Goal: Information Seeking & Learning: Learn about a topic

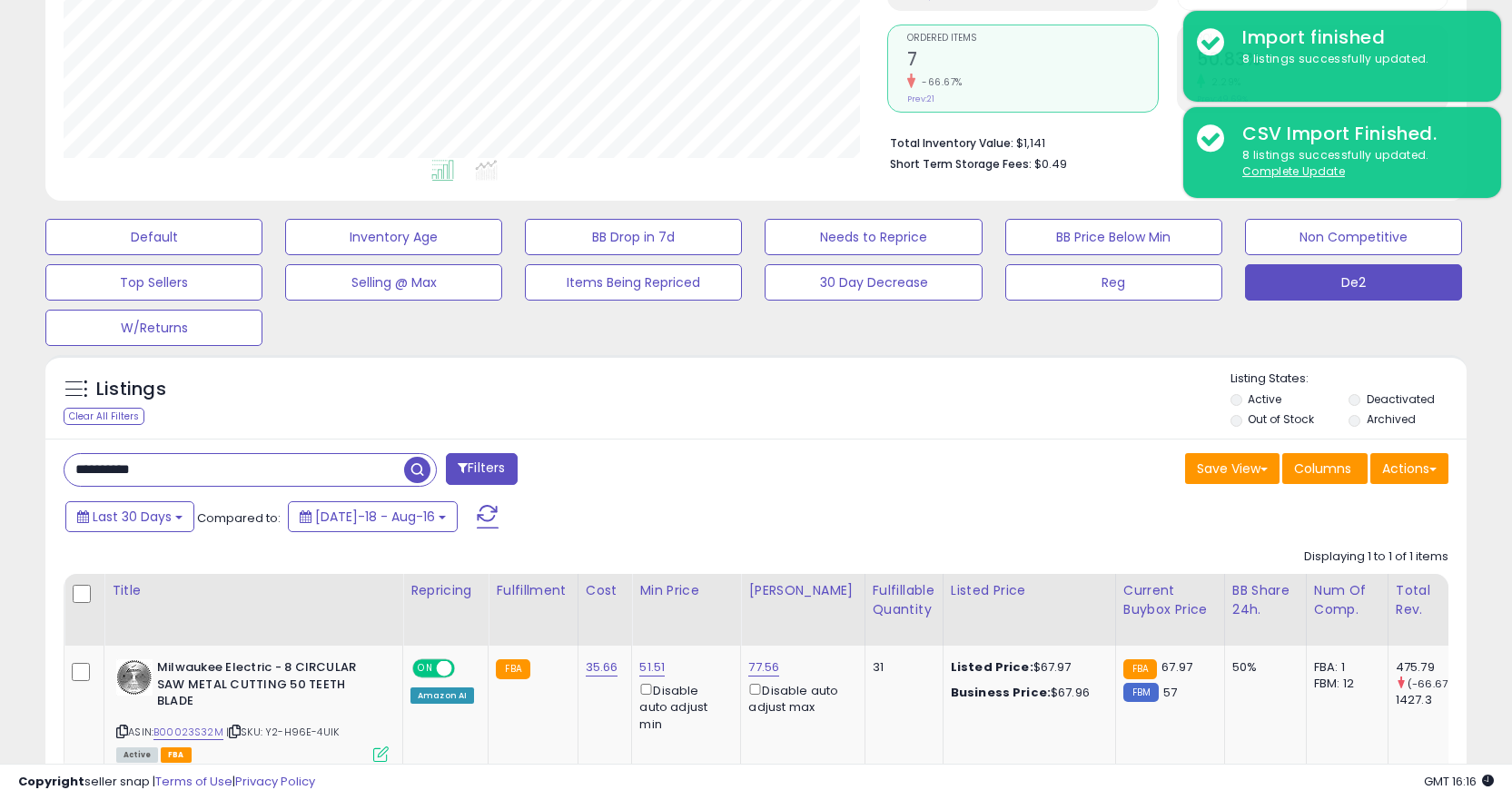
scroll to position [372, 824]
click at [214, 465] on input "**********" at bounding box center [234, 469] width 340 height 31
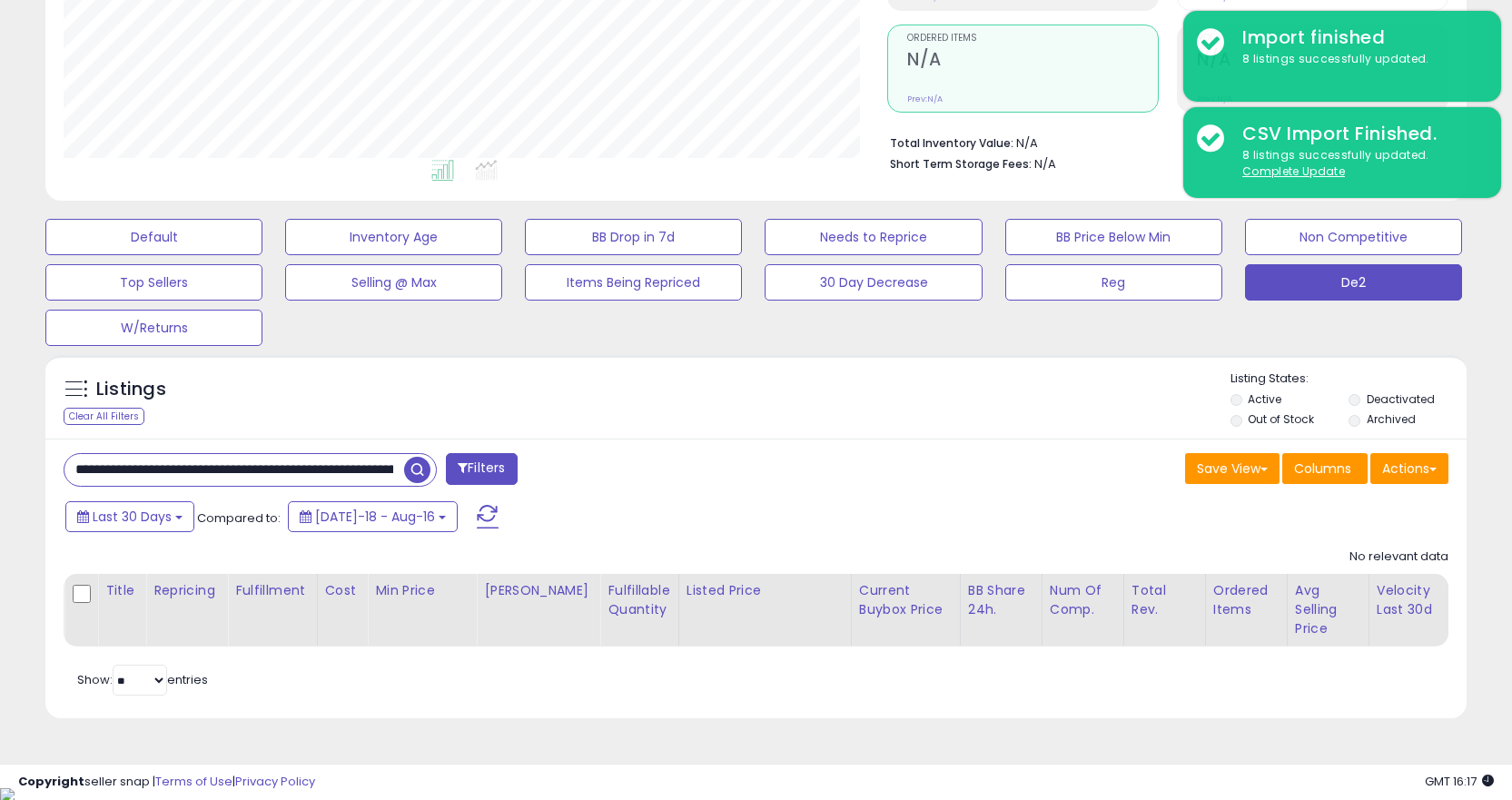
click at [212, 465] on input "**********" at bounding box center [234, 469] width 340 height 31
paste input "text"
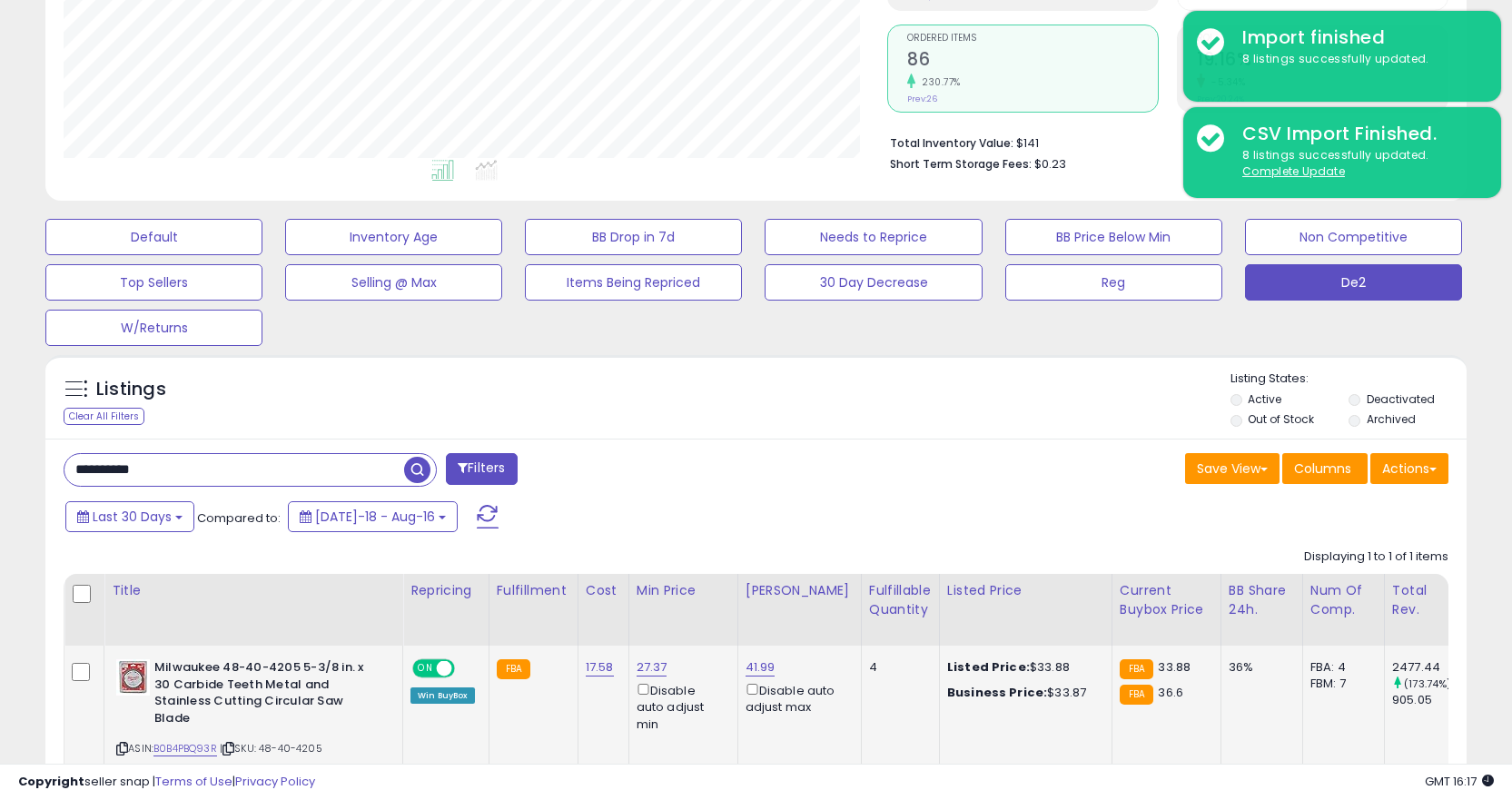
scroll to position [497, 0]
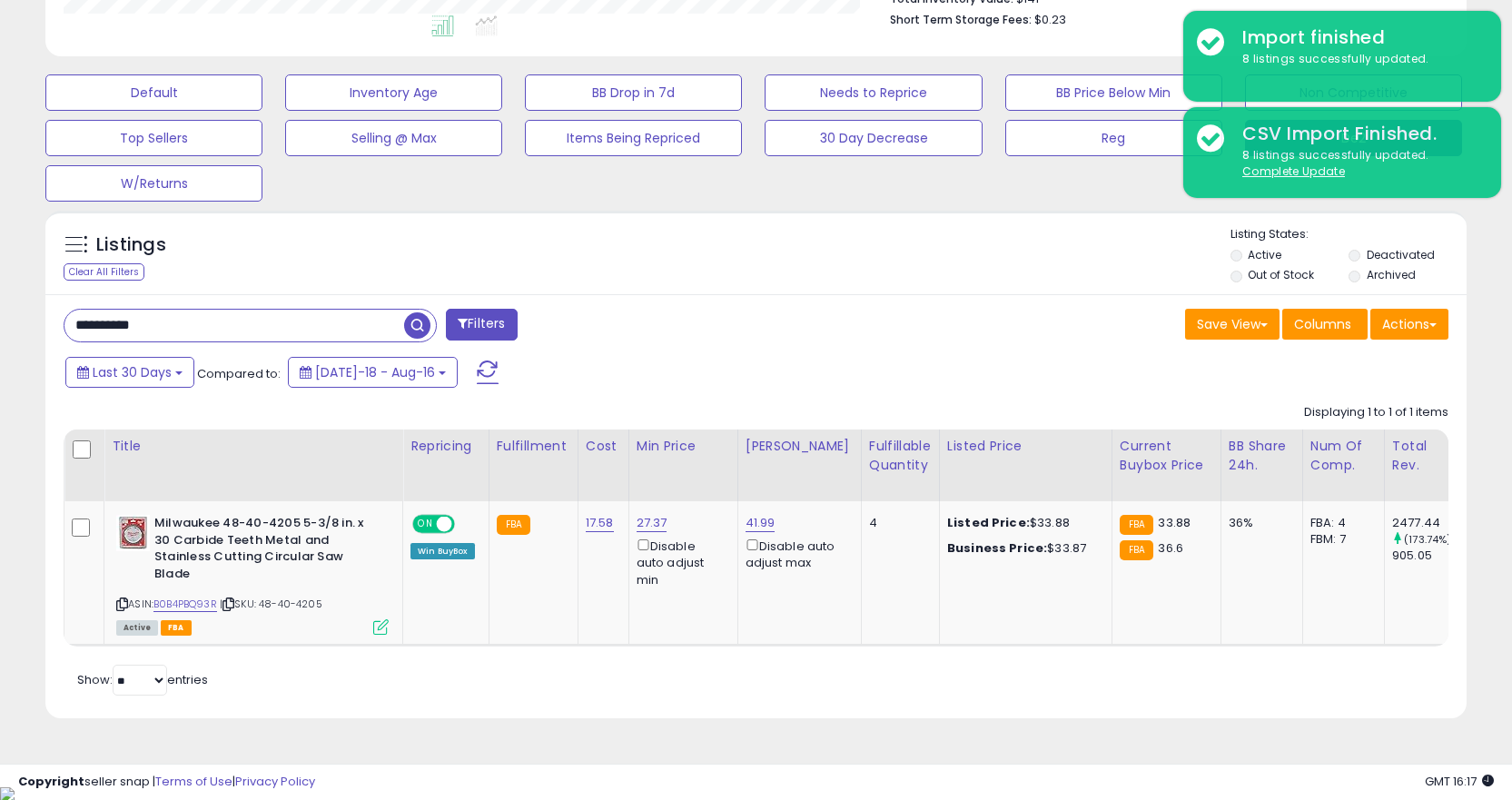
click at [215, 315] on input "**********" at bounding box center [234, 325] width 340 height 31
paste input "**"
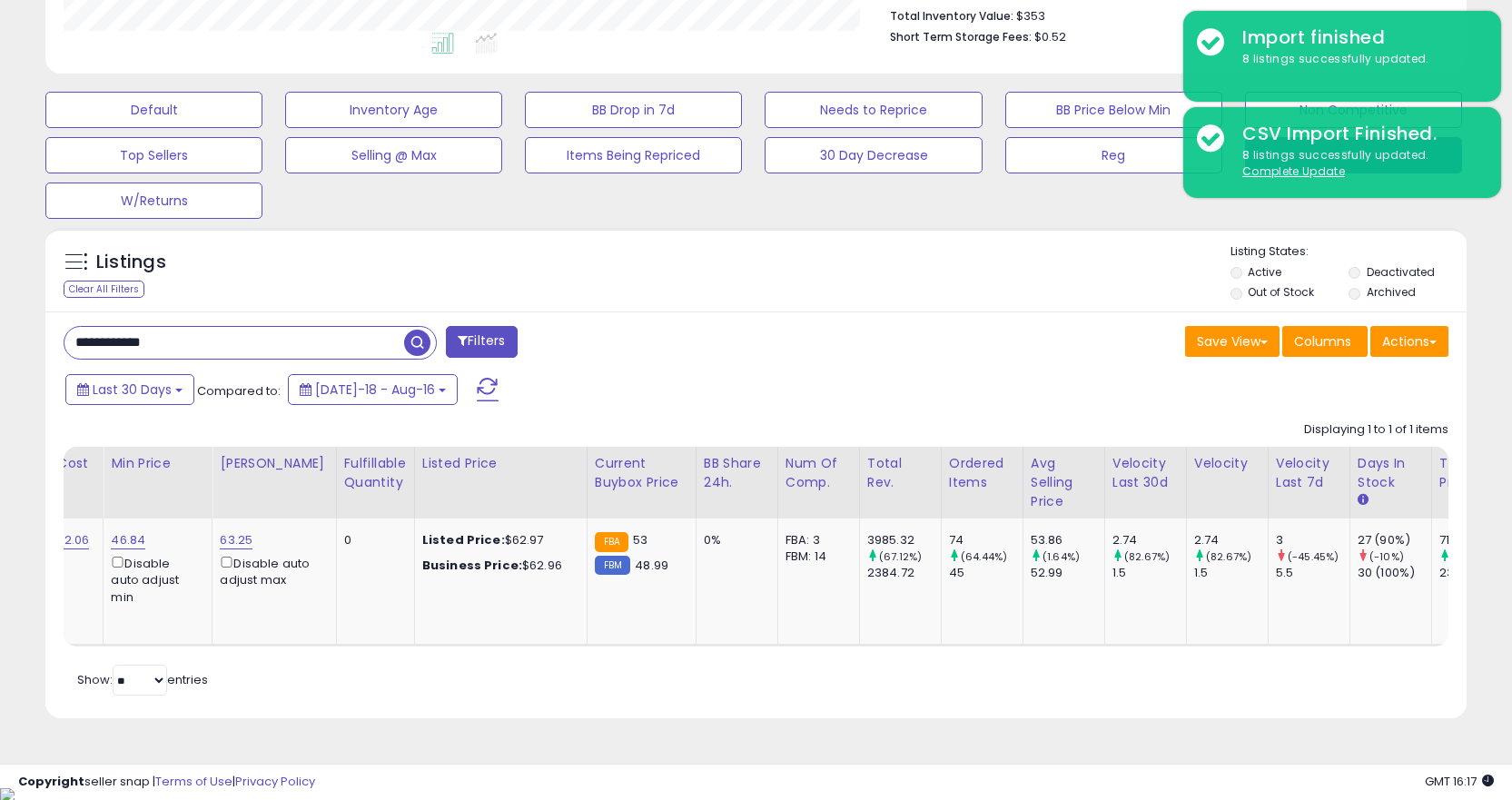
scroll to position [0, 0]
click at [284, 633] on td "63.25 Disable auto adjust max" at bounding box center [280, 582] width 123 height 127
drag, startPoint x: 283, startPoint y: 636, endPoint x: 281, endPoint y: 648, distance: 12.2
click at [283, 641] on td "63.25 Disable auto adjust max" at bounding box center [280, 582] width 123 height 127
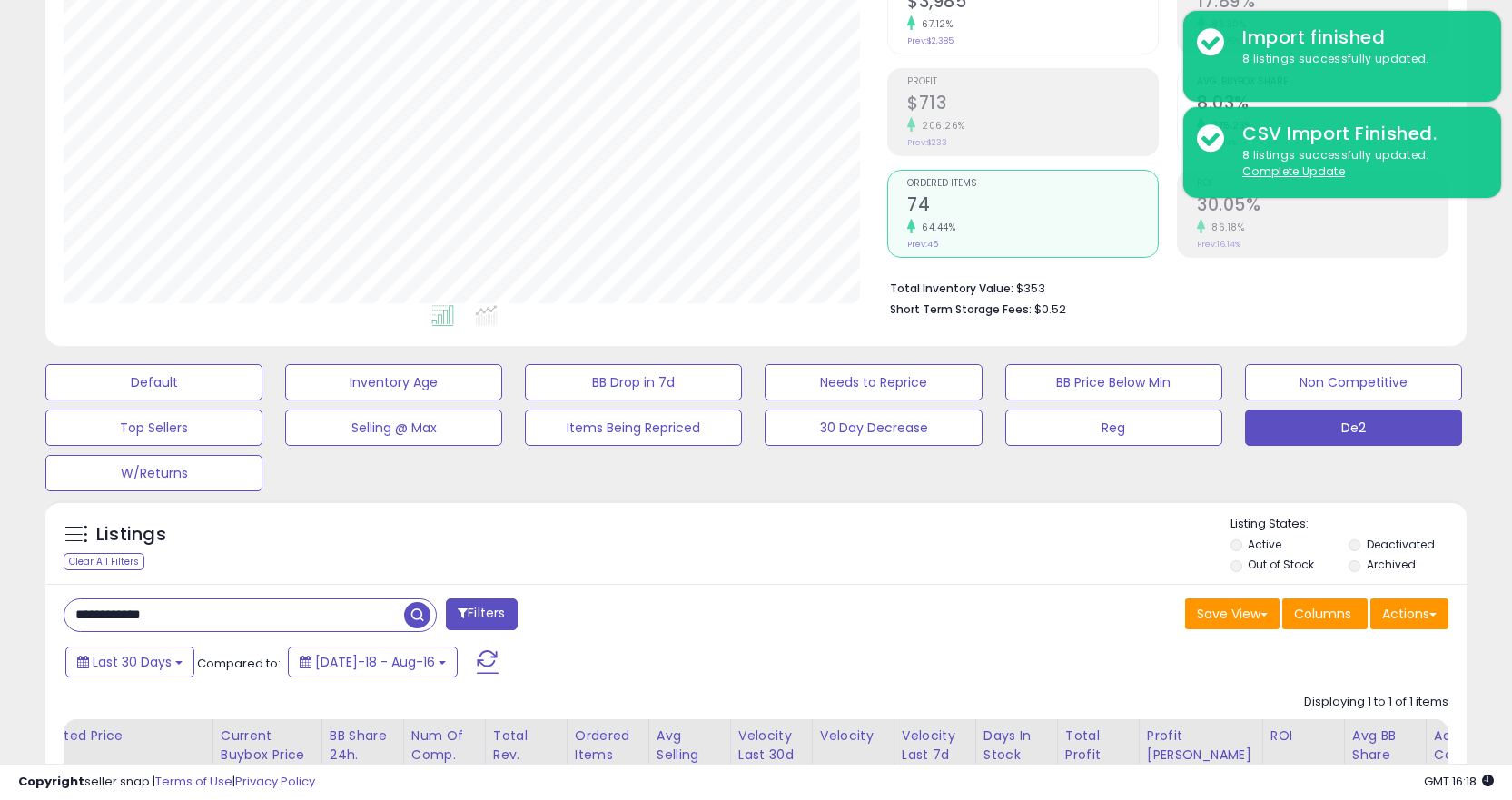
click at [178, 610] on input "**********" at bounding box center [234, 614] width 340 height 31
paste input "**********"
paste input "text"
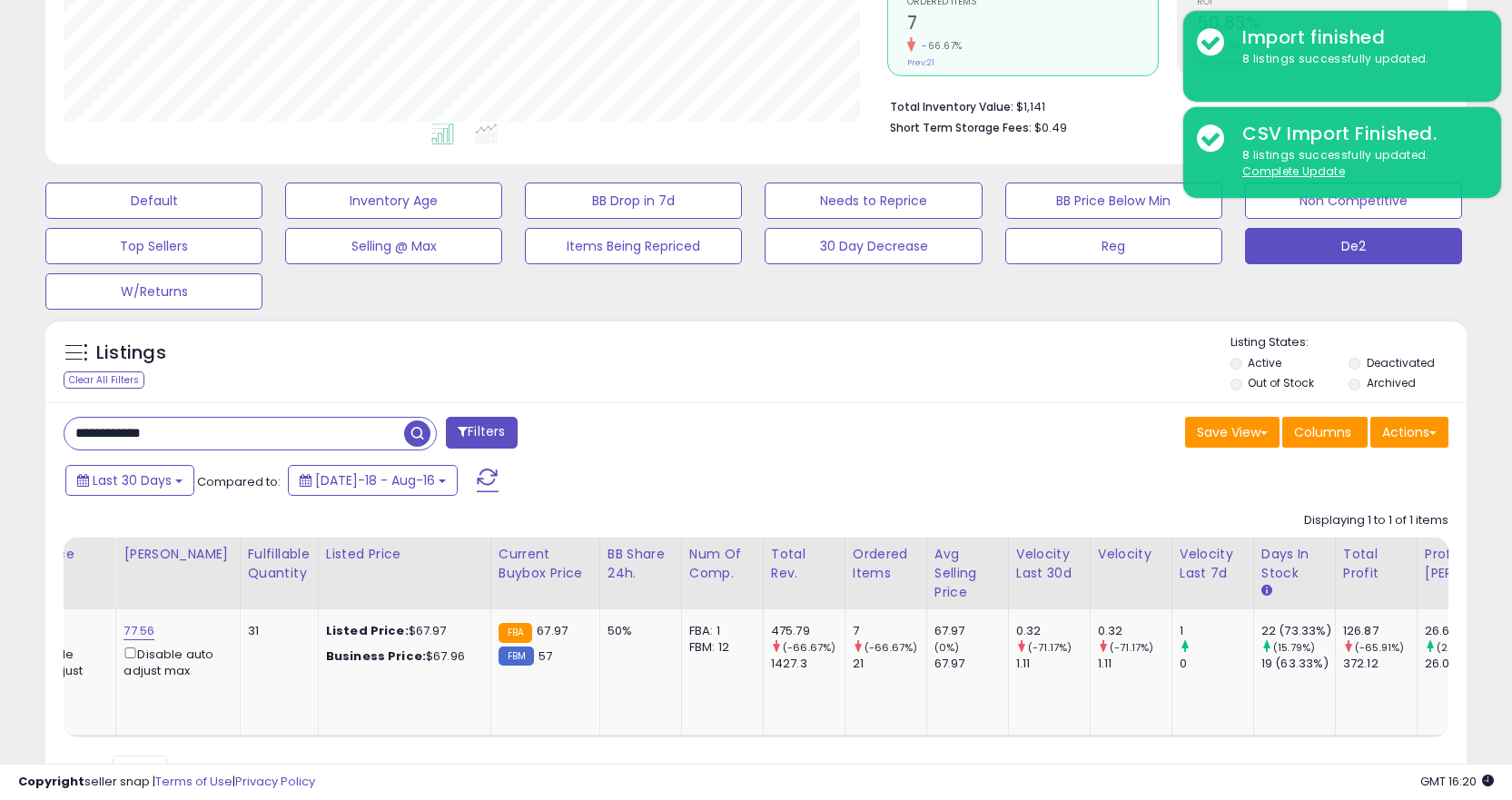
scroll to position [480, 0]
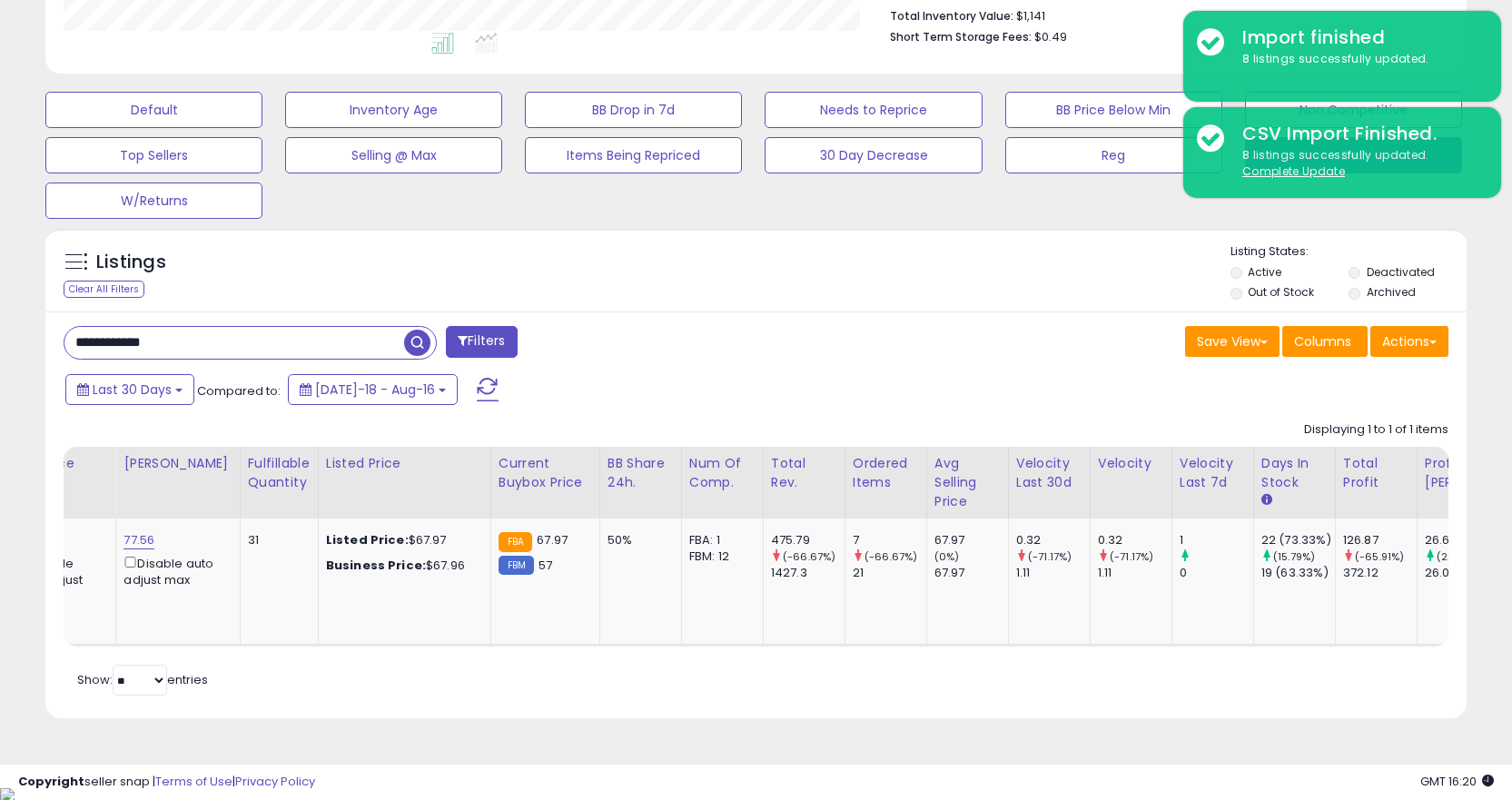
click at [326, 674] on div "Retrieving listings data.. Displaying 1 to 1 of 1 items Title Repricing" at bounding box center [756, 556] width 1385 height 288
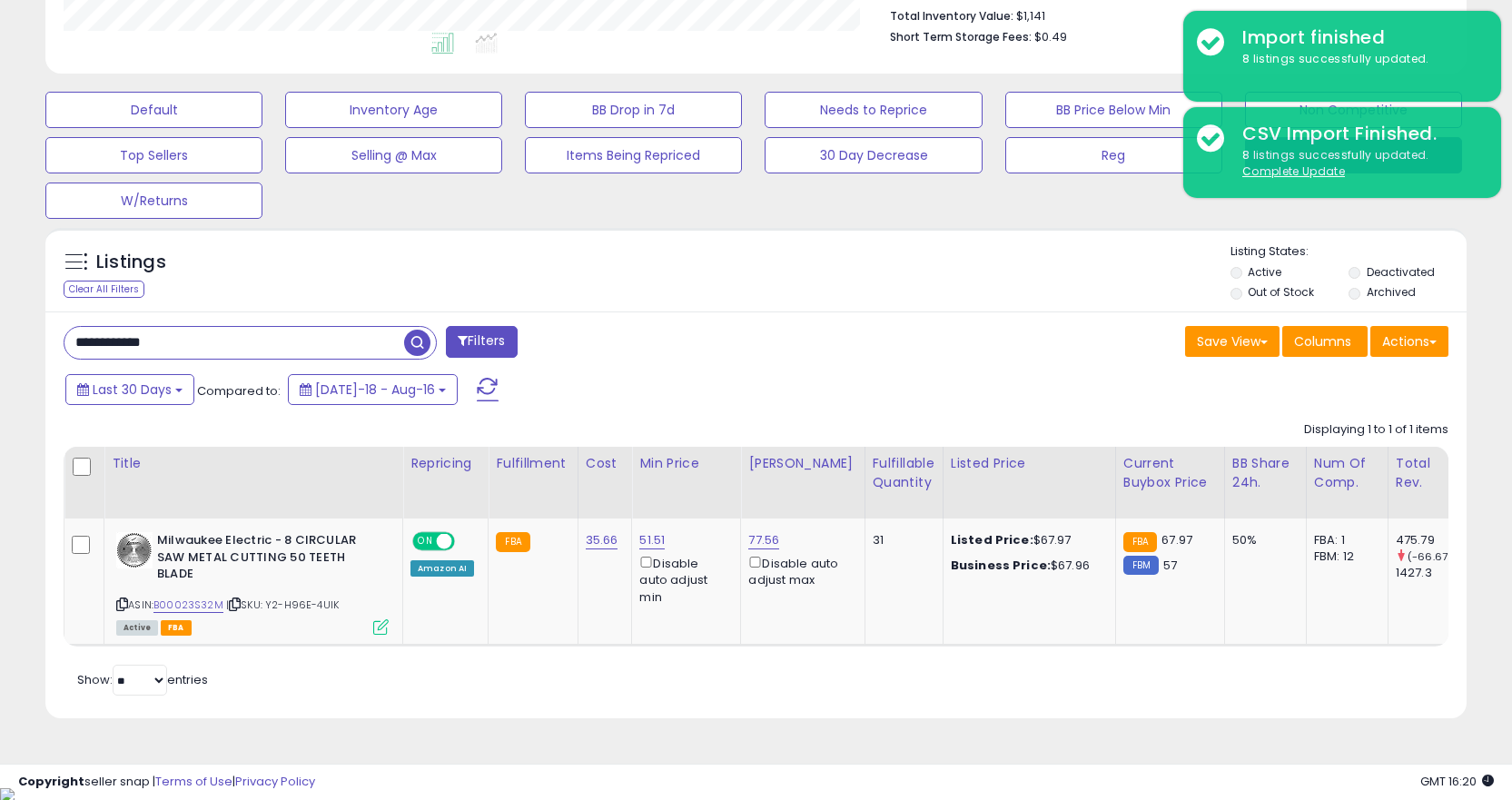
click at [277, 342] on input "**********" at bounding box center [234, 342] width 340 height 31
paste input "text"
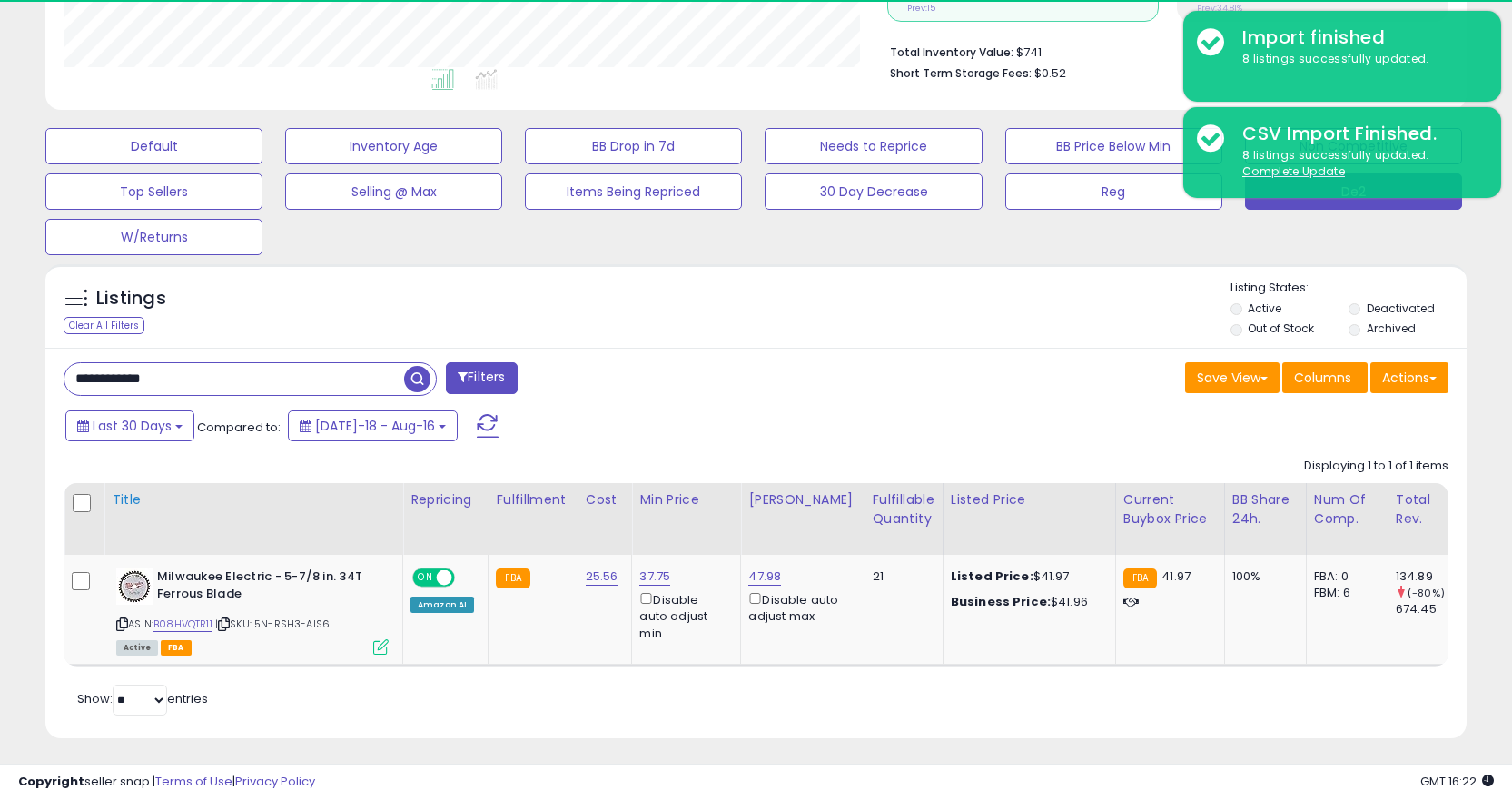
scroll to position [464, 0]
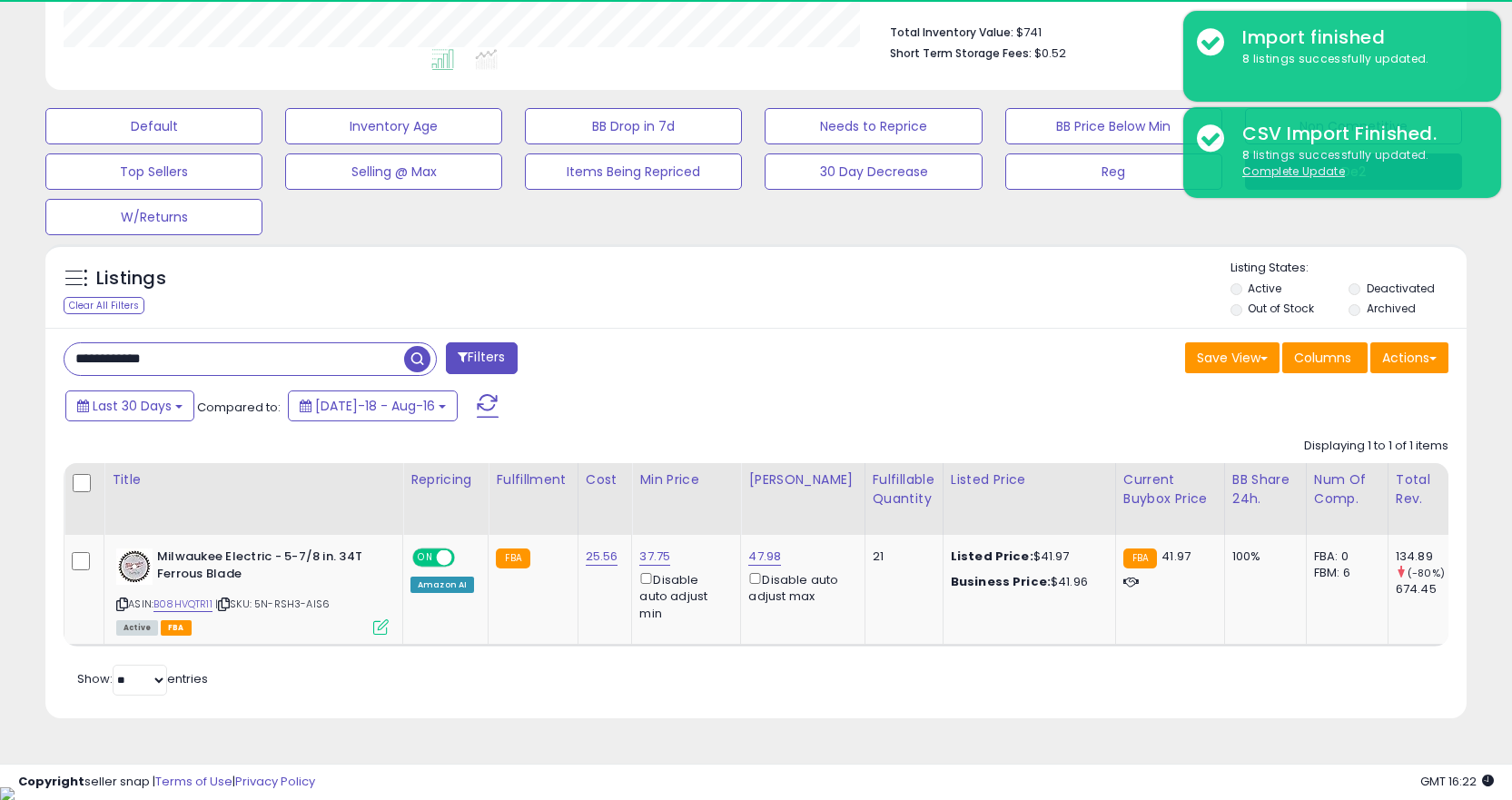
drag, startPoint x: 705, startPoint y: 660, endPoint x: 1084, endPoint y: 659, distance: 379.0
click at [1081, 659] on div "Retrieving listings data.. Displaying 1 to 1 of 1 items Title Repricing" at bounding box center [756, 565] width 1385 height 271
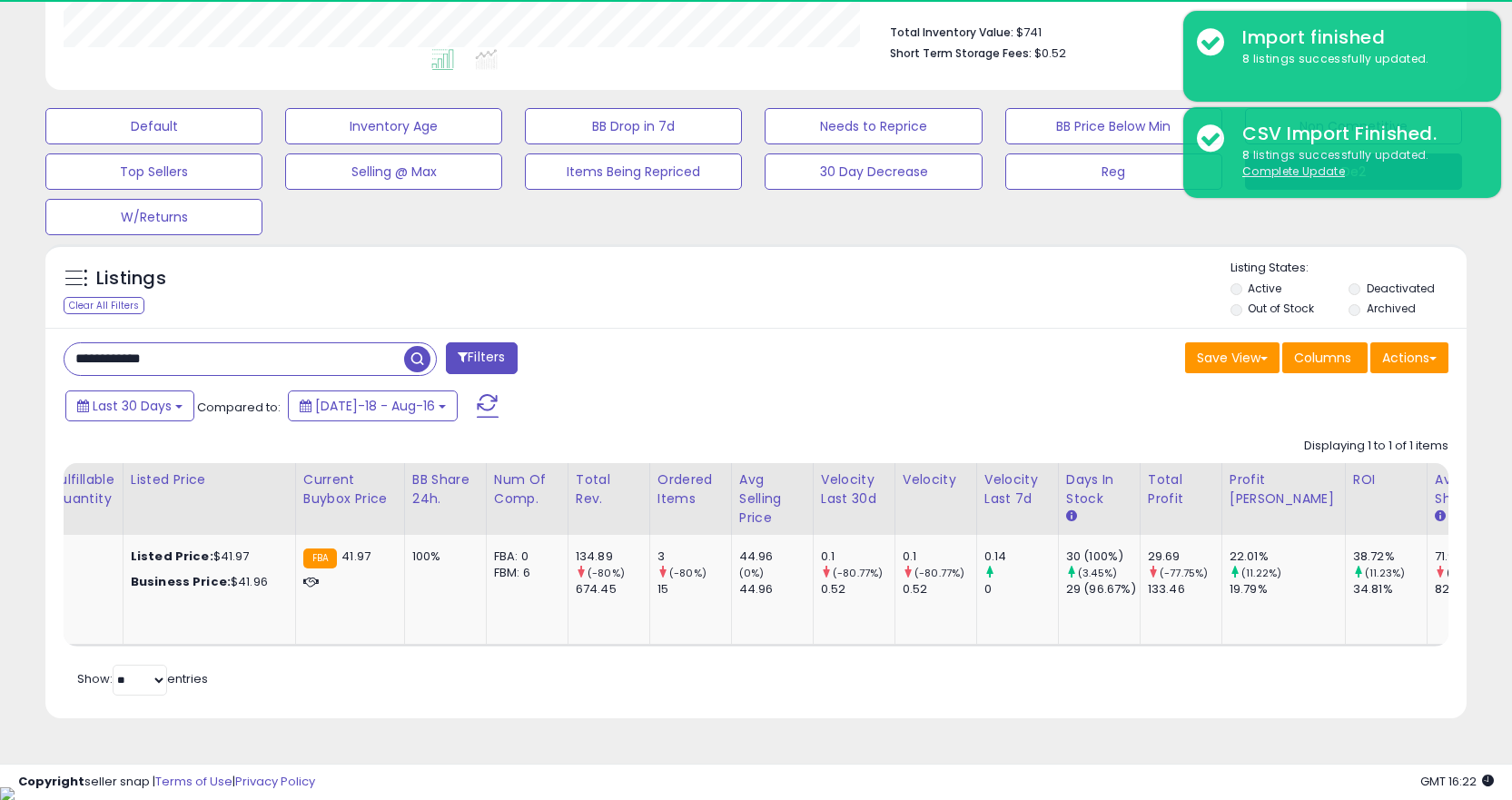
scroll to position [0, 812]
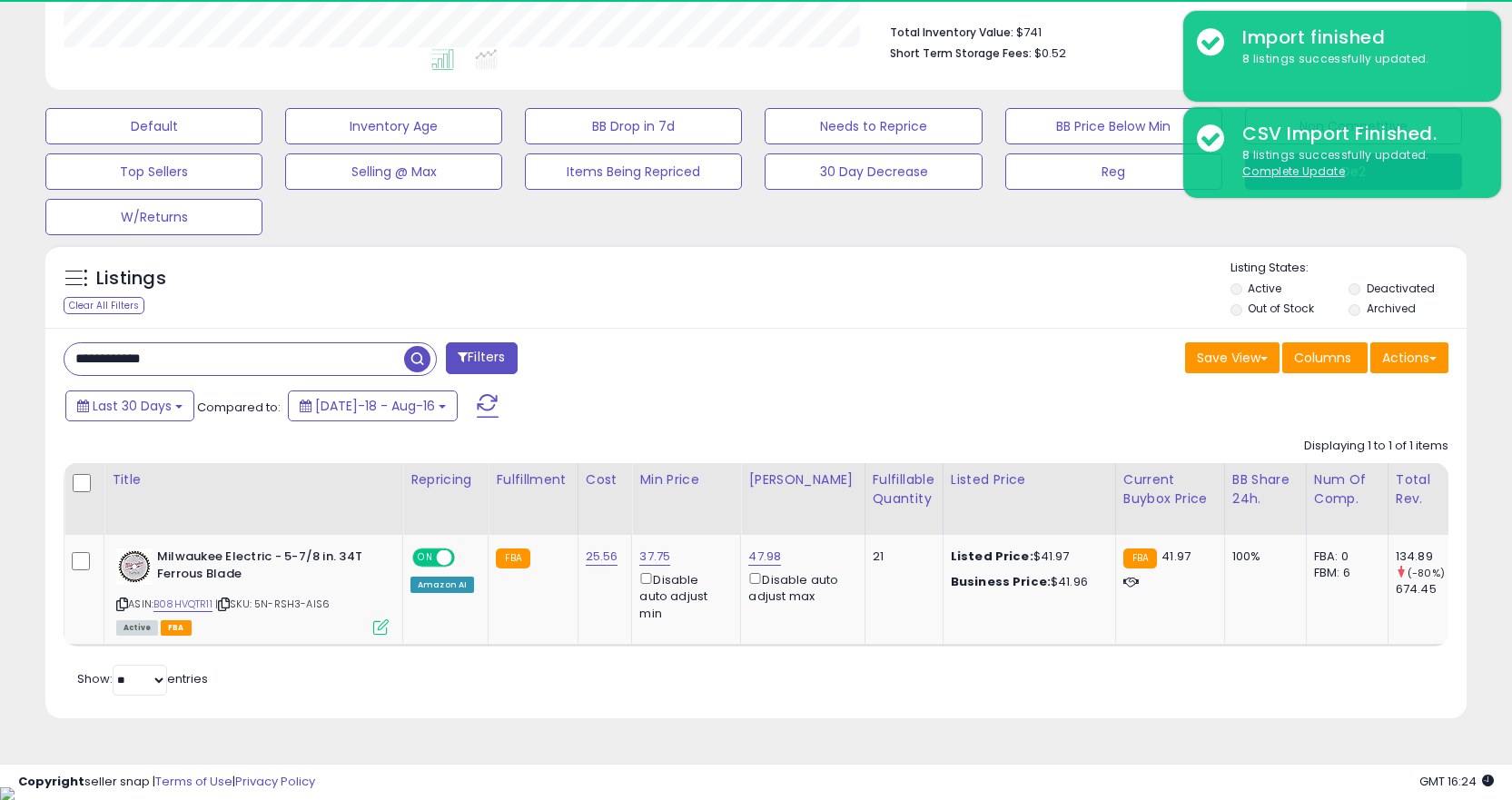
click at [360, 358] on input "**********" at bounding box center [234, 359] width 340 height 31
paste input "text"
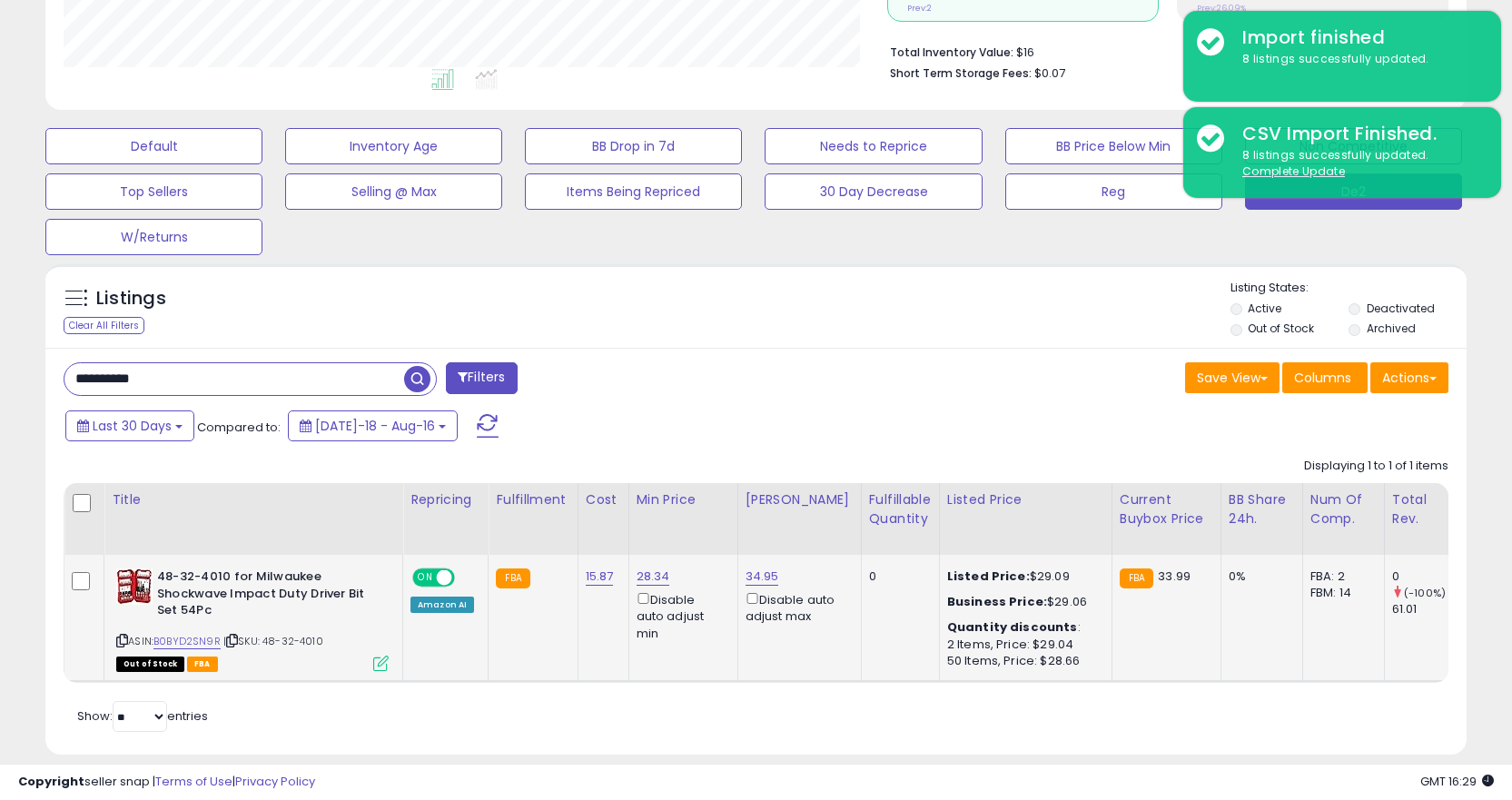
scroll to position [480, 0]
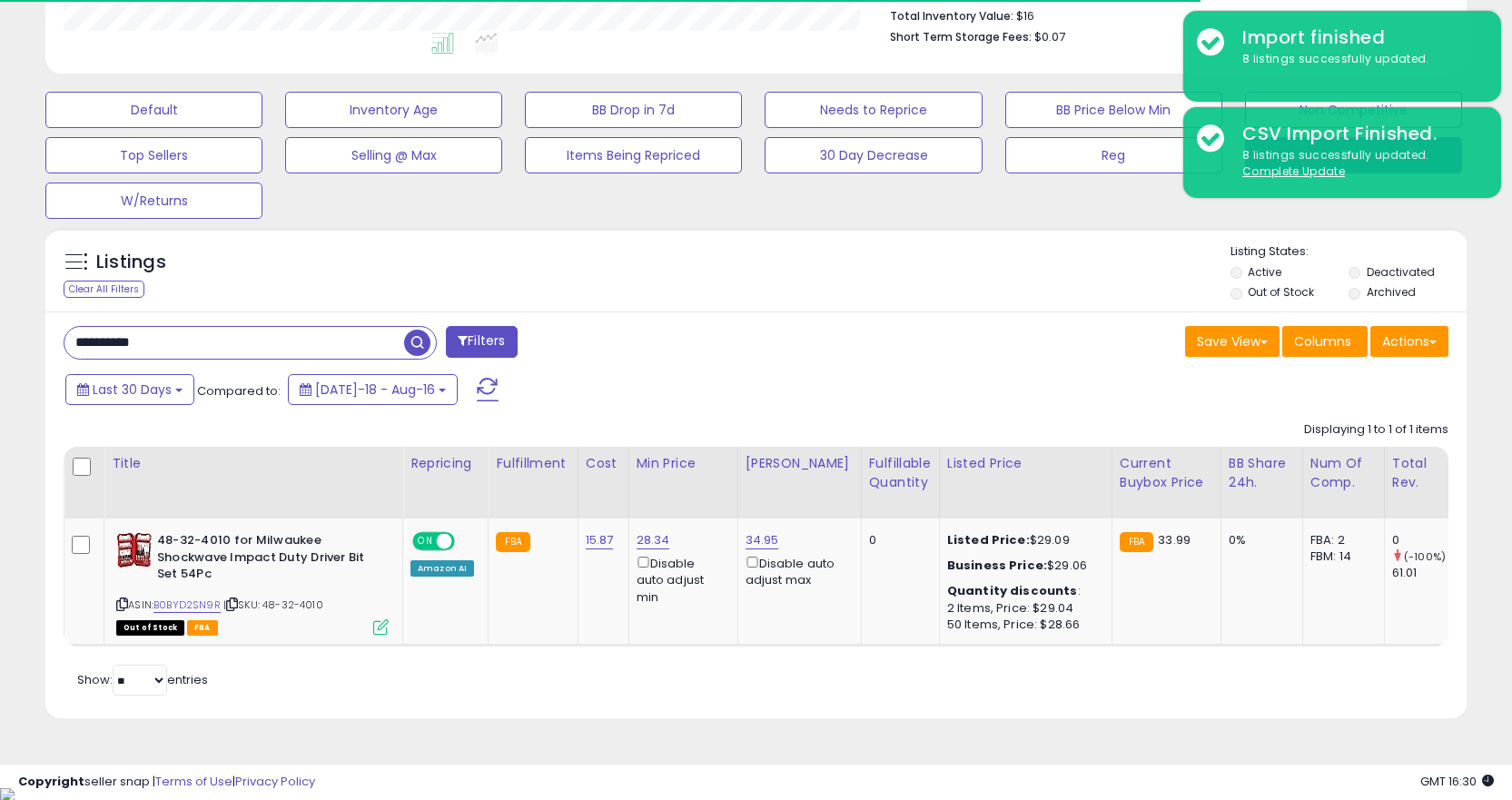
click at [199, 351] on input "**********" at bounding box center [234, 342] width 340 height 31
paste input "text"
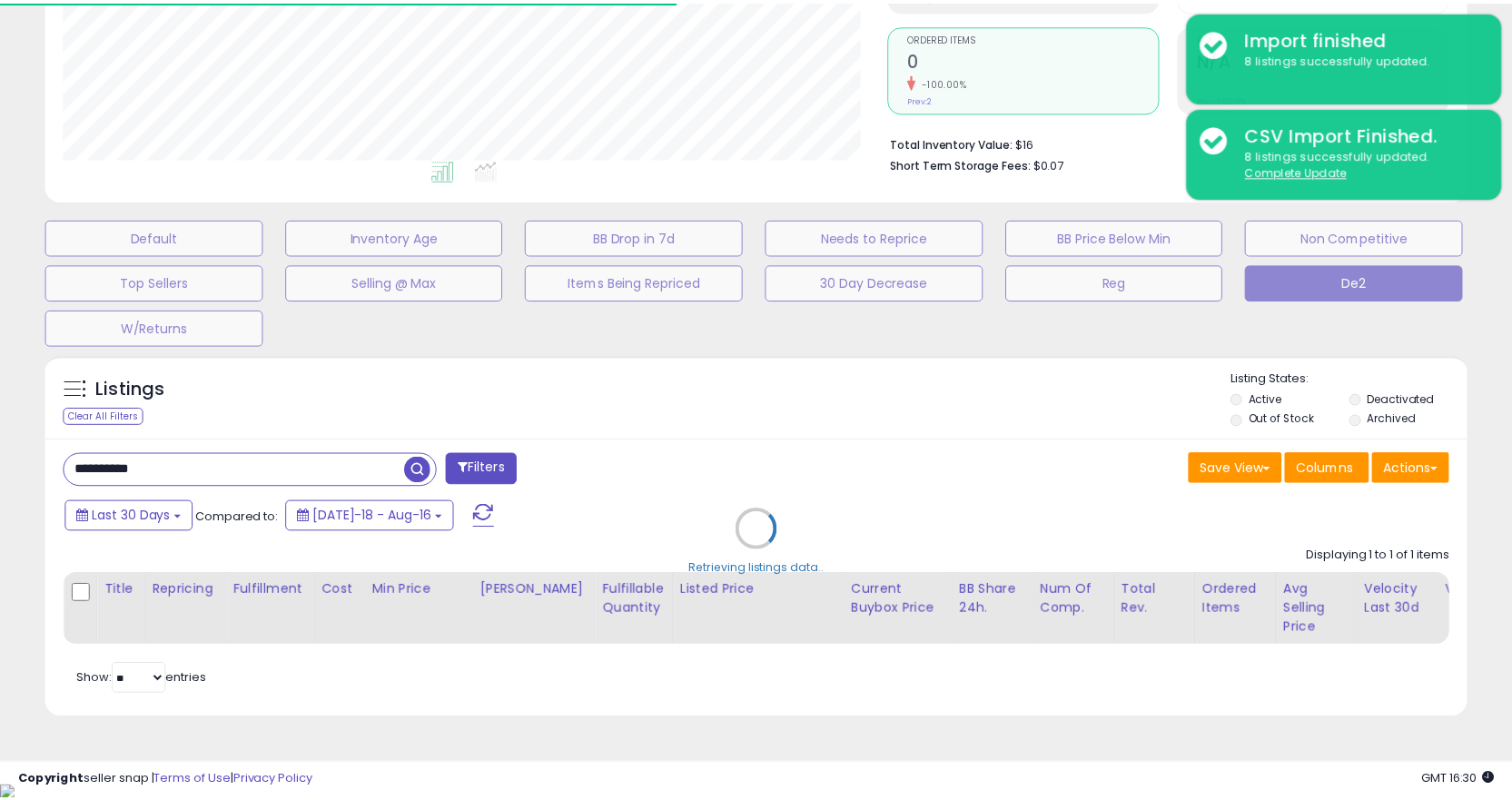
scroll to position [907580, 907282]
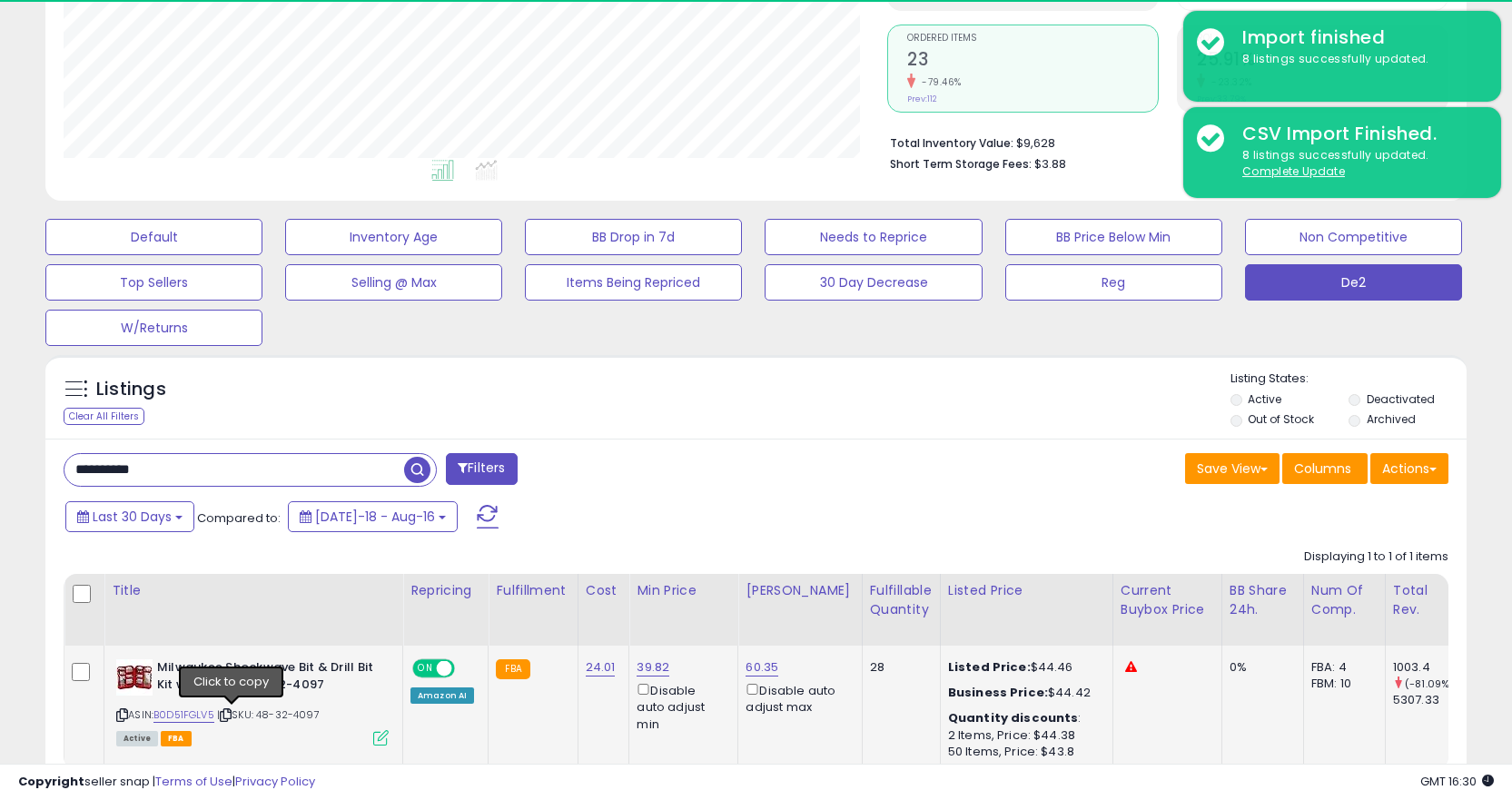
click at [227, 714] on icon at bounding box center [226, 715] width 11 height 10
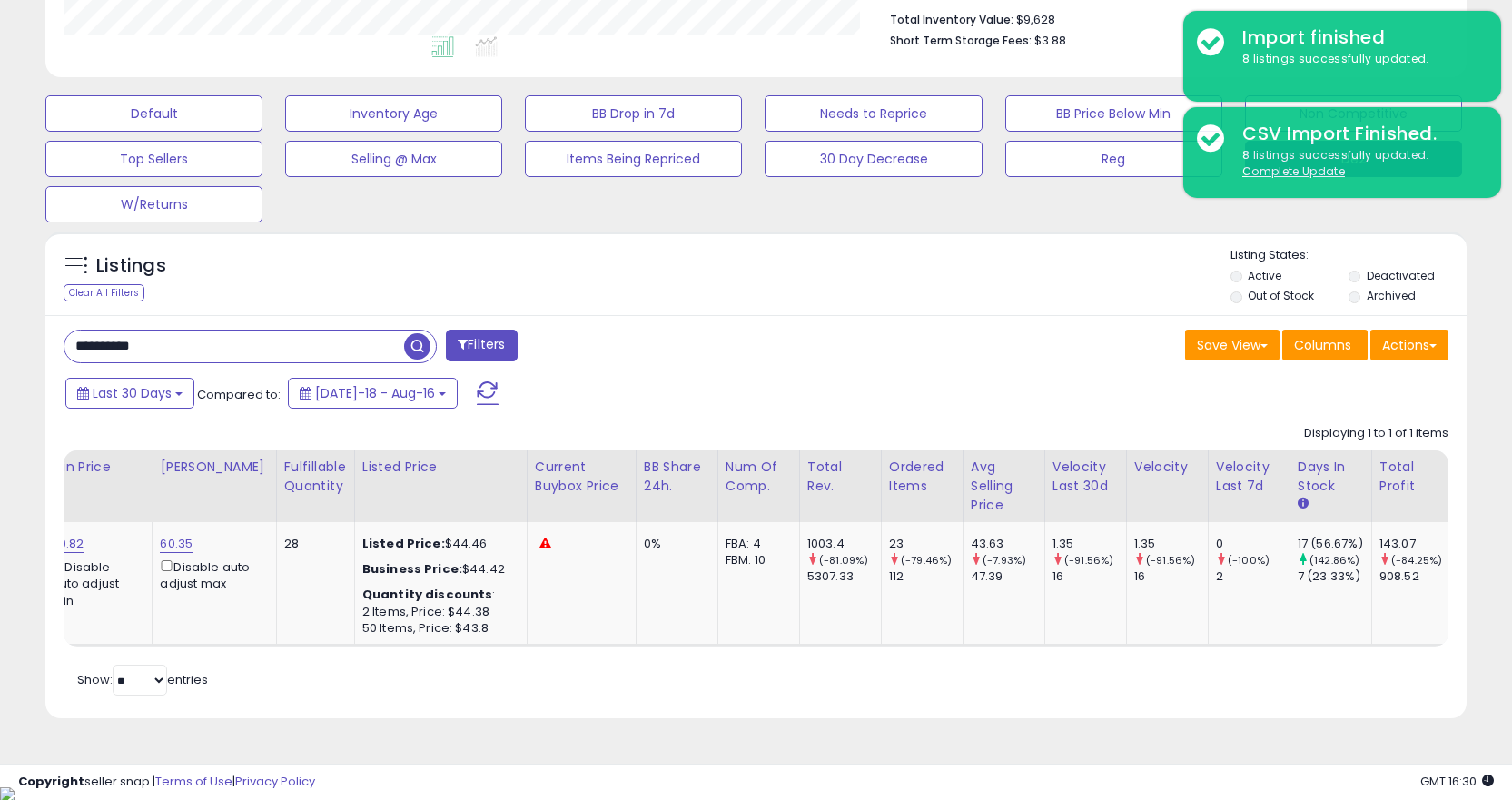
scroll to position [0, 569]
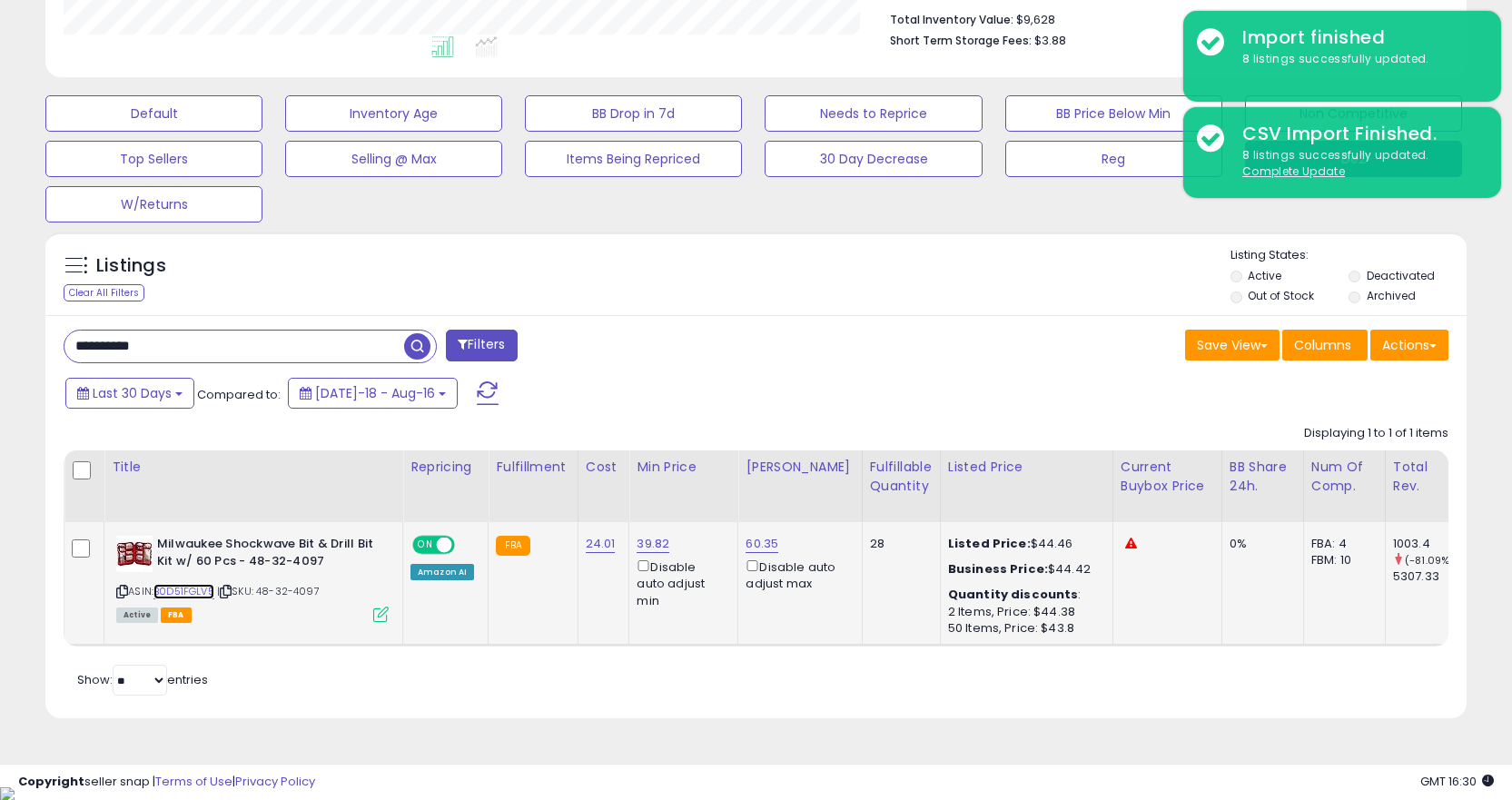
click at [192, 586] on link "B0D51FGLV5" at bounding box center [184, 591] width 61 height 15
click at [254, 346] on input "**********" at bounding box center [234, 345] width 340 height 31
paste input "text"
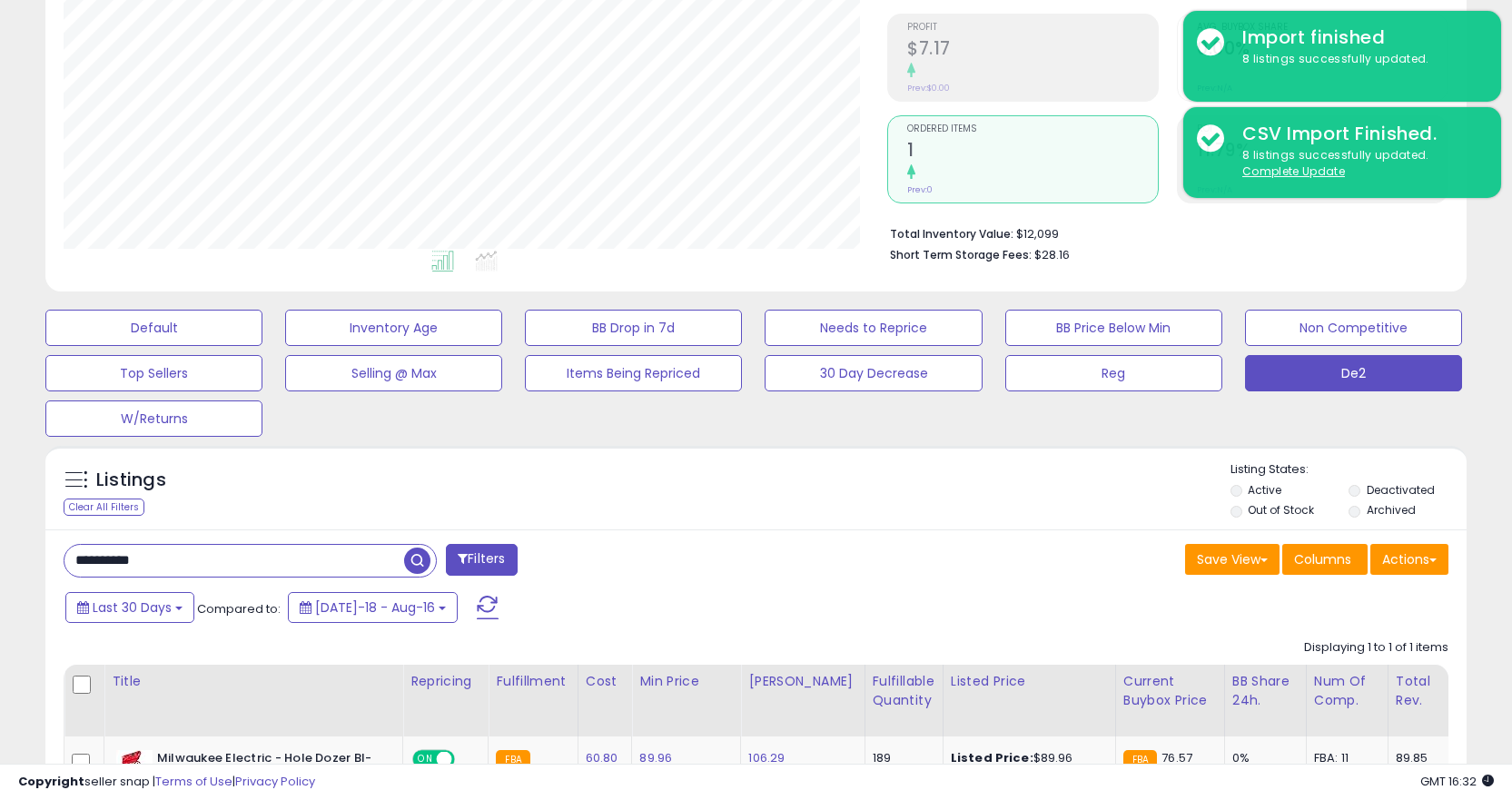
scroll to position [476, 0]
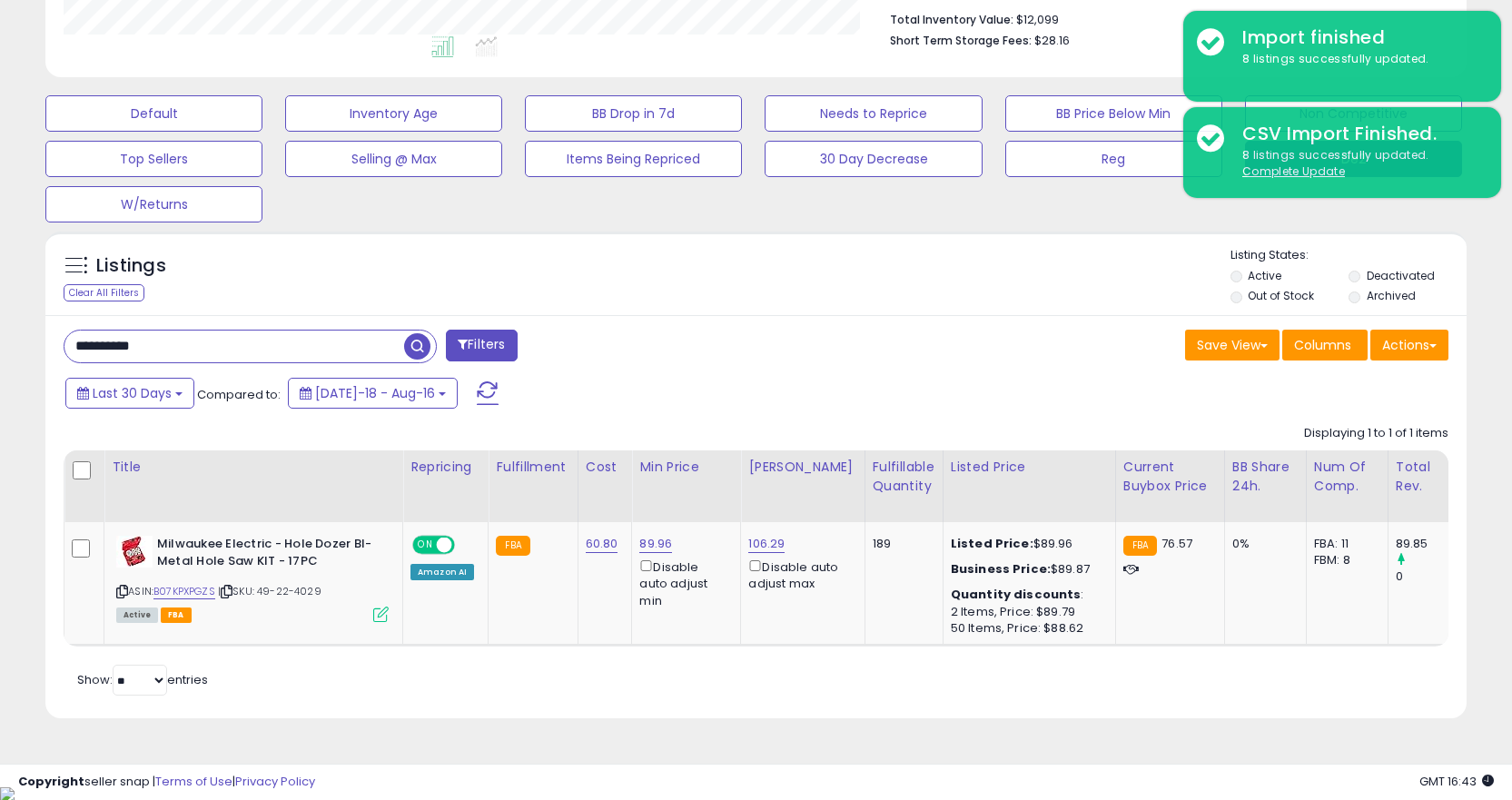
click at [333, 333] on input "**********" at bounding box center [234, 345] width 340 height 31
paste input "text"
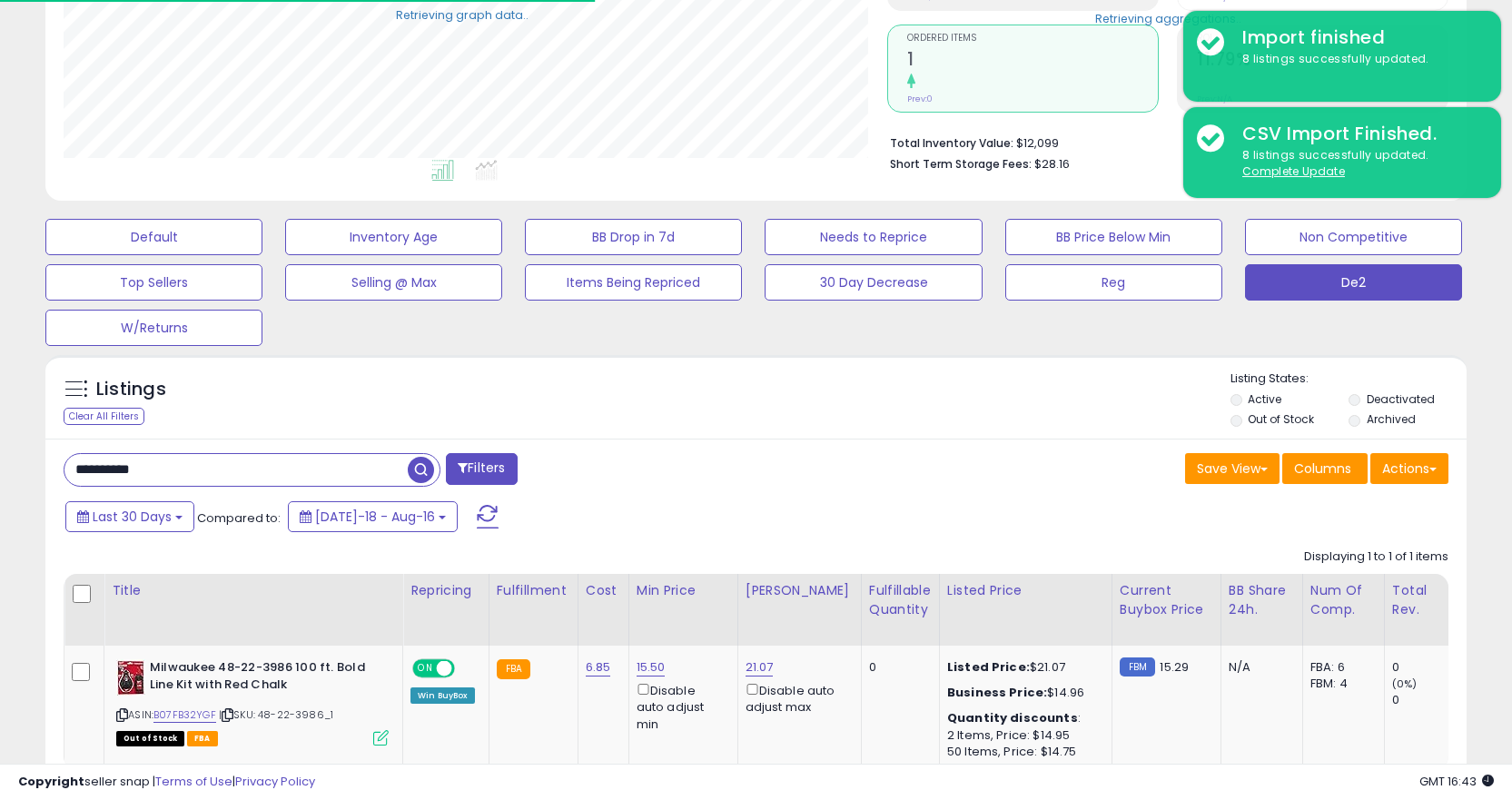
scroll to position [907580, 907282]
click at [229, 716] on icon at bounding box center [227, 715] width 11 height 10
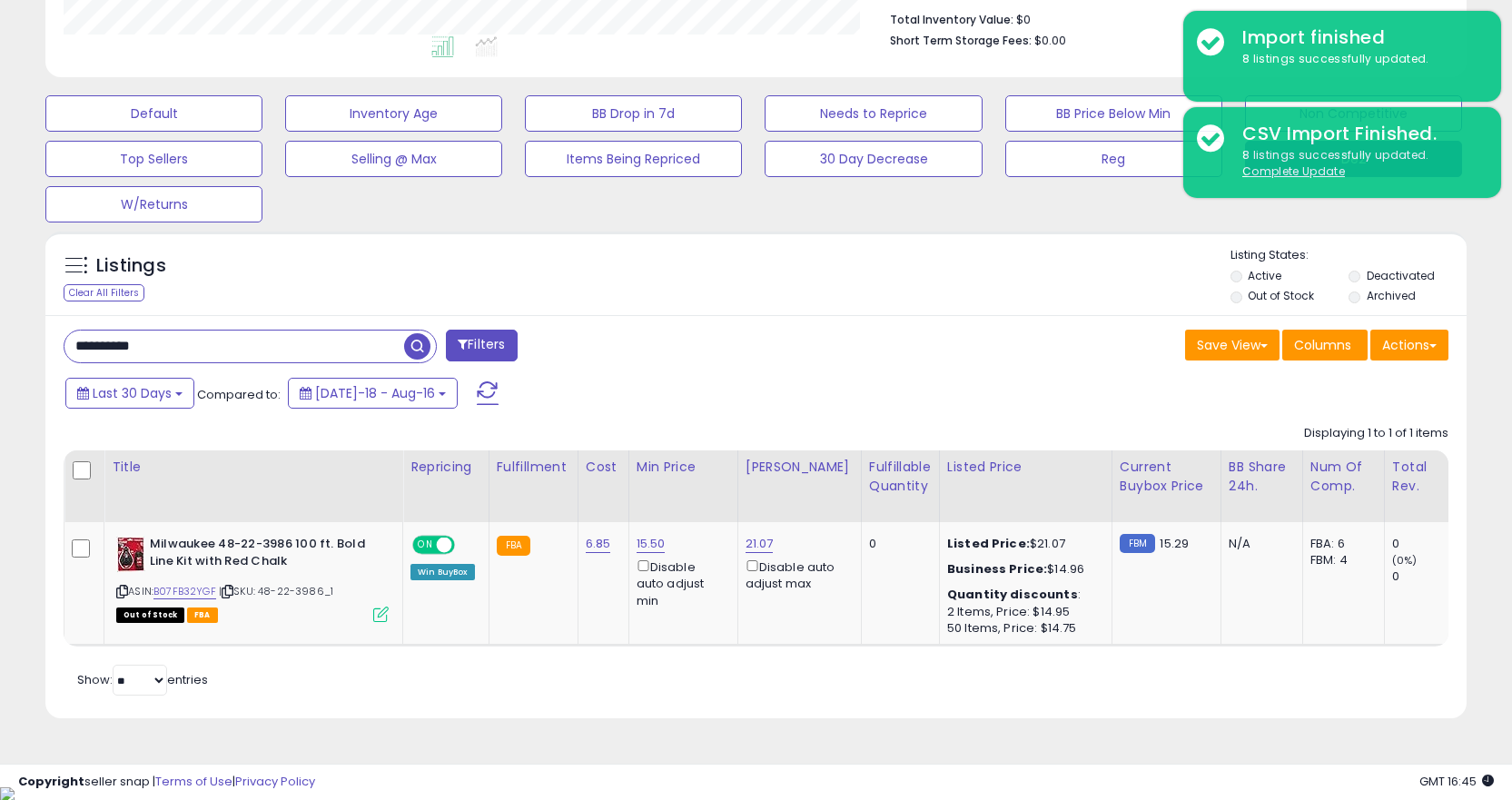
drag, startPoint x: 179, startPoint y: 335, endPoint x: 178, endPoint y: 344, distance: 9.1
click at [180, 335] on input "**********" at bounding box center [234, 345] width 340 height 31
paste input "text"
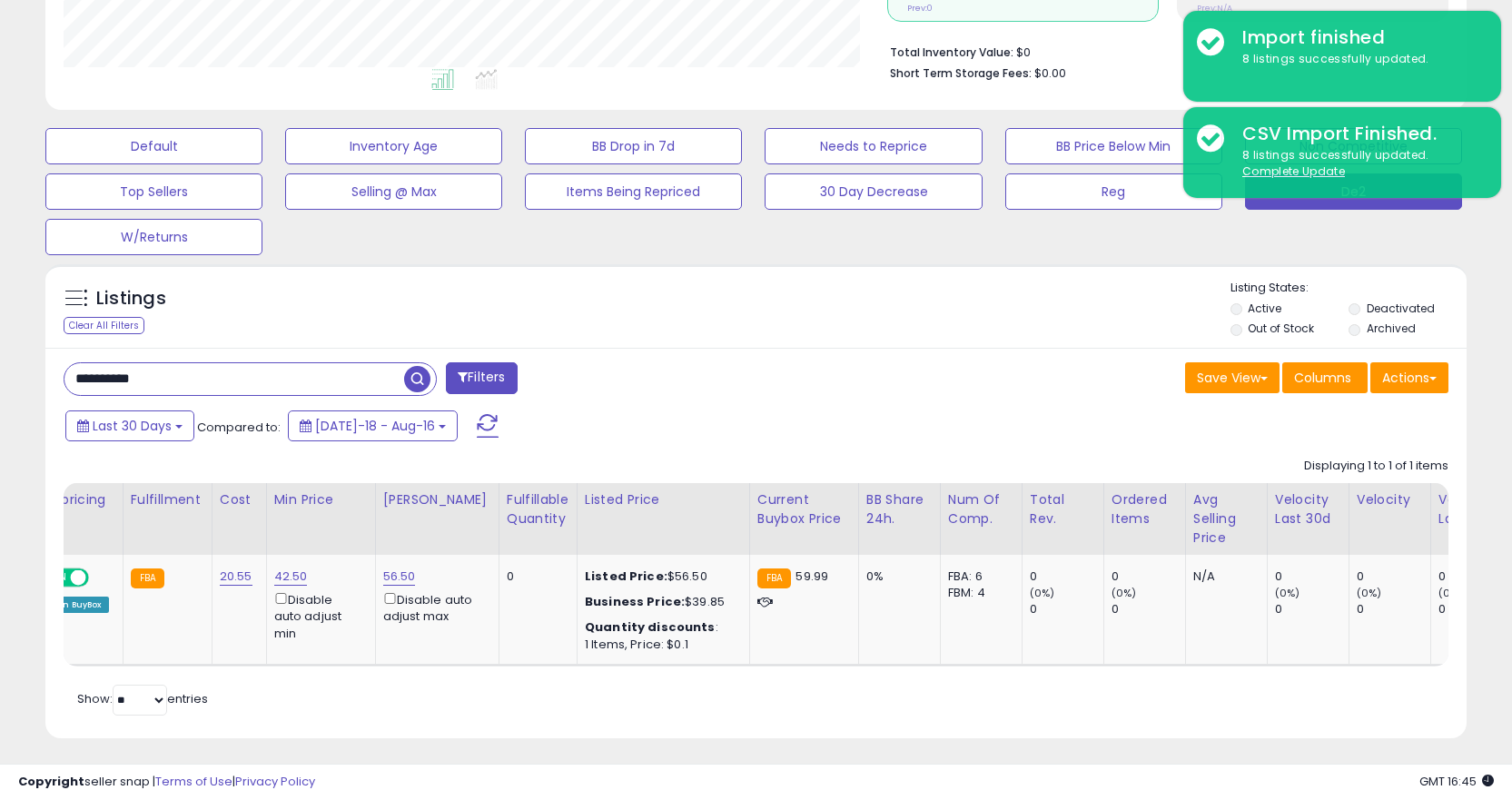
scroll to position [0, 764]
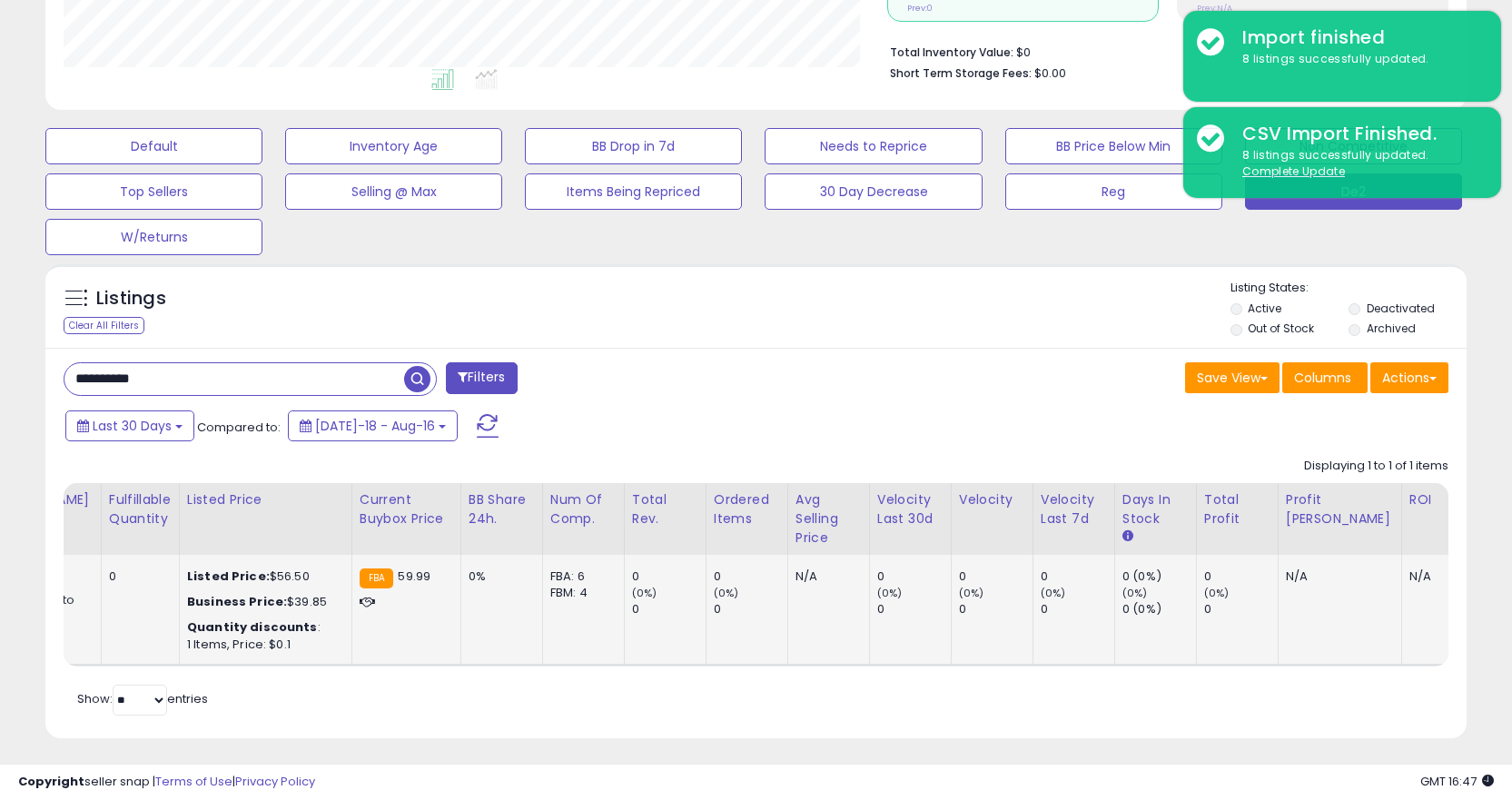
click at [250, 662] on td "Listed Price: $56.50 Business Price: $39.85 Quantity discounts : 1 Items, Price…" at bounding box center [265, 610] width 173 height 110
drag, startPoint x: 224, startPoint y: 660, endPoint x: 214, endPoint y: 669, distance: 13.5
click at [223, 661] on td "Listed Price: $56.50 Business Price: $39.85 Quantity discounts : 1 Items, Price…" at bounding box center [265, 610] width 173 height 110
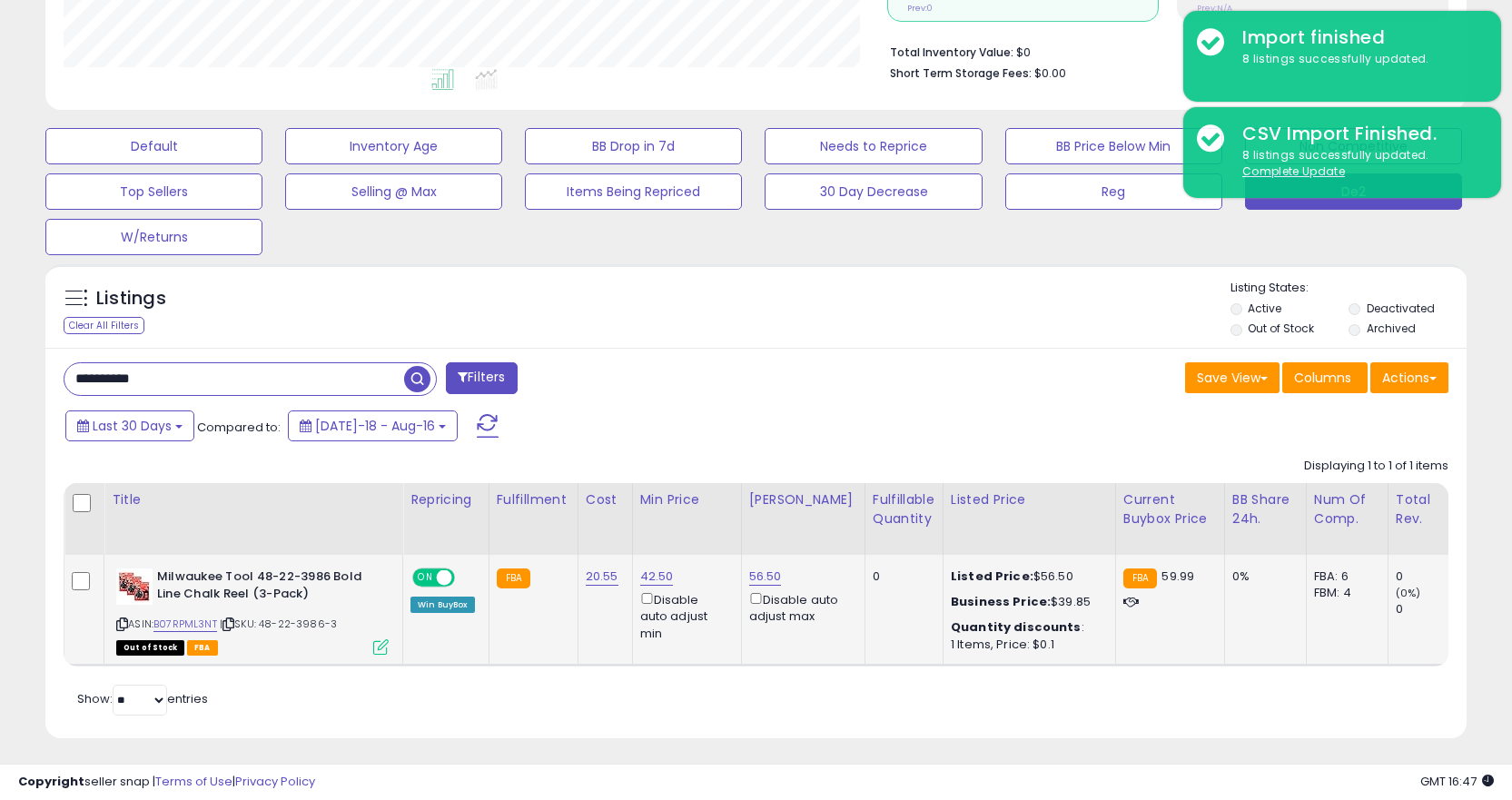
click at [234, 625] on icon at bounding box center [228, 624] width 11 height 10
click at [356, 381] on input "**********" at bounding box center [234, 379] width 340 height 31
paste input "text"
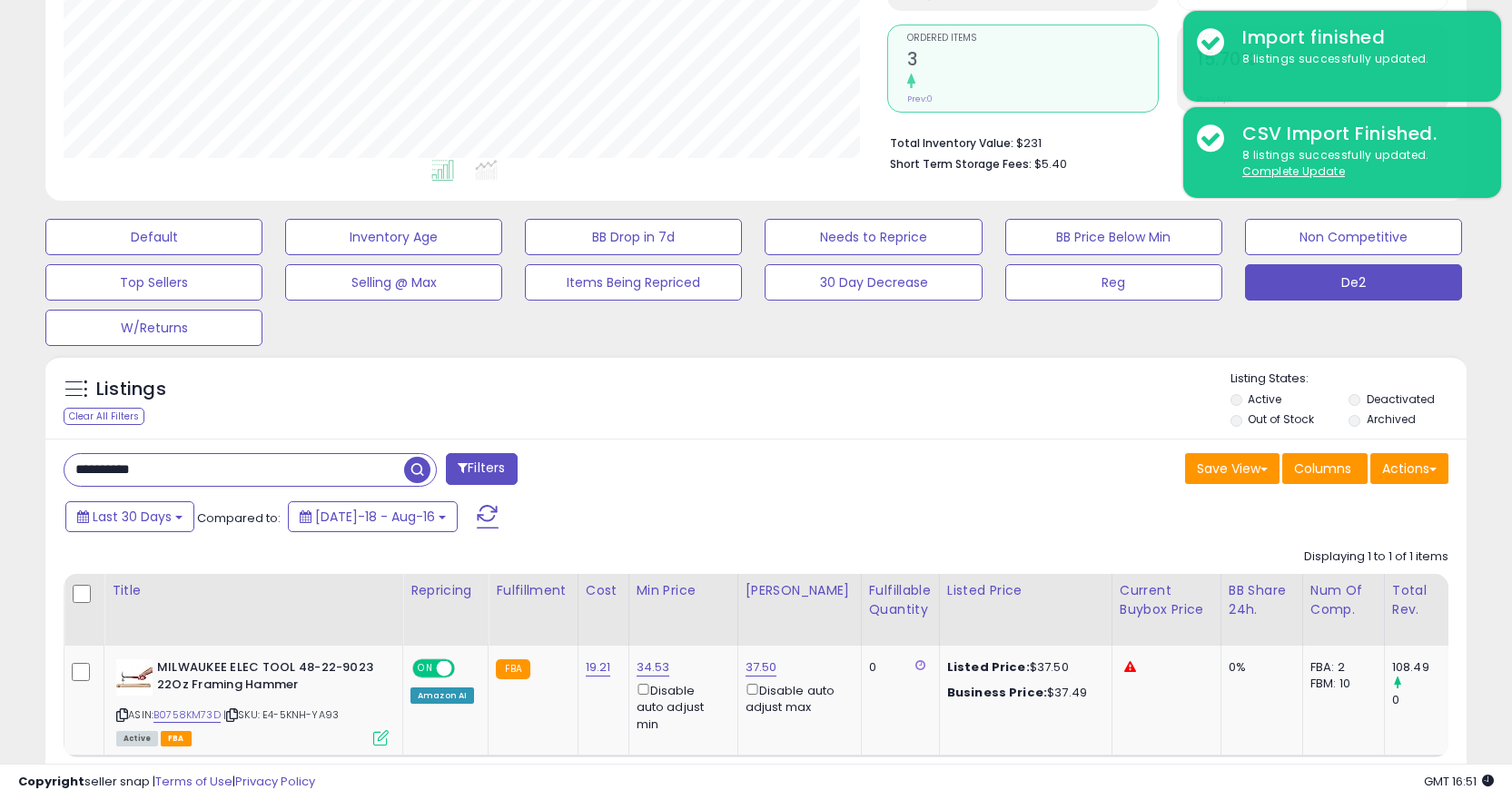
scroll to position [464, 0]
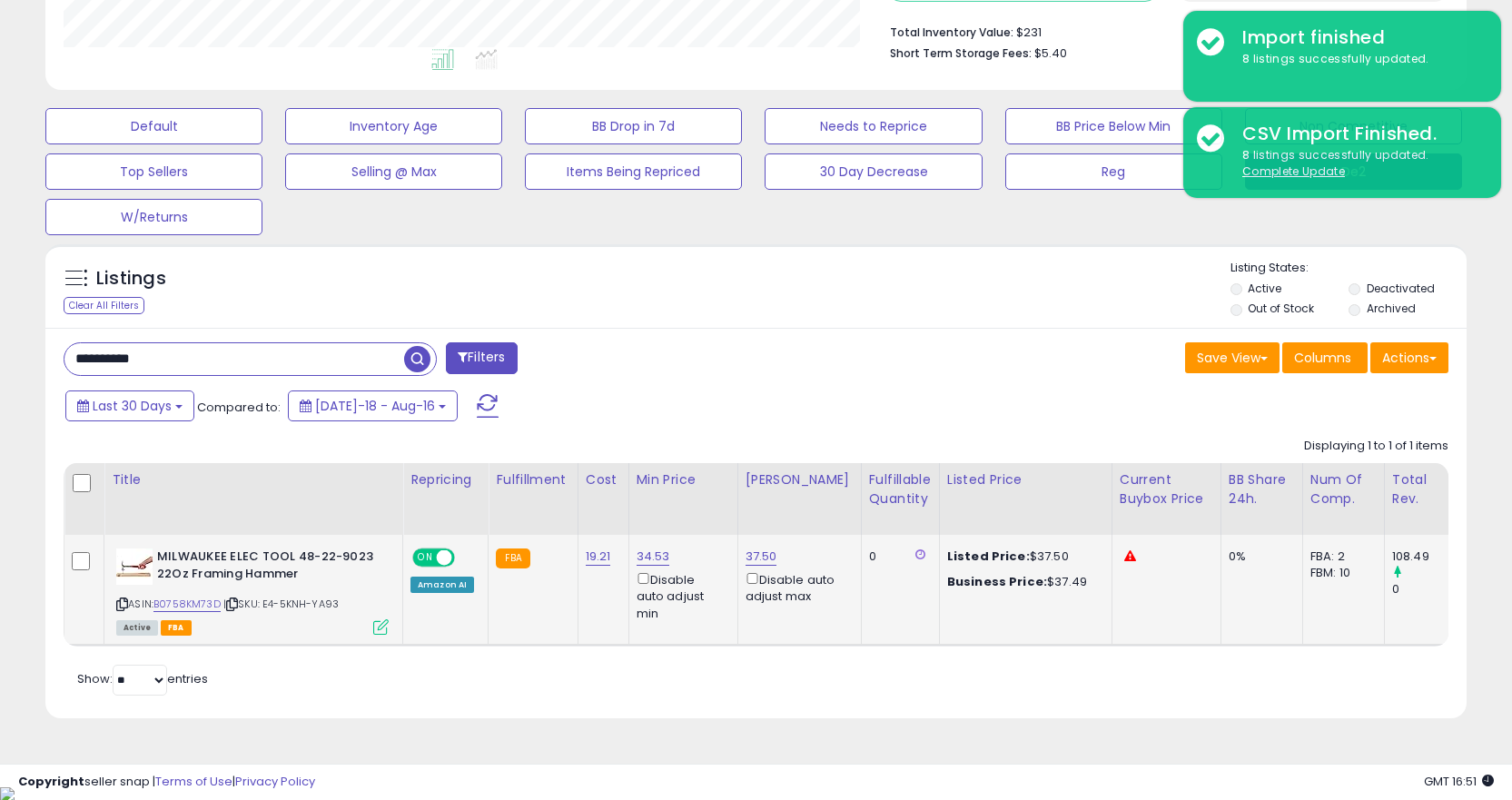
drag, startPoint x: 234, startPoint y: 607, endPoint x: 239, endPoint y: 598, distance: 10.3
click at [236, 603] on icon at bounding box center [232, 604] width 11 height 10
click at [202, 605] on link "B0758KM73D" at bounding box center [187, 605] width 67 height 15
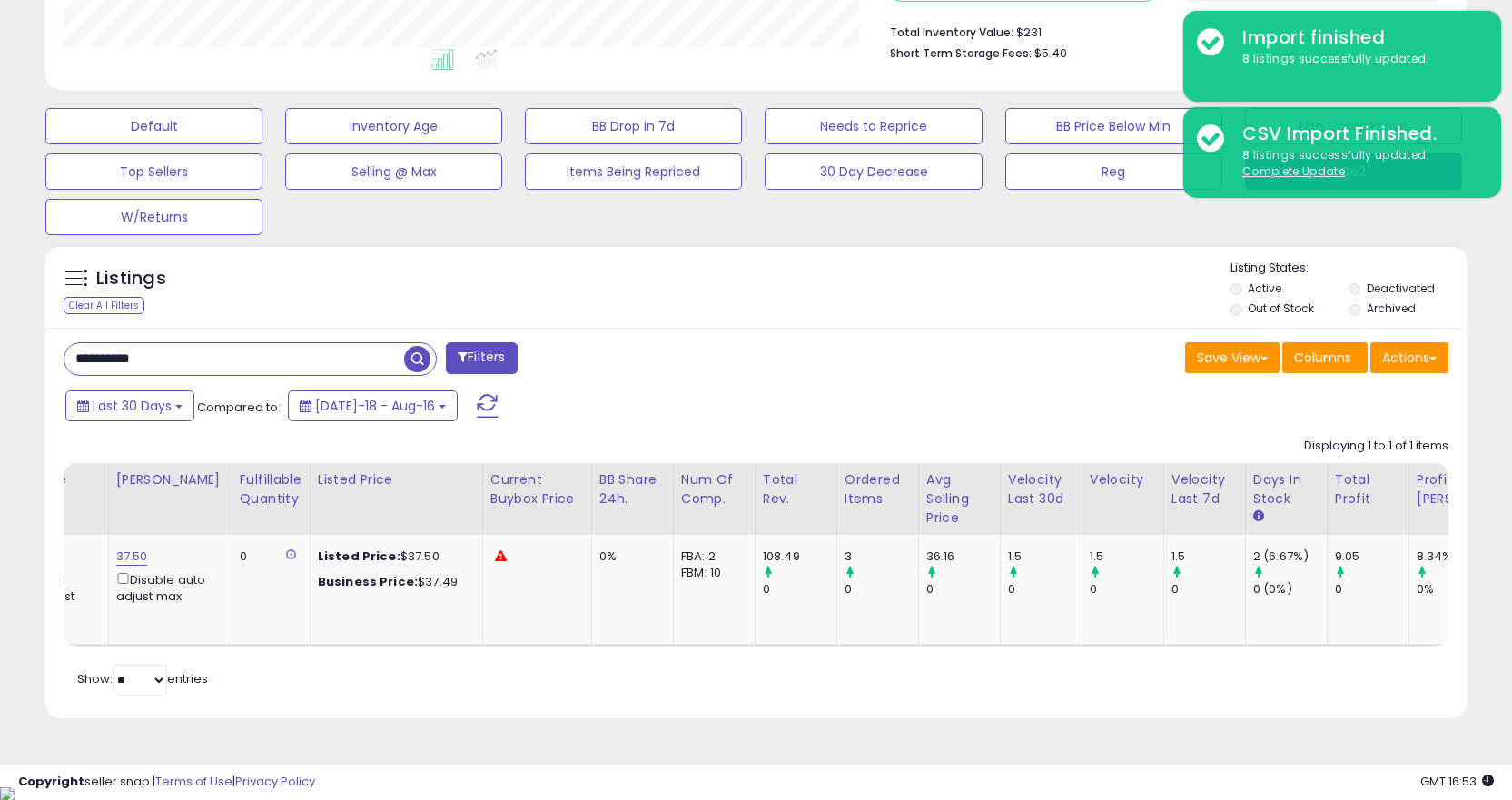
click at [237, 354] on input "**********" at bounding box center [234, 359] width 340 height 31
paste input "text"
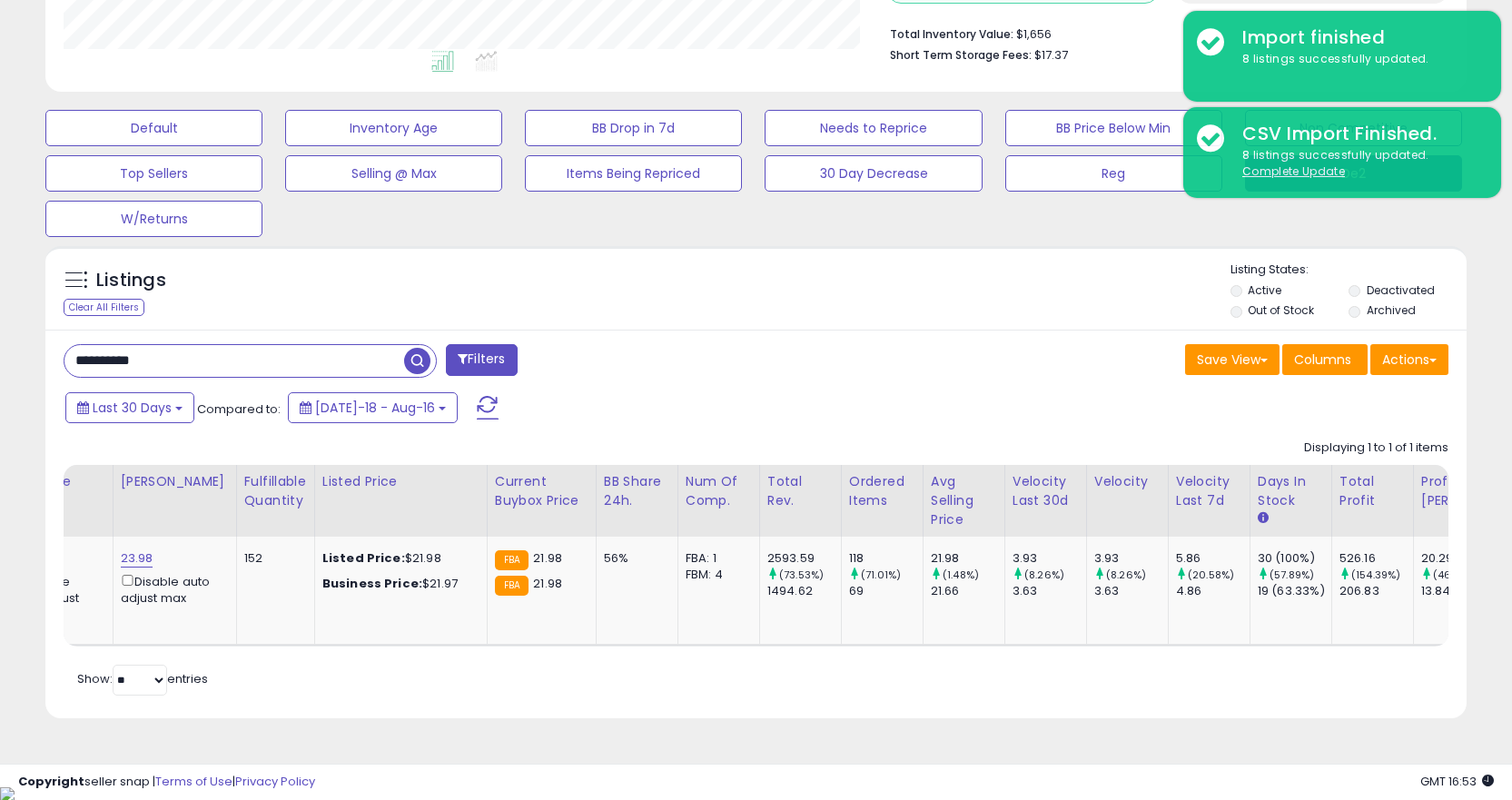
scroll to position [372, 824]
click at [328, 618] on td "Listed Price: $21.98 Business Price: $21.97" at bounding box center [401, 590] width 173 height 108
click at [317, 645] on table "Title Repricing" at bounding box center [610, 555] width 2343 height 181
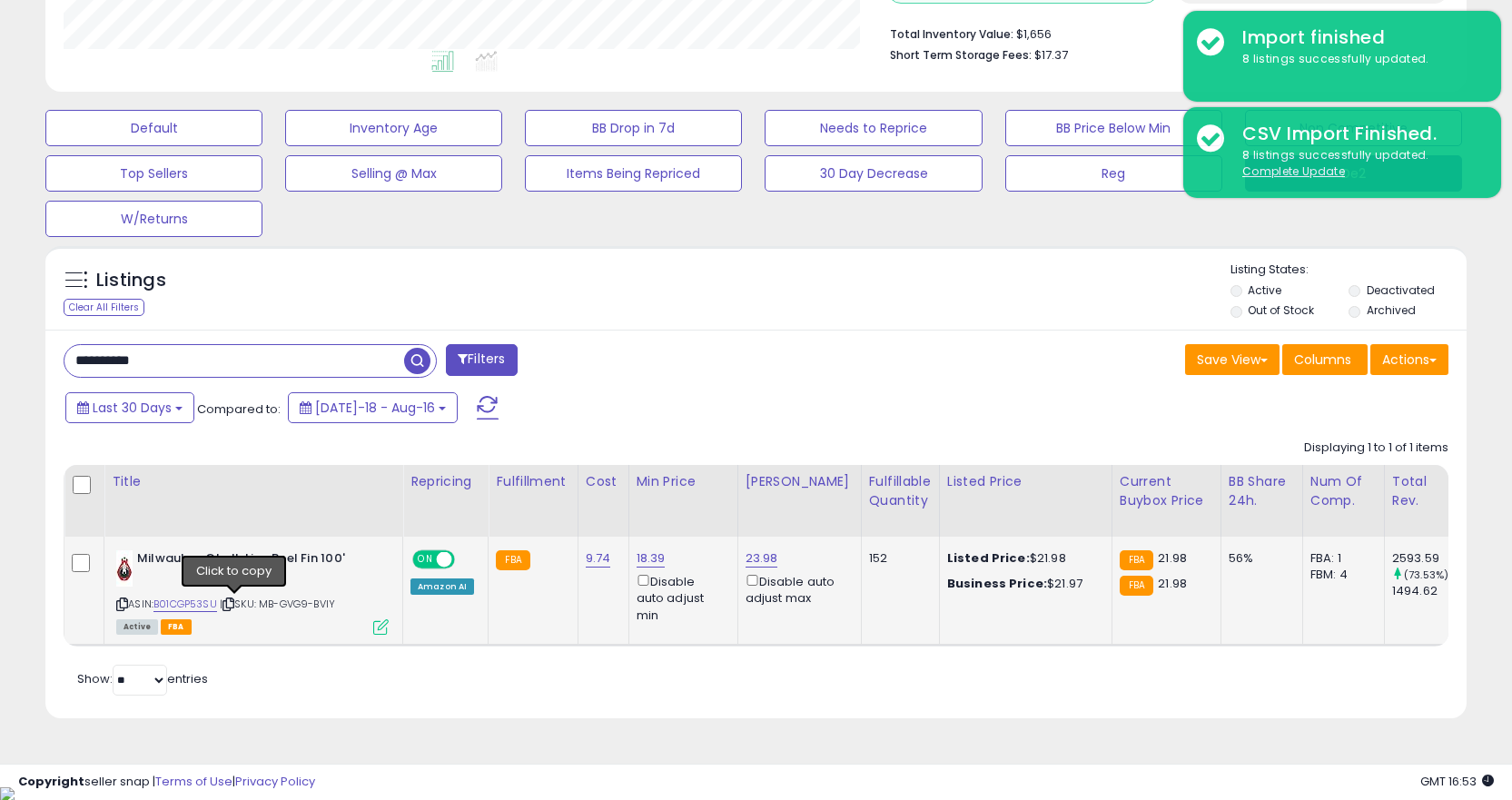
click at [233, 602] on icon at bounding box center [228, 604] width 11 height 10
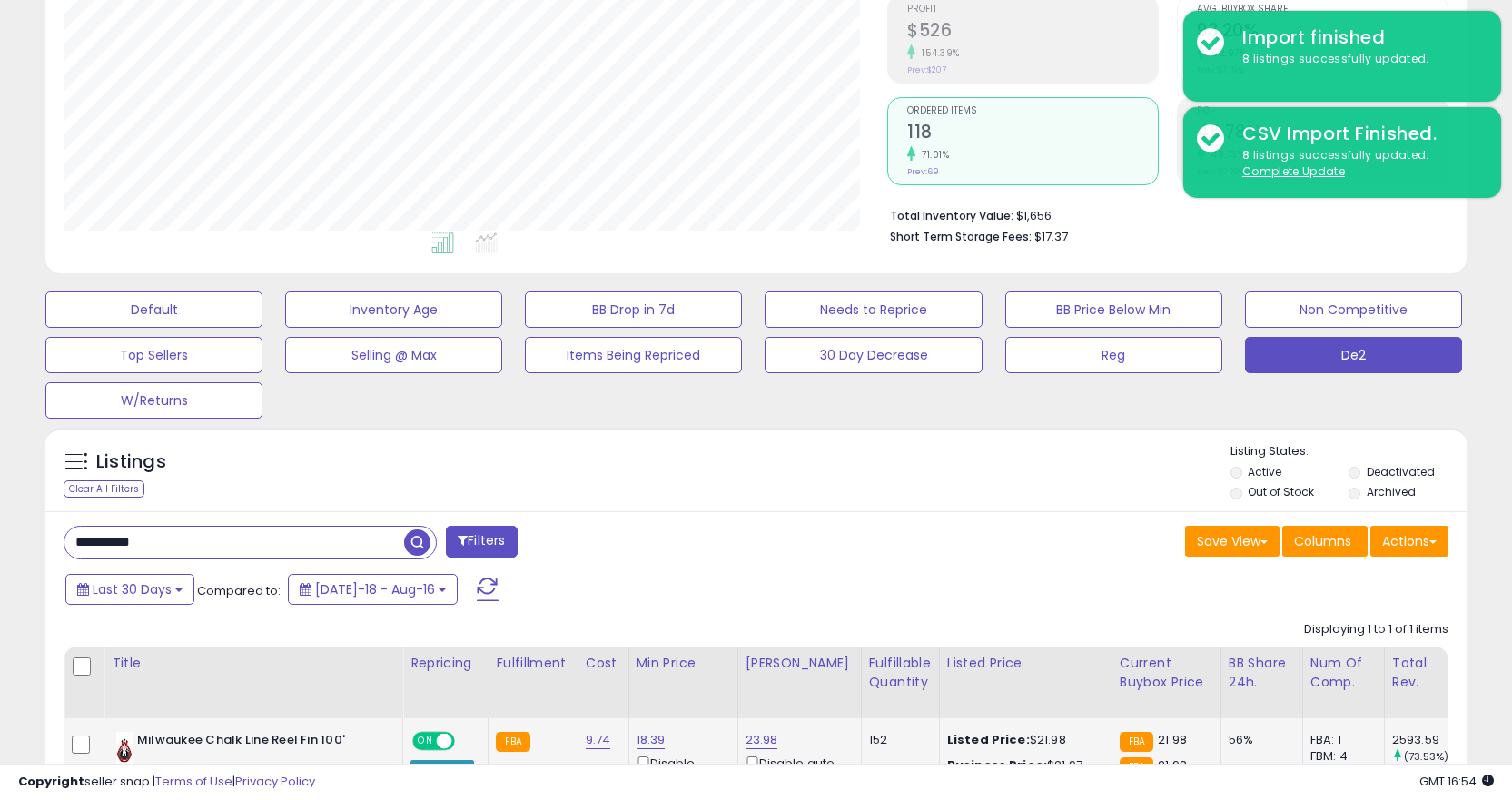
scroll to position [462, 0]
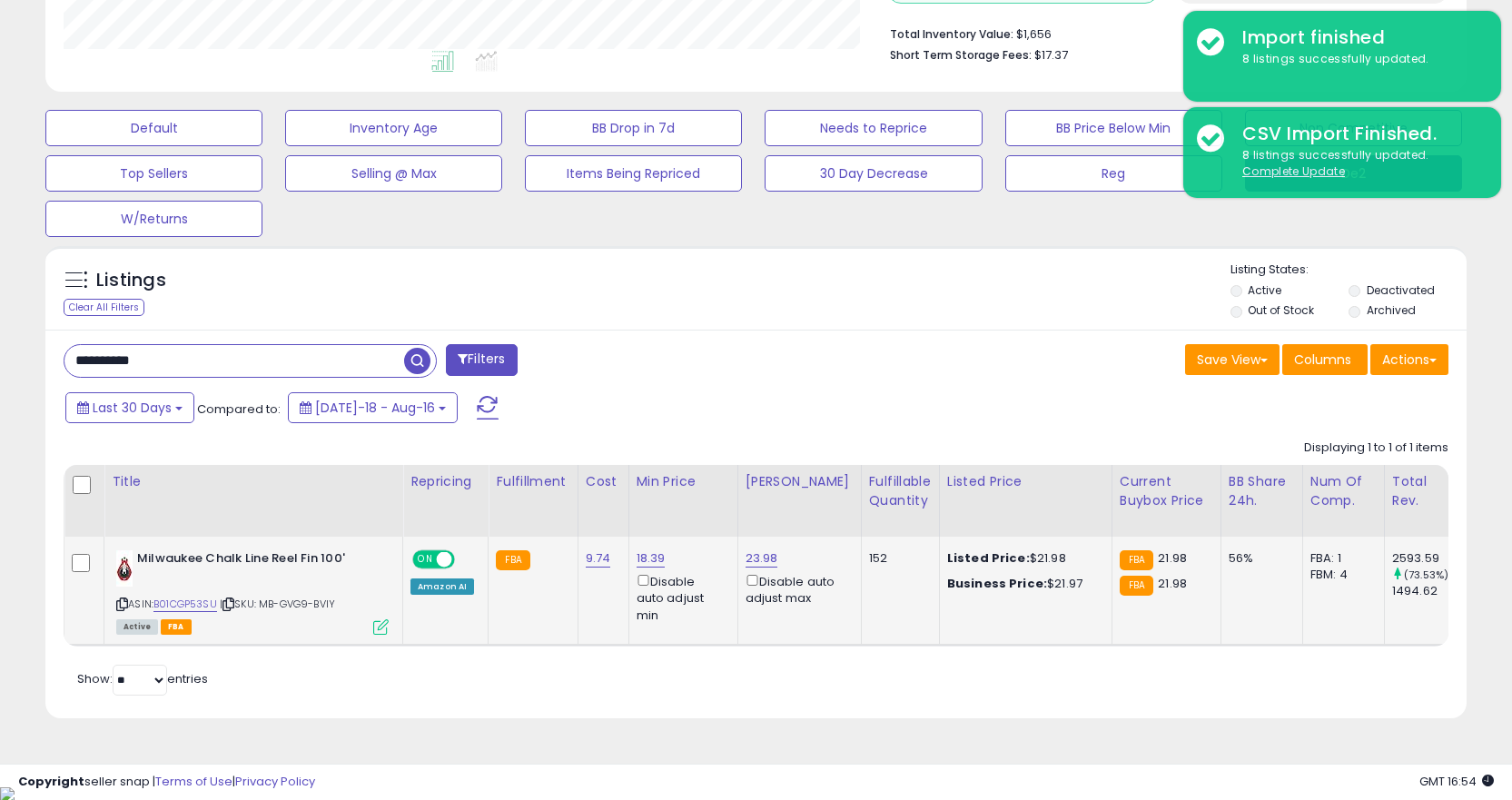
click at [234, 607] on icon at bounding box center [228, 604] width 11 height 10
drag, startPoint x: 238, startPoint y: 607, endPoint x: 249, endPoint y: 99, distance: 508.1
click at [239, 591] on div "ASIN: B01CGP53SU | SKU: MB-GVG9-BVIY Active FBA" at bounding box center [252, 591] width 272 height 83
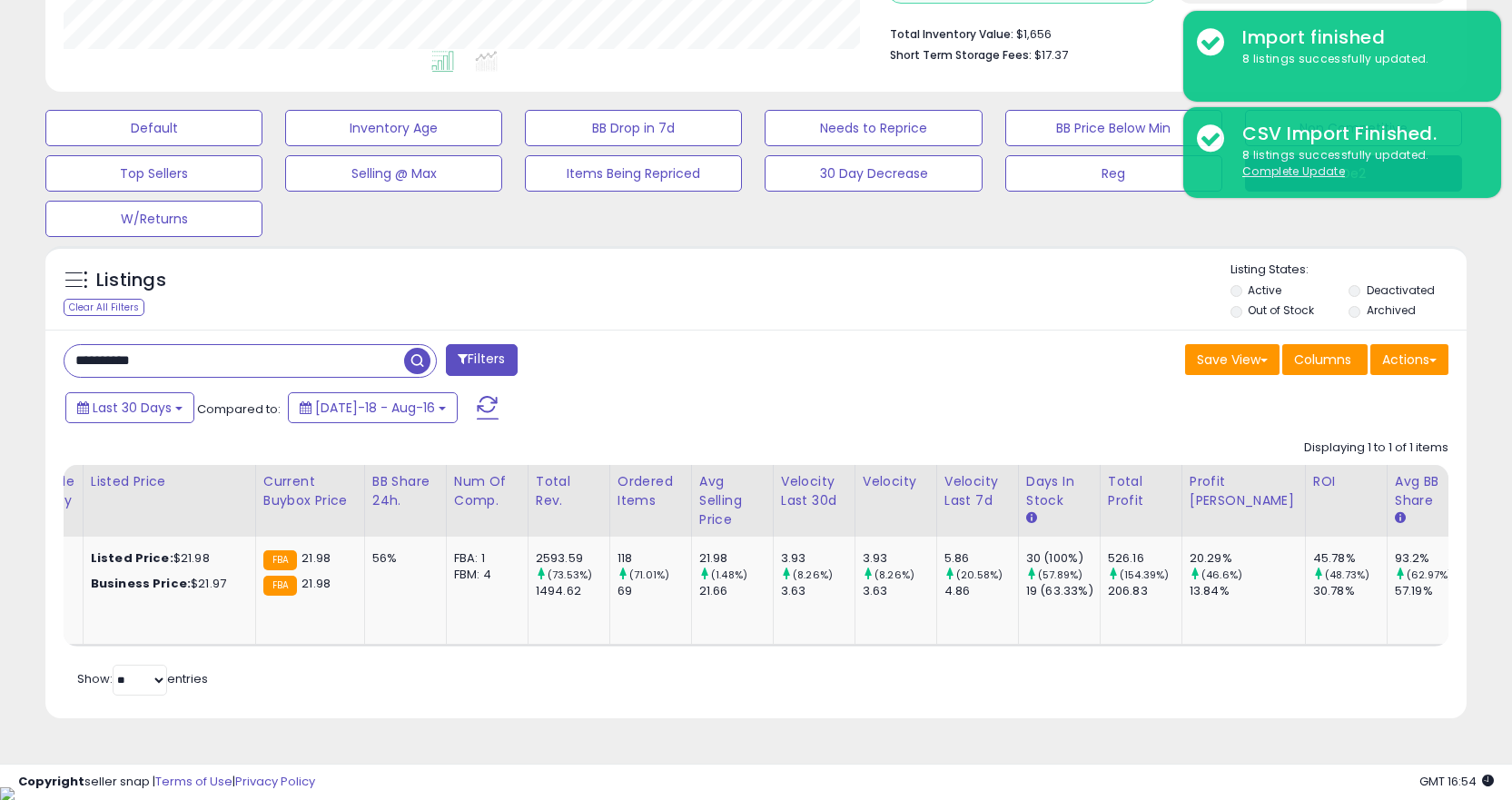
scroll to position [0, 879]
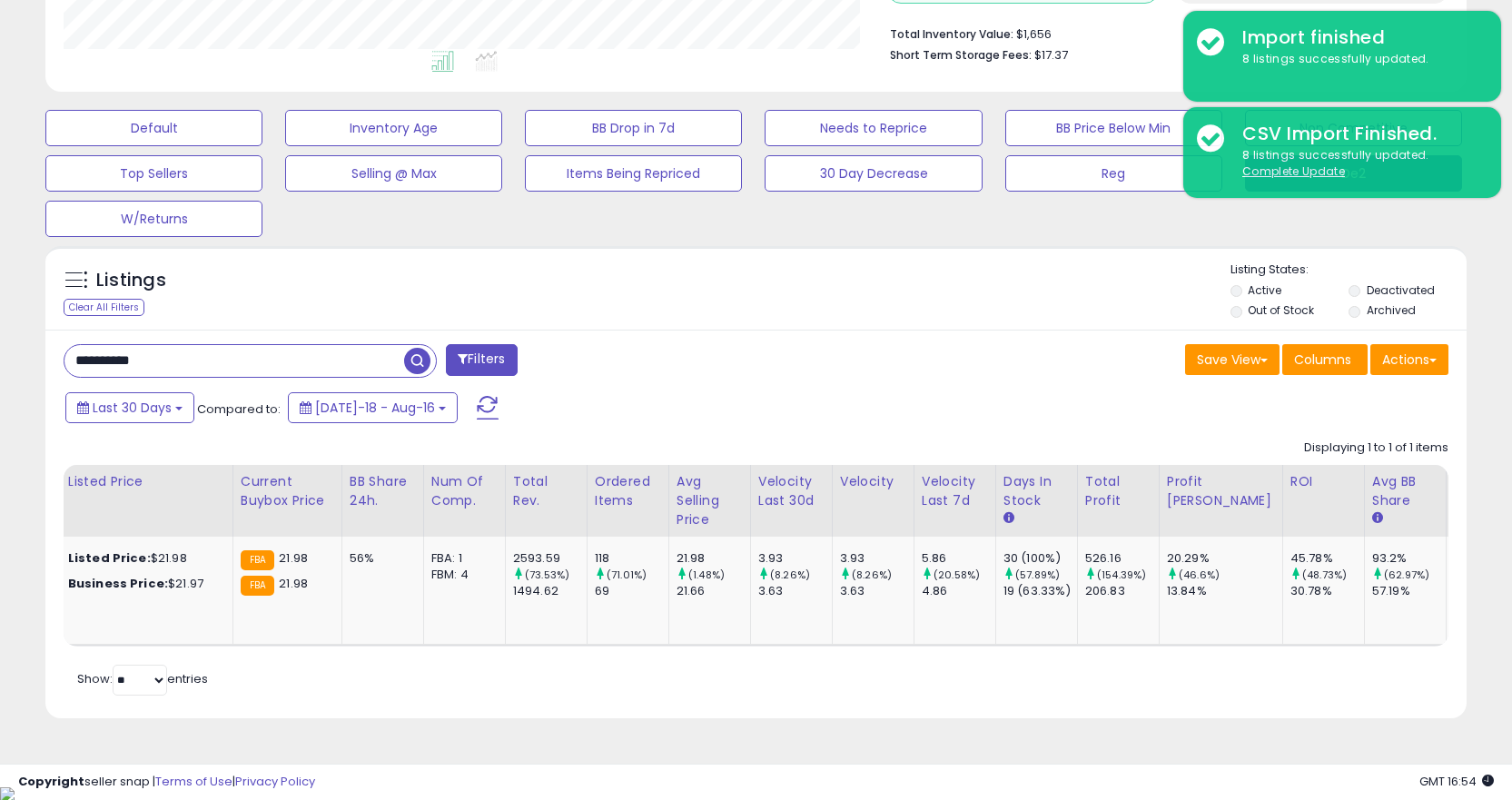
click at [392, 660] on div "Retrieving listings data.. Displaying 1 to 1 of 1 items Title Repricing" at bounding box center [756, 566] width 1385 height 270
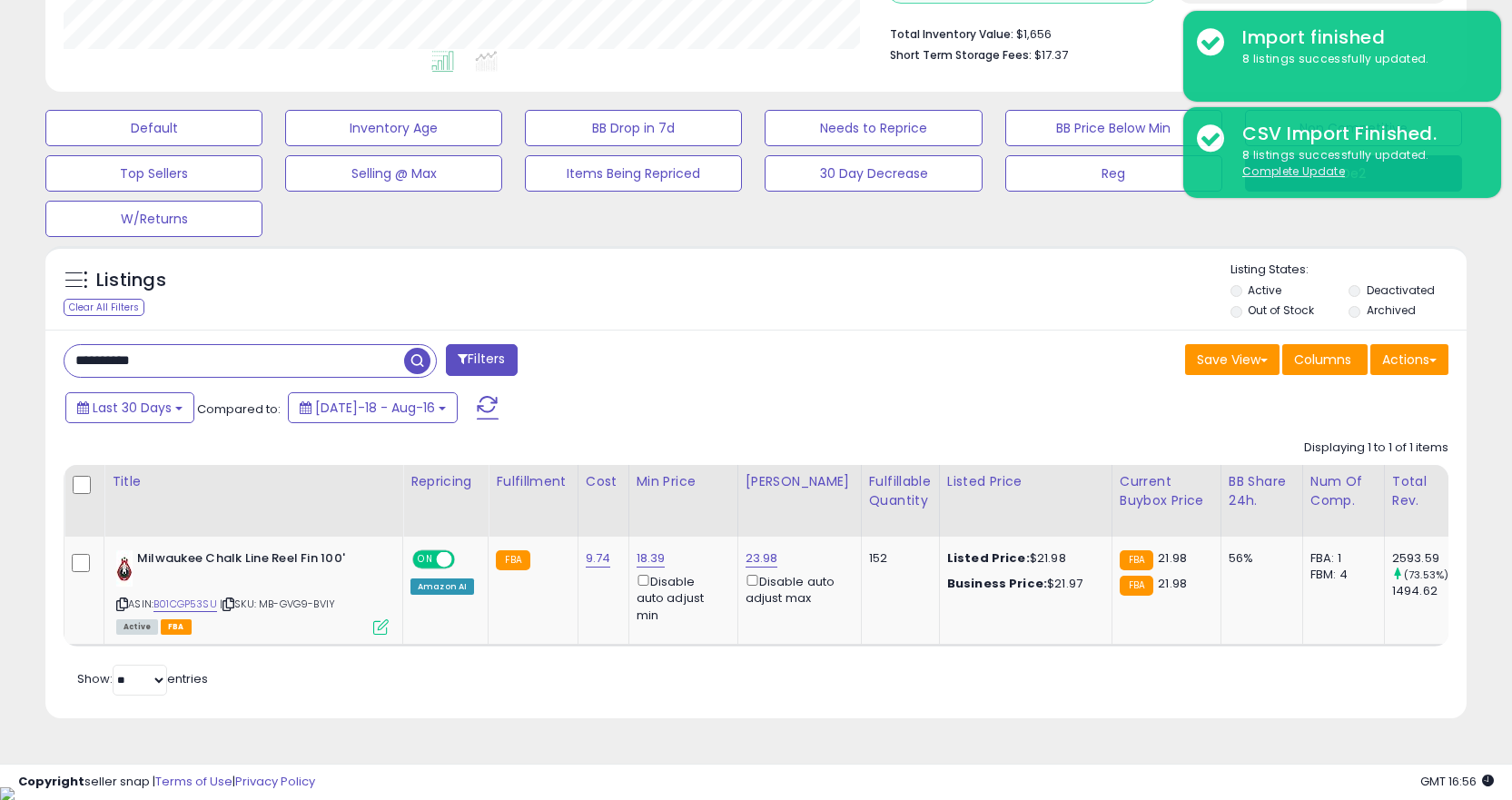
click at [307, 345] on input "**********" at bounding box center [234, 361] width 340 height 31
paste input "text"
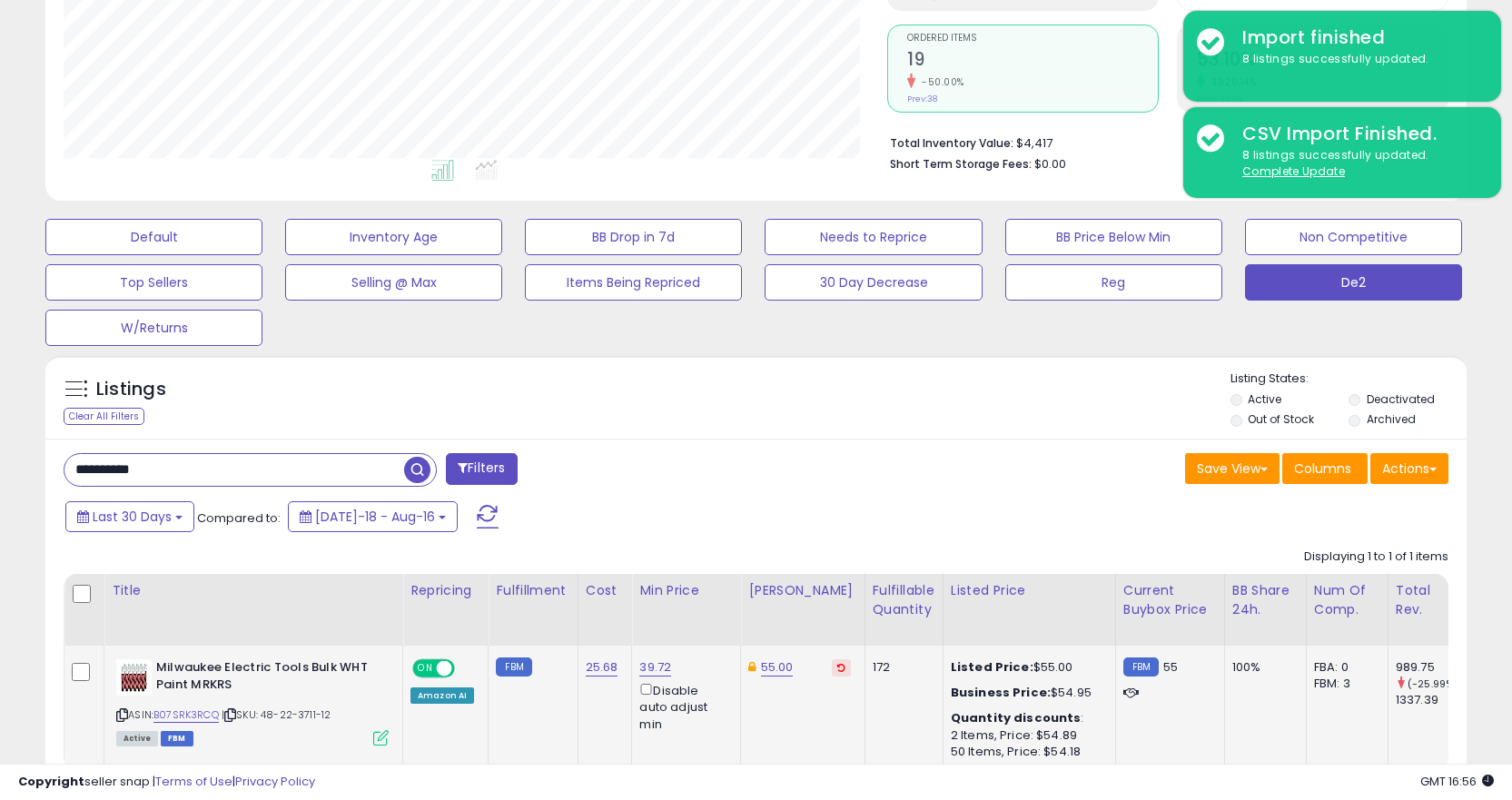
scroll to position [476, 0]
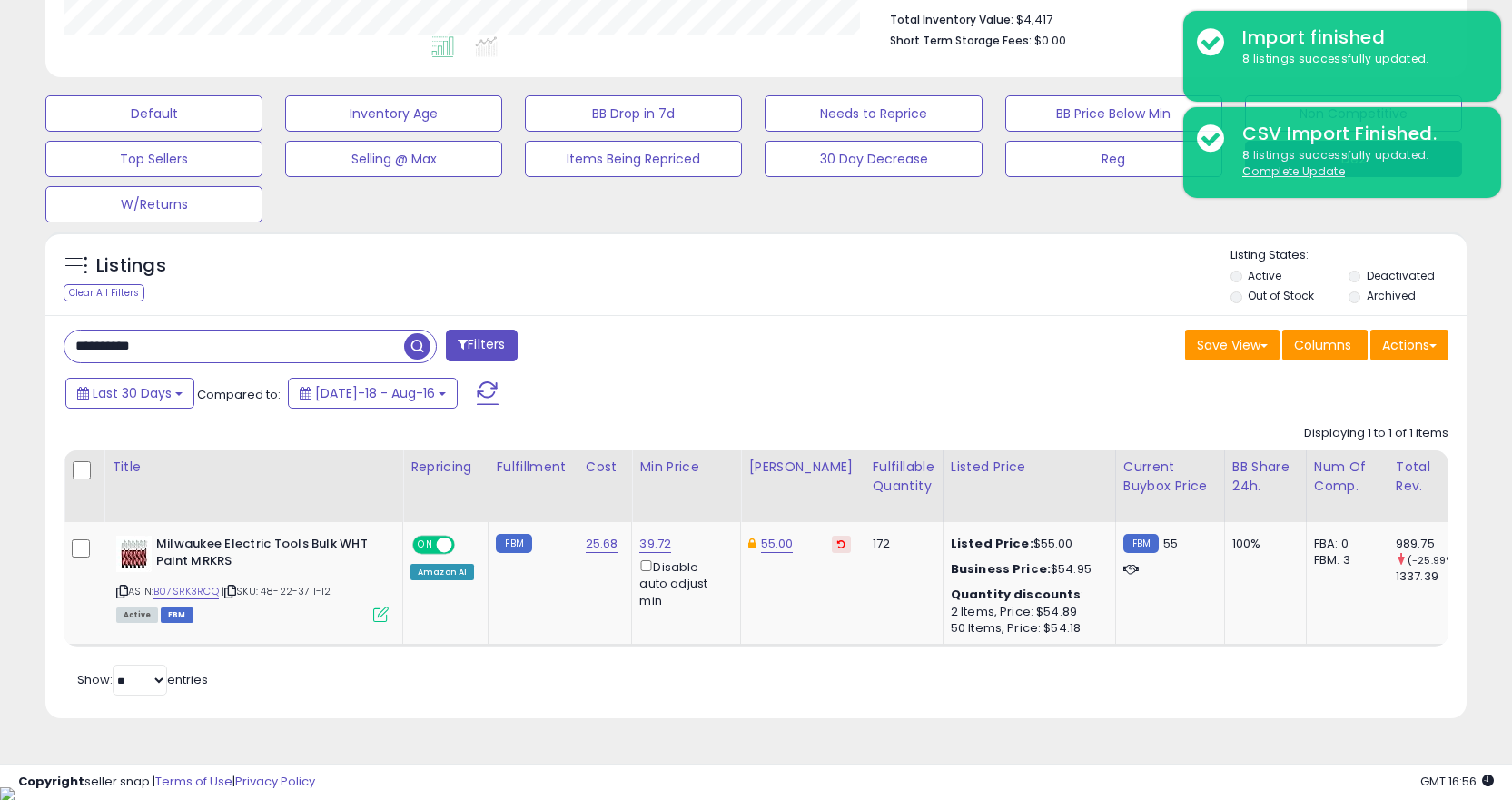
drag, startPoint x: 774, startPoint y: 660, endPoint x: 816, endPoint y: 653, distance: 42.6
click at [814, 653] on div "Retrieving listings data.. Displaying 1 to 1 of 1 items Title Repricing" at bounding box center [756, 558] width 1385 height 285
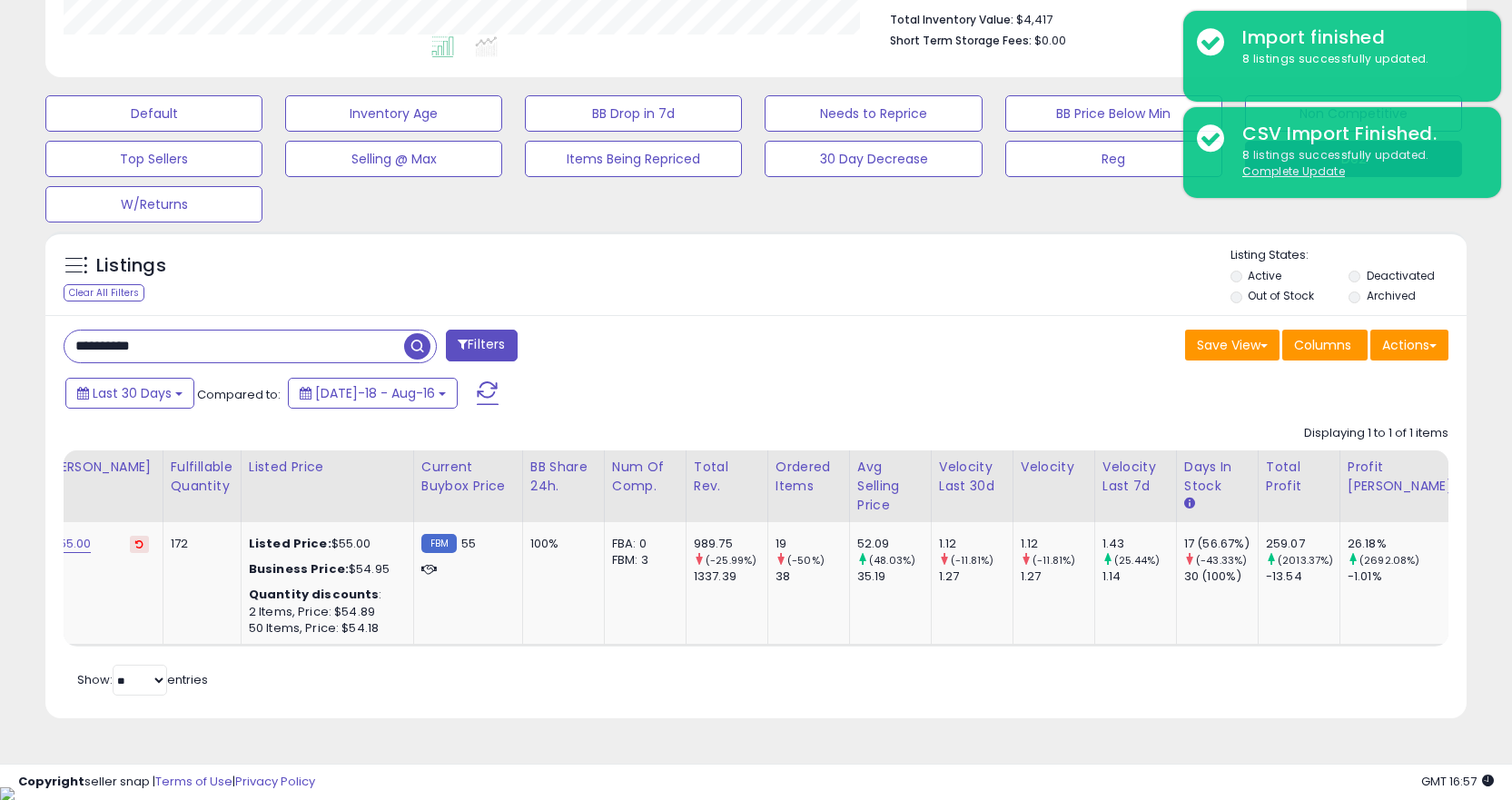
scroll to position [0, 0]
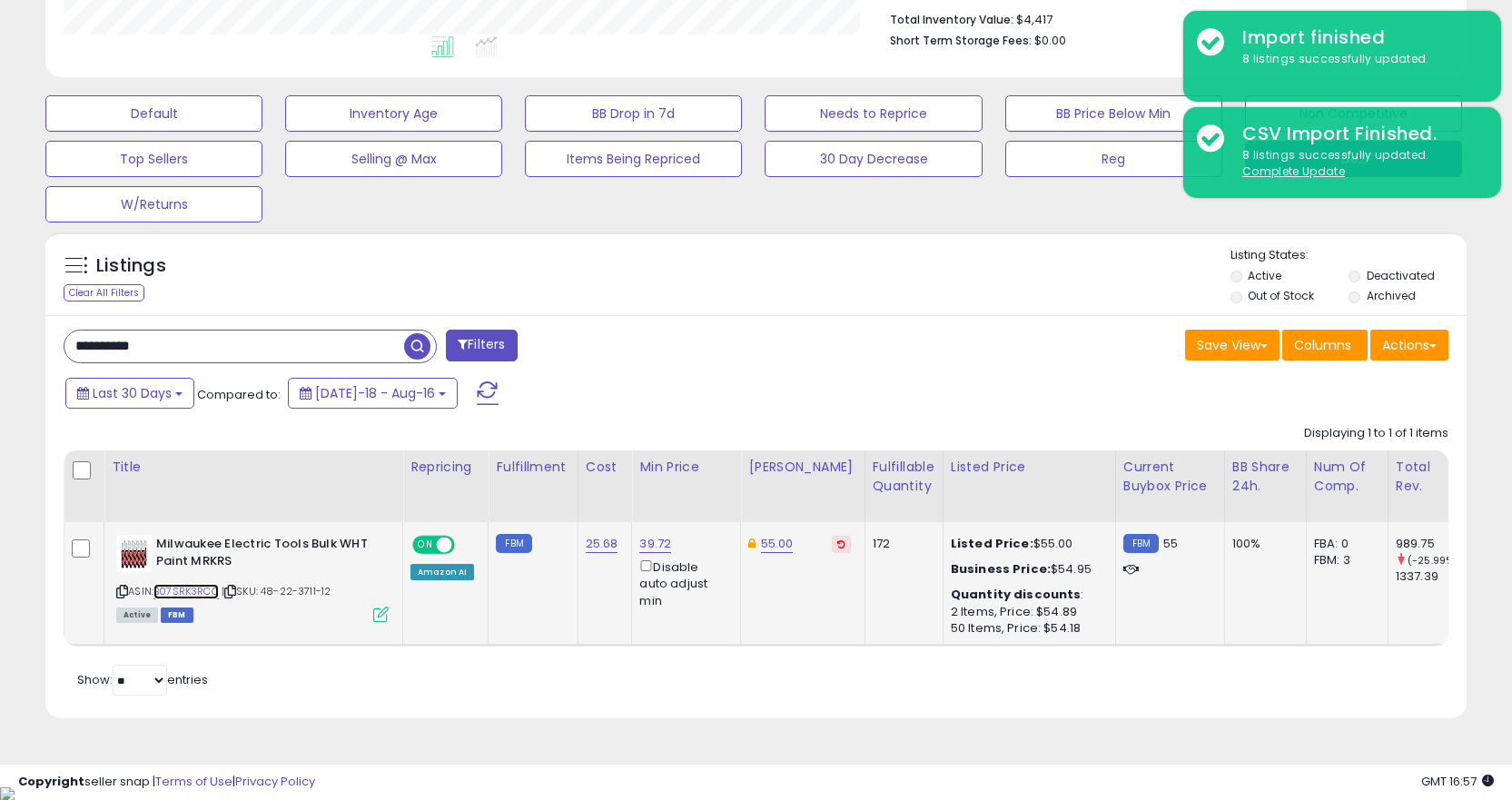
click at [177, 589] on link "B07SRK3RCQ" at bounding box center [186, 591] width 65 height 15
click at [309, 346] on input "**********" at bounding box center [234, 345] width 340 height 31
paste input "text"
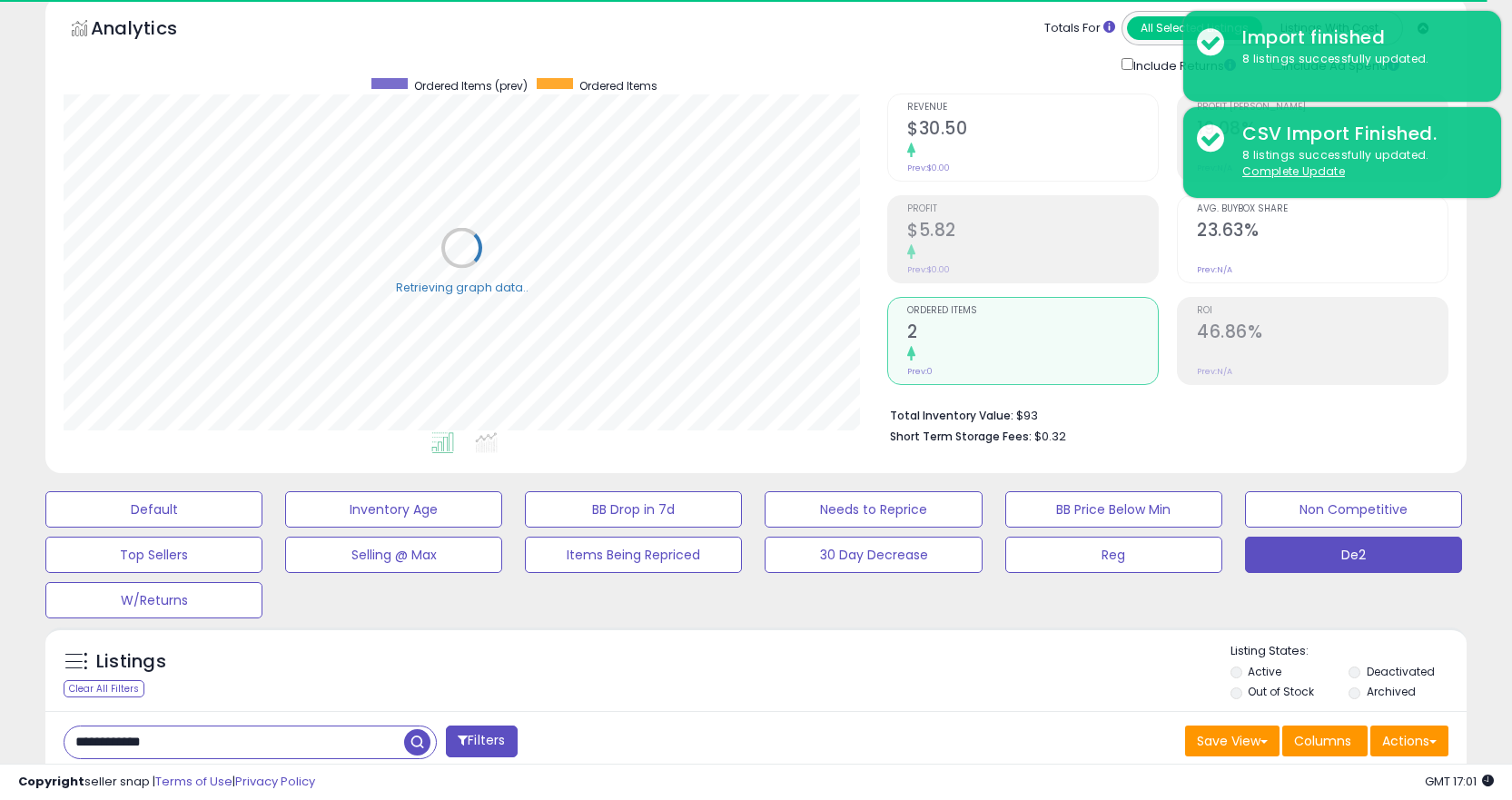
scroll to position [353, 0]
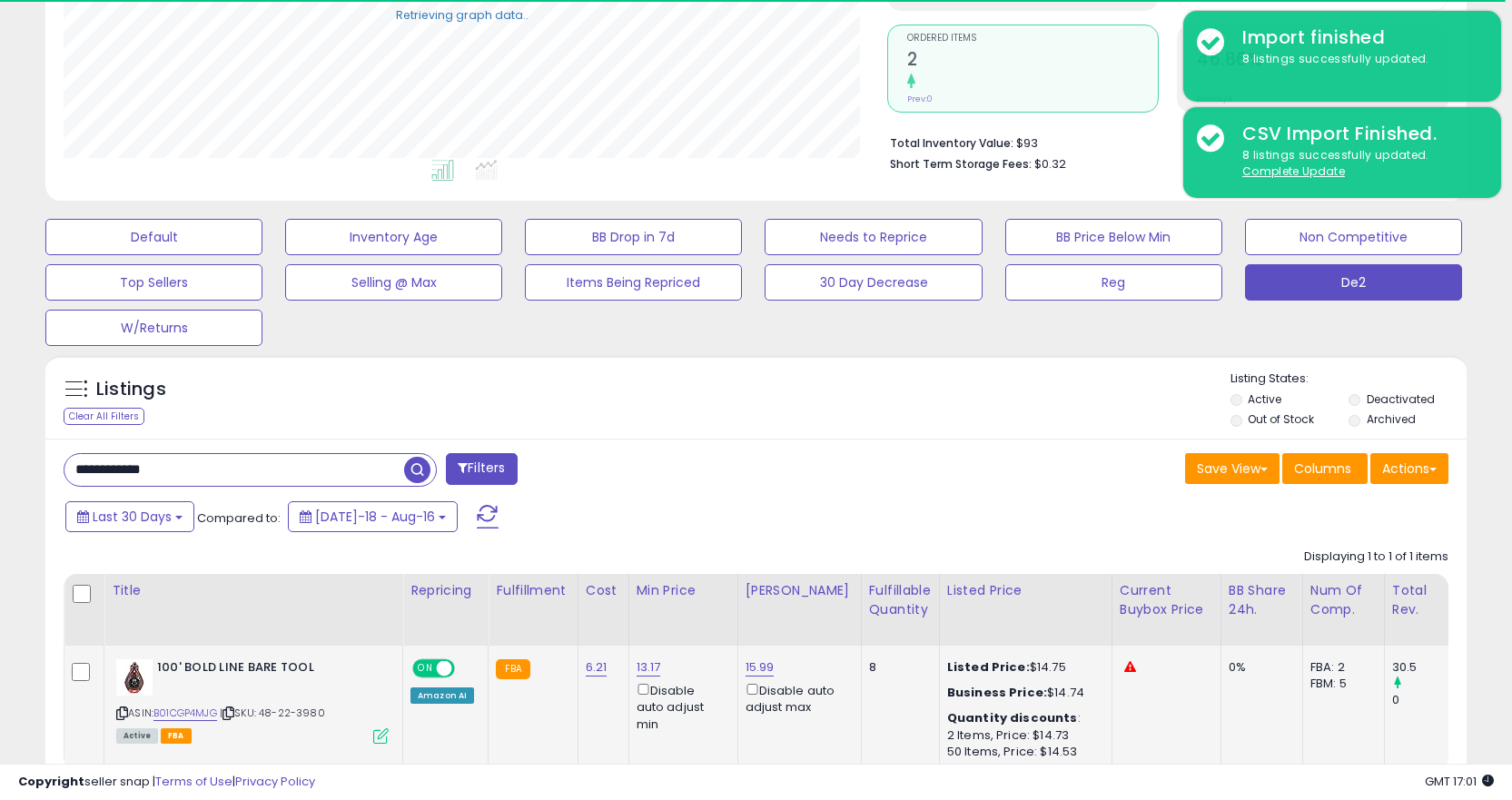
click at [232, 714] on icon at bounding box center [228, 713] width 11 height 10
drag, startPoint x: 234, startPoint y: 711, endPoint x: 197, endPoint y: 346, distance: 366.9
click at [234, 704] on div "ASIN: B01CGP4MJG | SKU: 48-22-3980 Active FBA" at bounding box center [252, 700] width 272 height 83
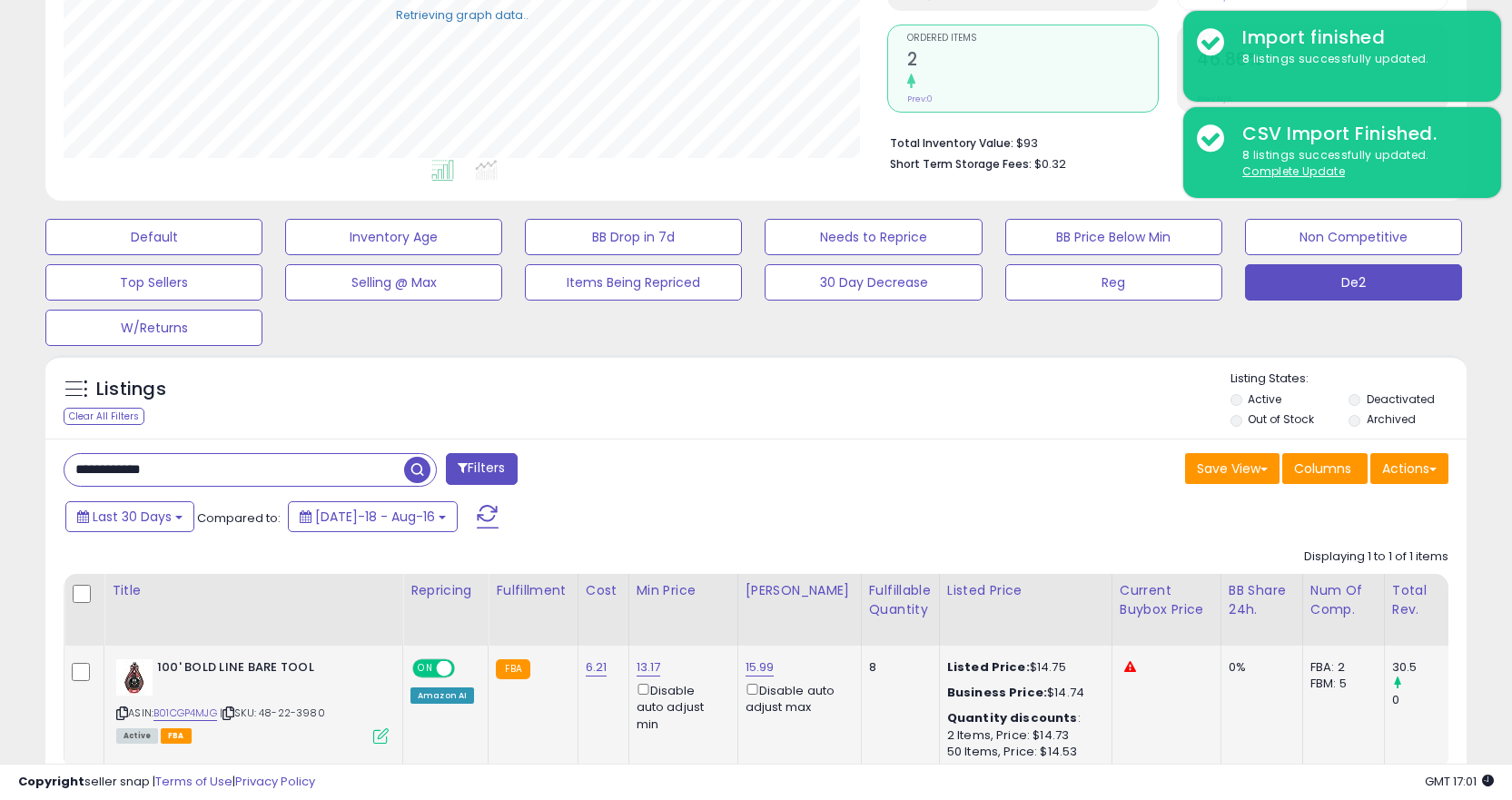
drag, startPoint x: 621, startPoint y: 746, endPoint x: 816, endPoint y: 745, distance: 195.0
click at [816, 745] on div "Title Repricing Fulfillment Cost ROI 8" at bounding box center [756, 672] width 1385 height 196
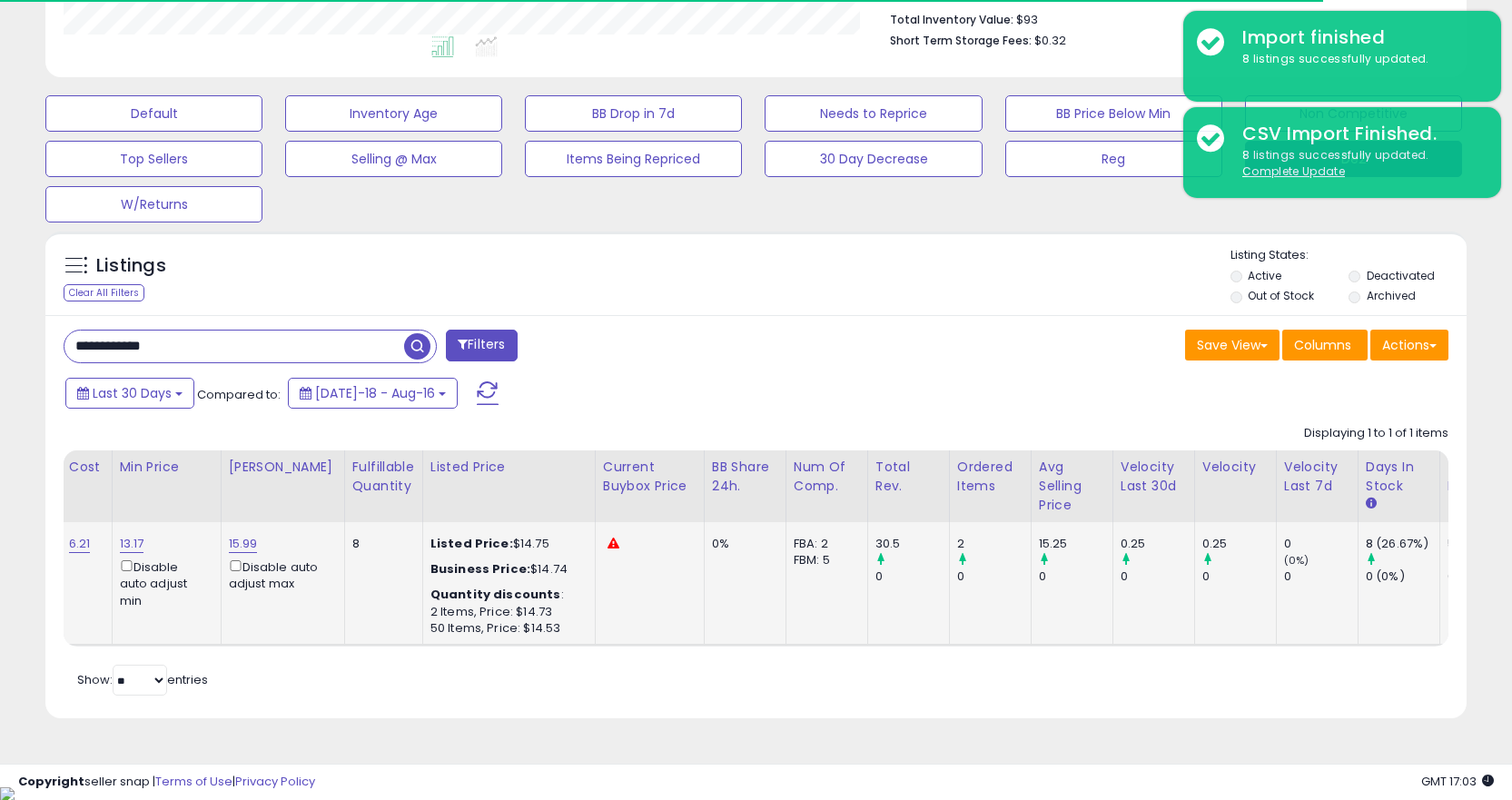
scroll to position [0, 0]
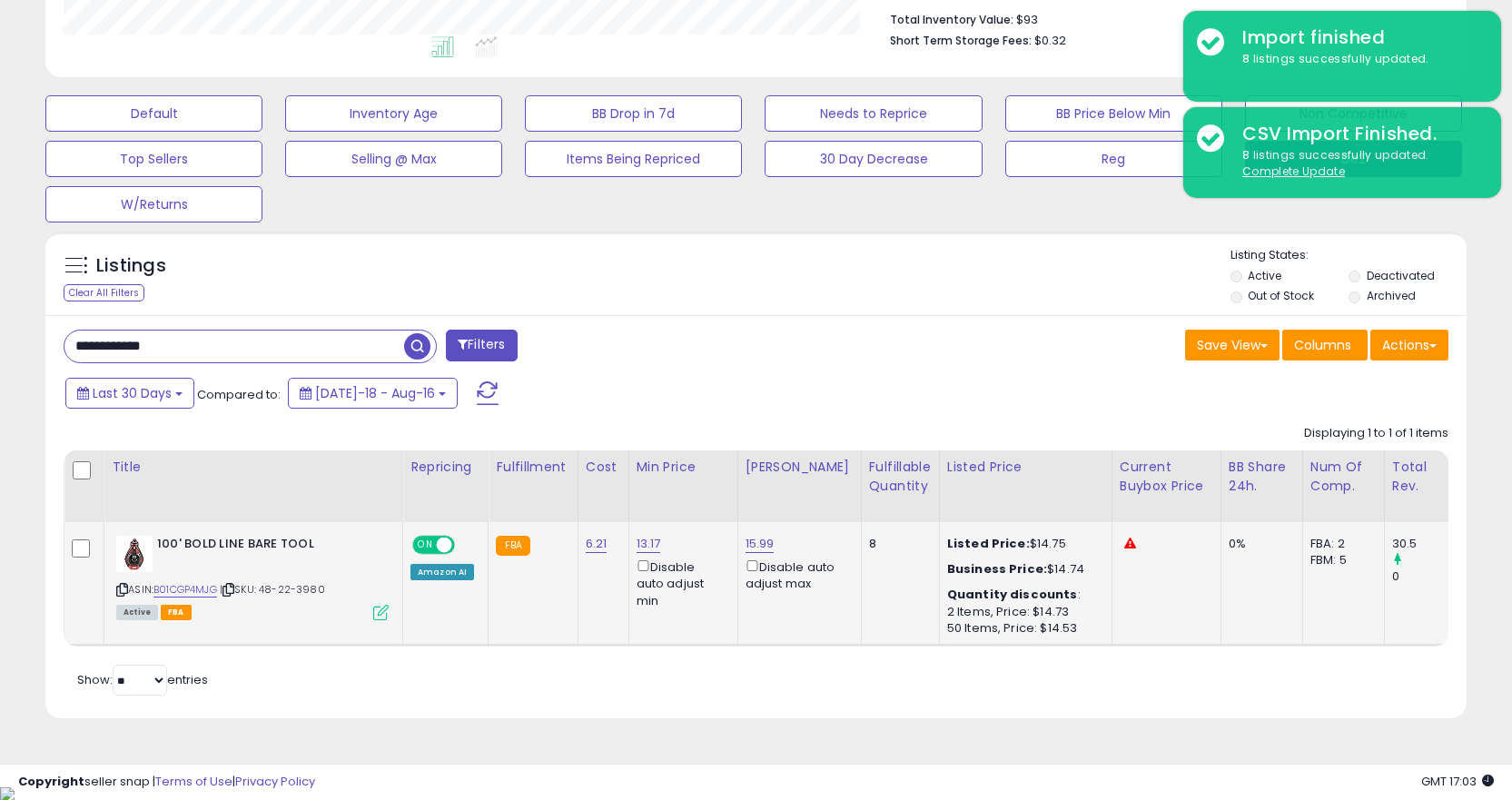
click at [243, 606] on div "Active FBA" at bounding box center [252, 610] width 272 height 12
click at [232, 582] on span "| SKU: 48-22-3980" at bounding box center [272, 588] width 105 height 14
click at [249, 591] on span "| SKU: 48-22-3980" at bounding box center [272, 588] width 105 height 14
click at [234, 587] on icon at bounding box center [228, 589] width 11 height 10
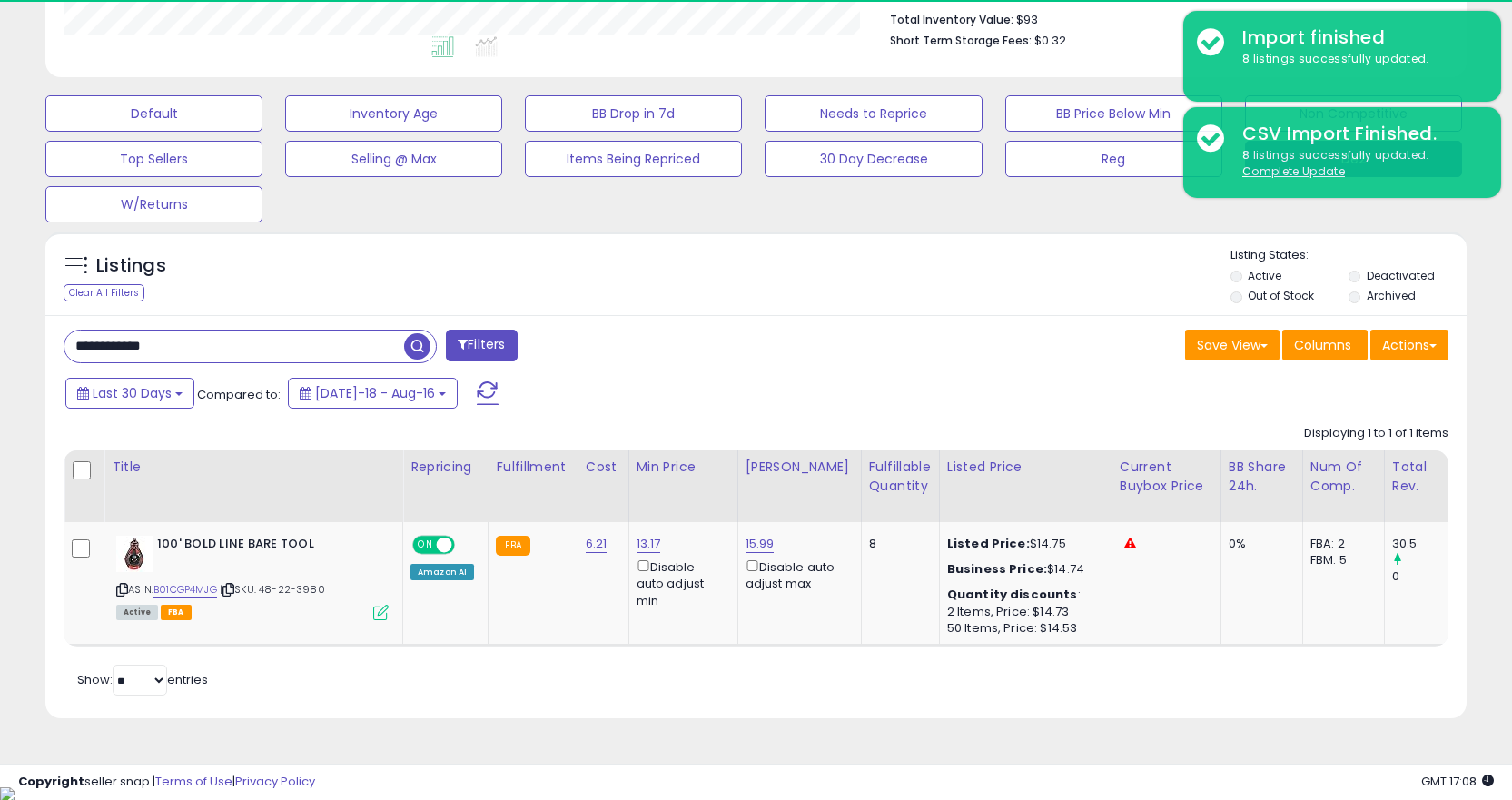
click at [207, 358] on input "**********" at bounding box center [234, 345] width 340 height 31
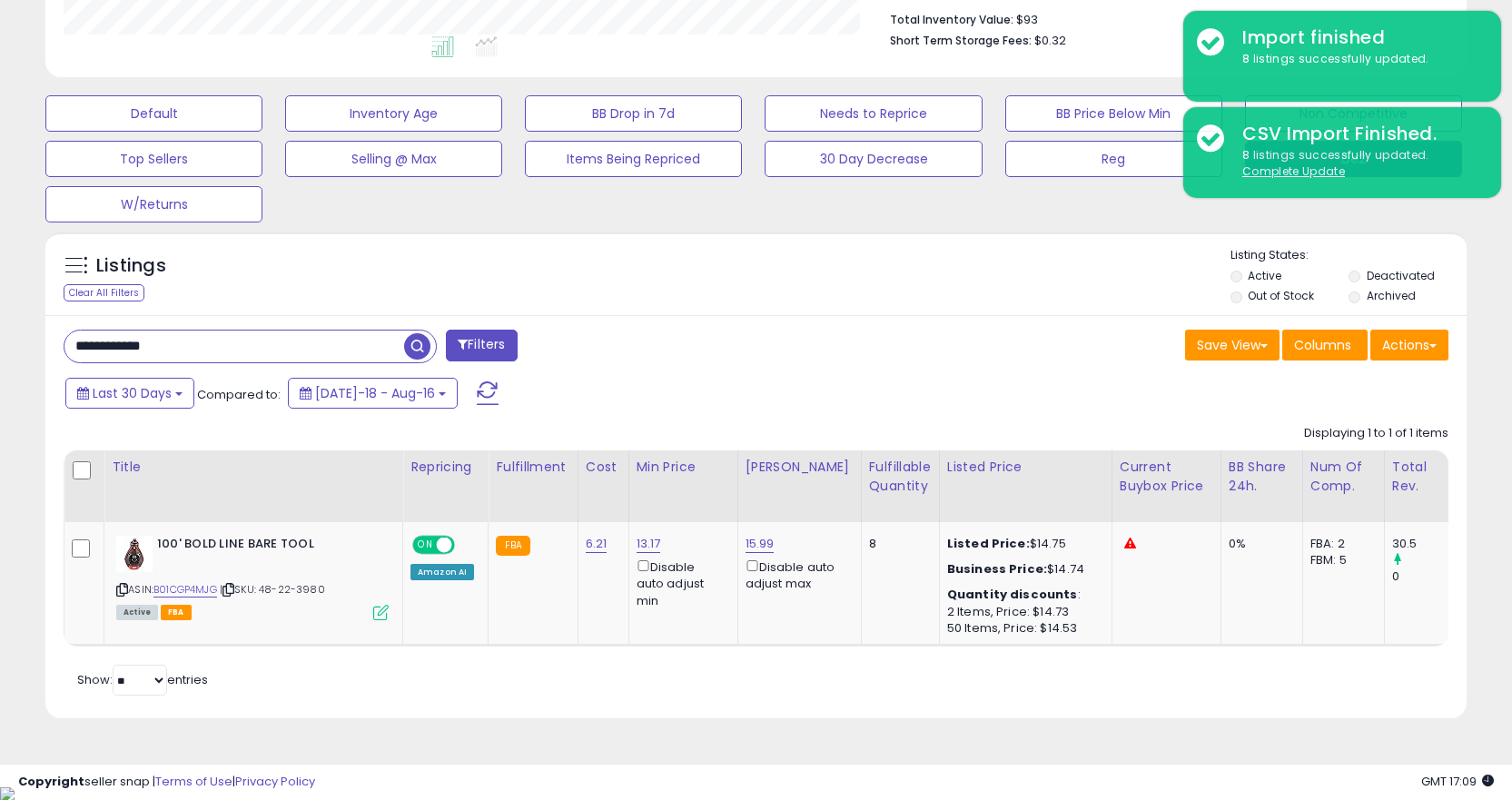
paste input "text"
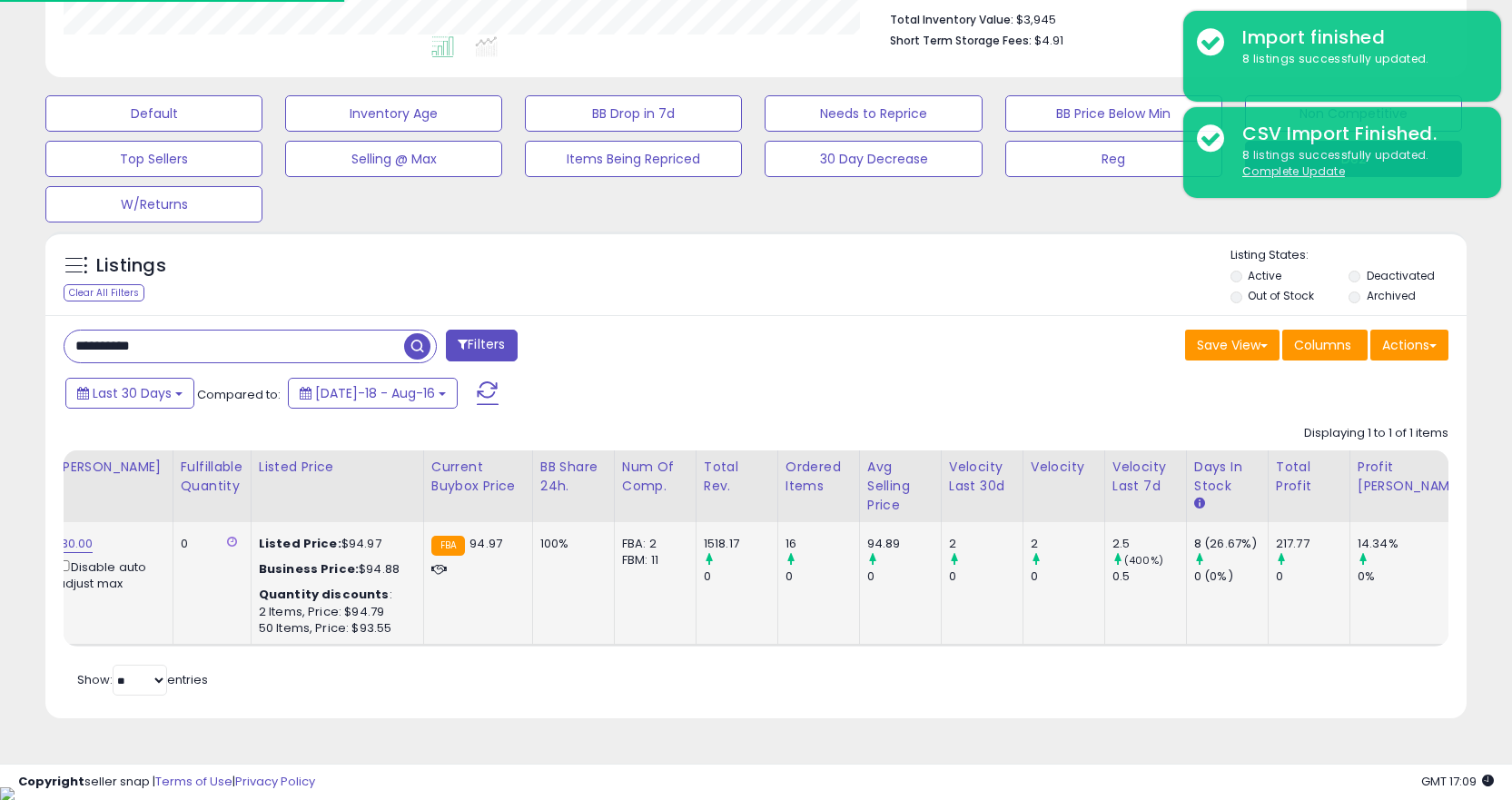
scroll to position [0, 686]
click at [177, 636] on td "0" at bounding box center [214, 583] width 78 height 122
click at [175, 642] on td "0" at bounding box center [214, 583] width 78 height 122
click at [170, 645] on table "Title Repricing" at bounding box center [549, 549] width 2343 height 196
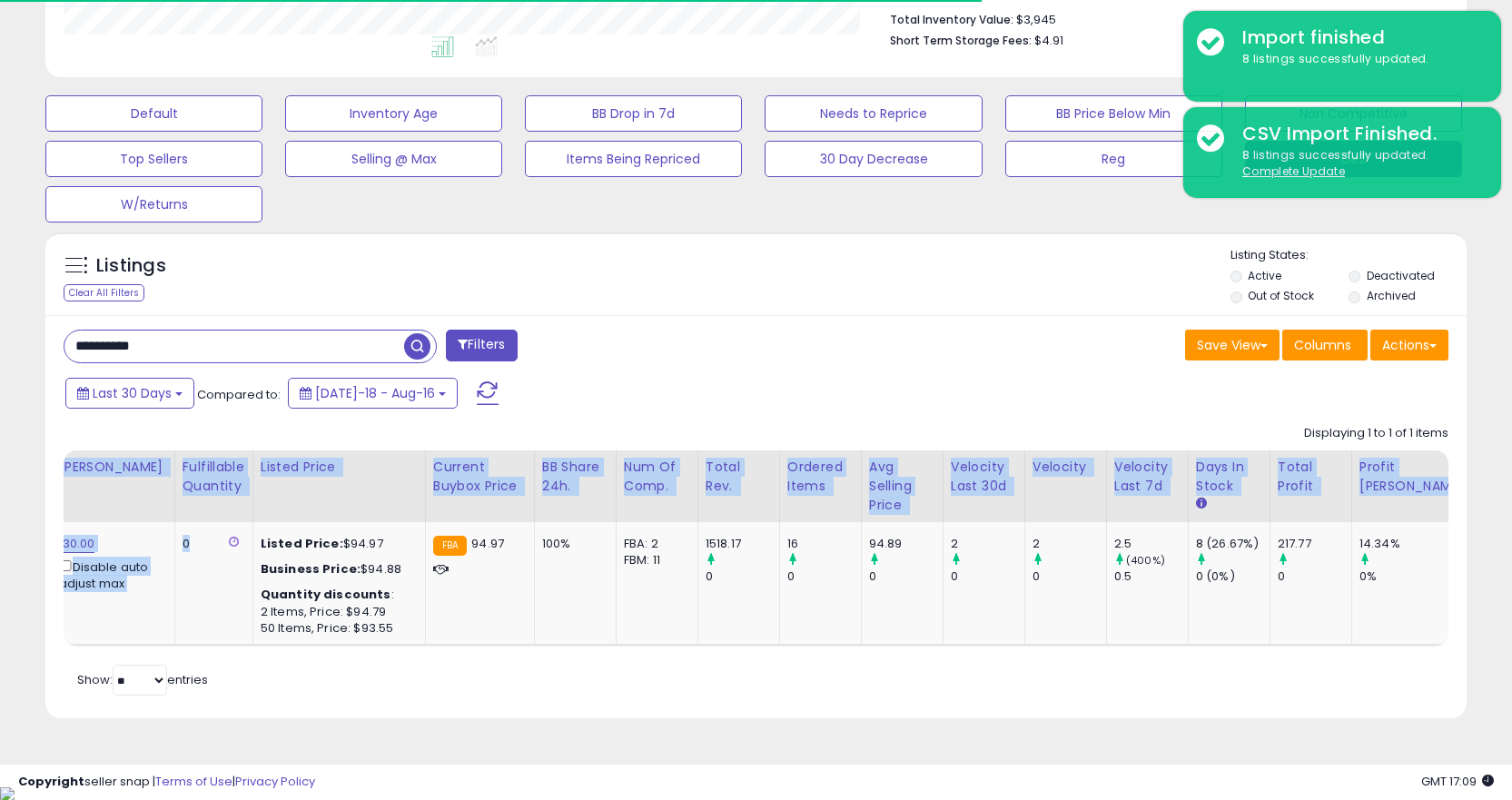
click at [170, 646] on div "Title Repricing Fulfillment Cost ROI 0" at bounding box center [756, 549] width 1385 height 196
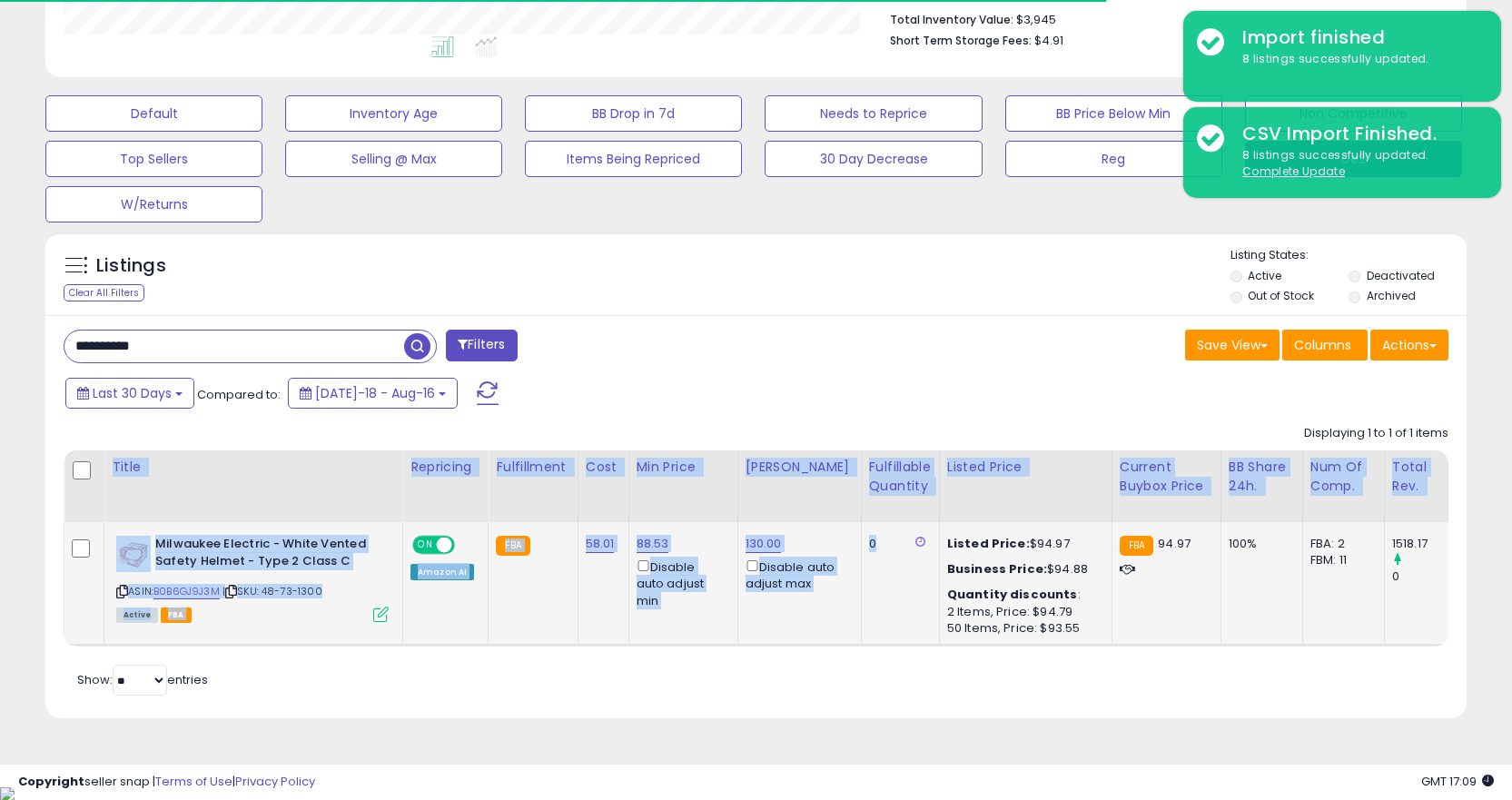
click at [170, 643] on td "Milwaukee Electric - White Vented Safety Helmet - Type 2 Class C ASIN: B0B6GJ9J…" at bounding box center [253, 583] width 299 height 122
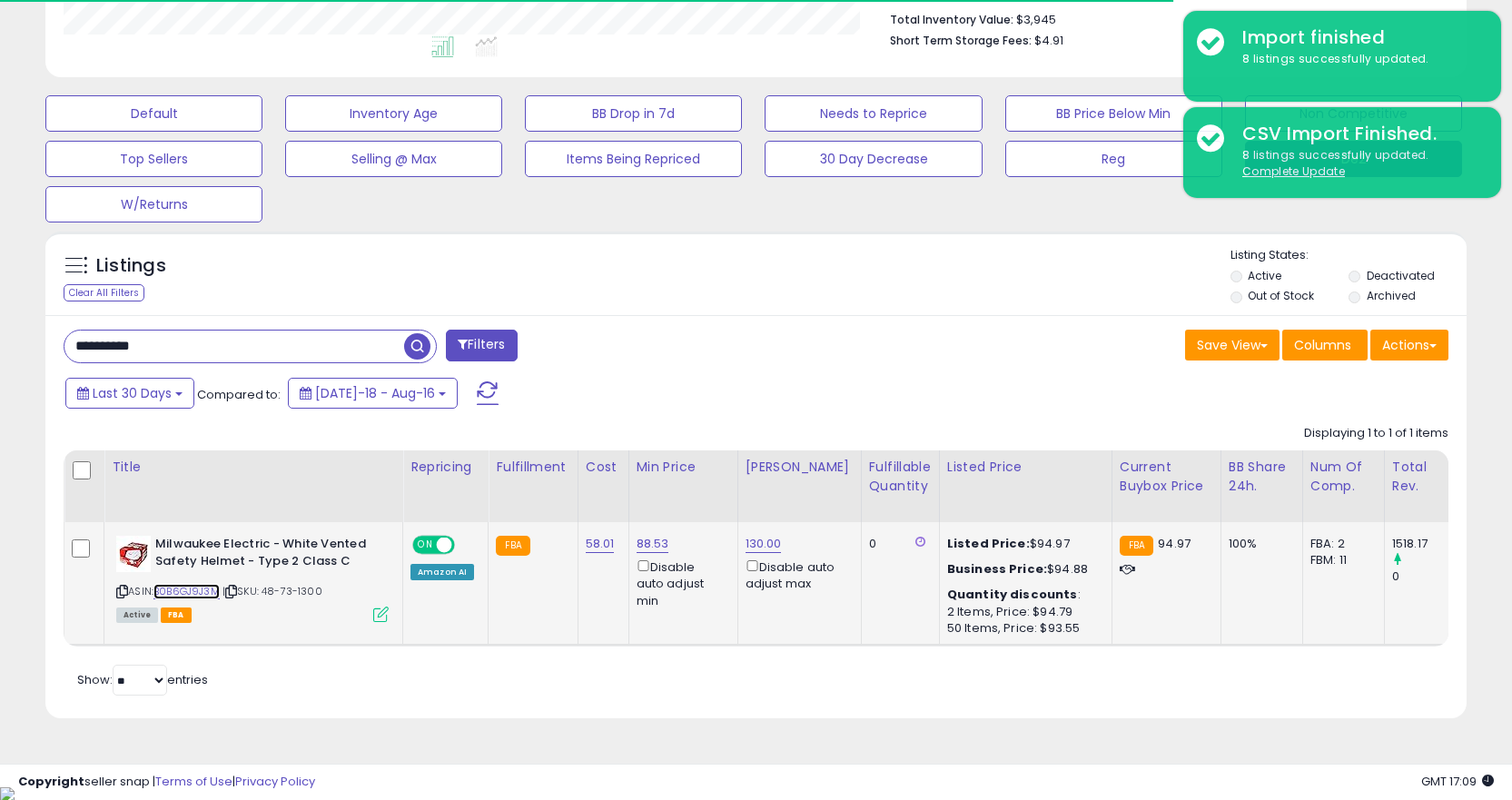
click at [176, 596] on link "B0B6GJ9J3M" at bounding box center [187, 591] width 66 height 15
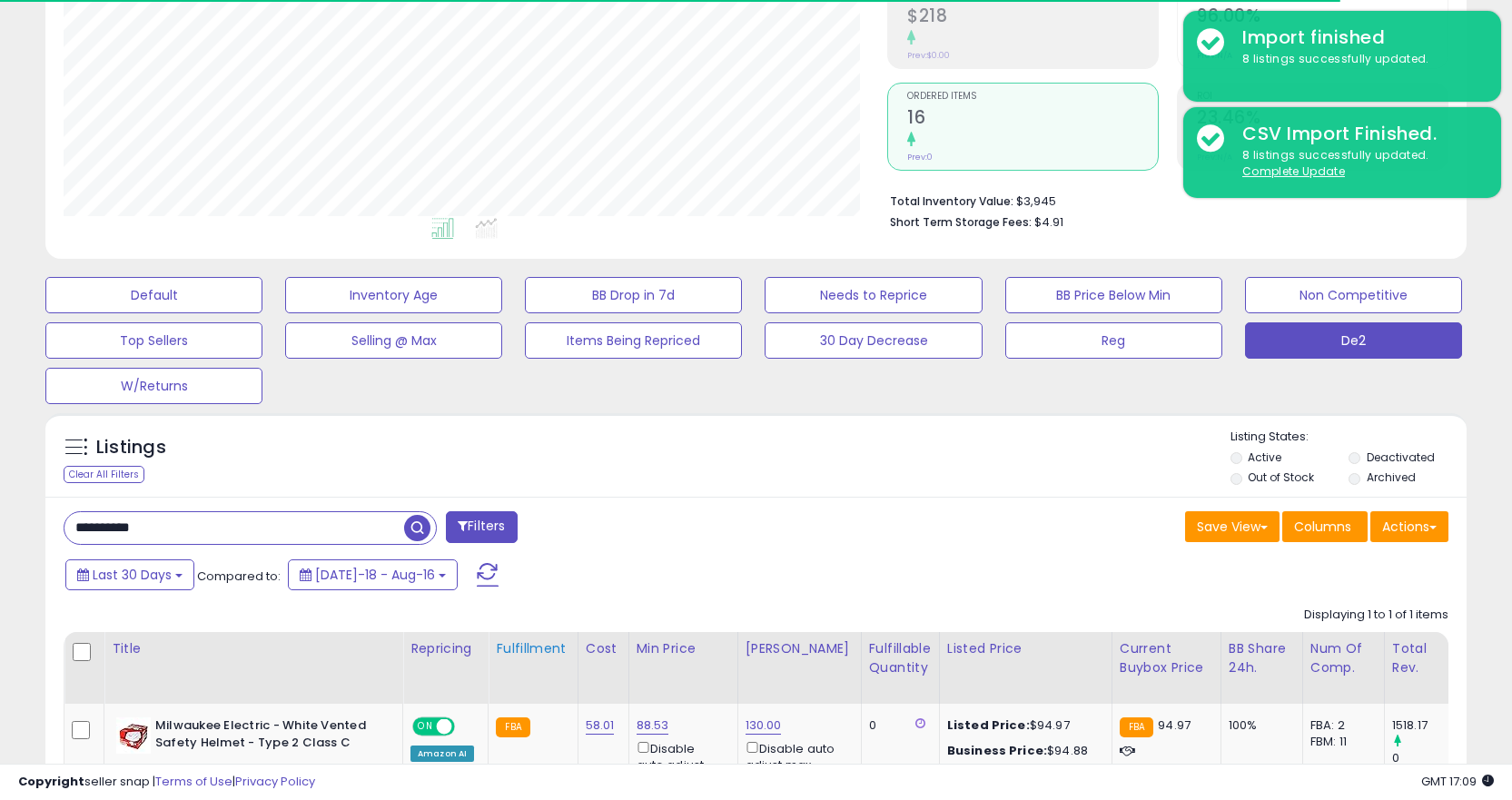
scroll to position [476, 0]
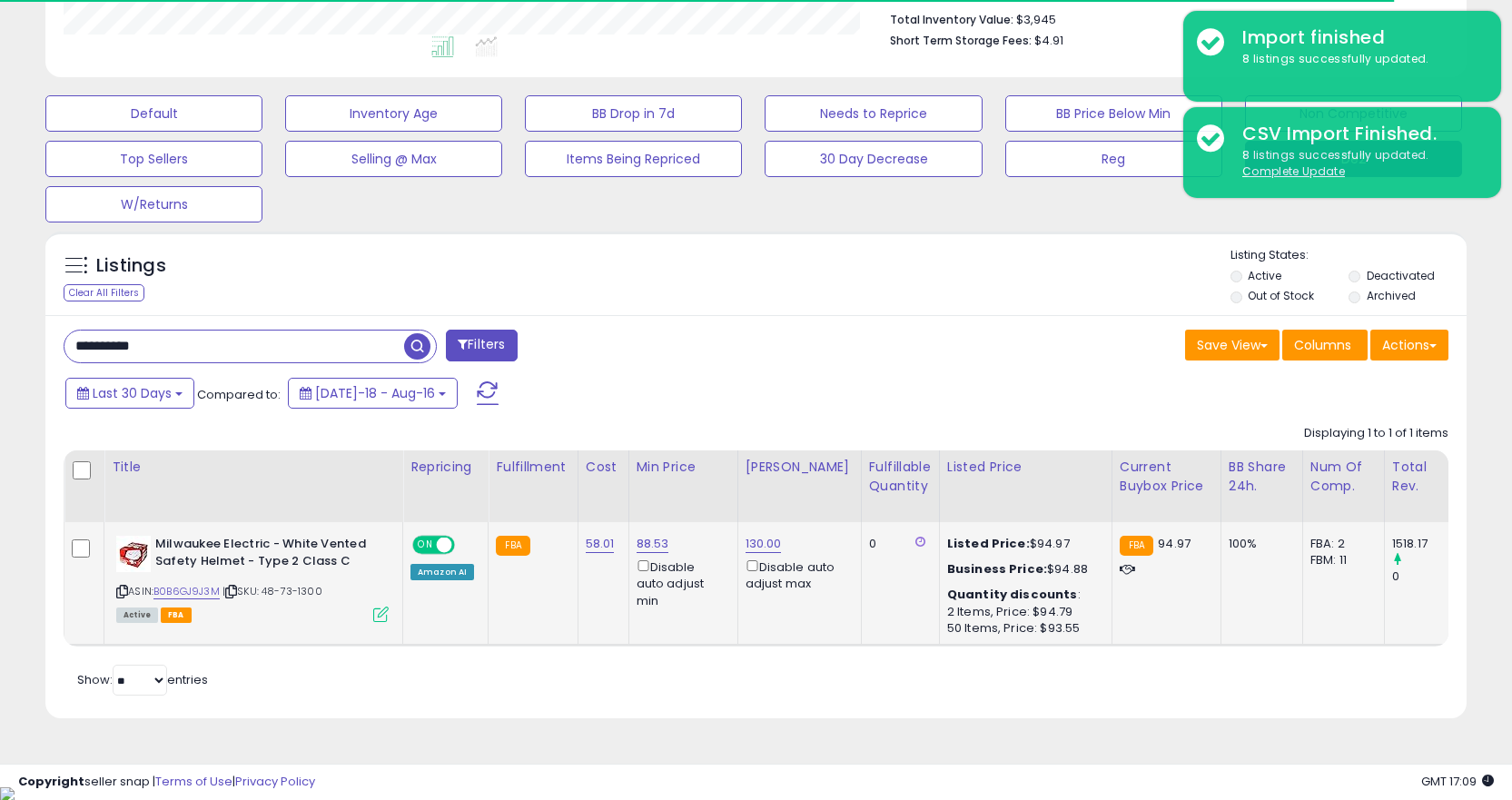
click at [237, 595] on icon at bounding box center [231, 591] width 11 height 10
drag, startPoint x: 239, startPoint y: 593, endPoint x: 468, endPoint y: 691, distance: 249.1
click at [237, 593] on icon at bounding box center [231, 591] width 11 height 10
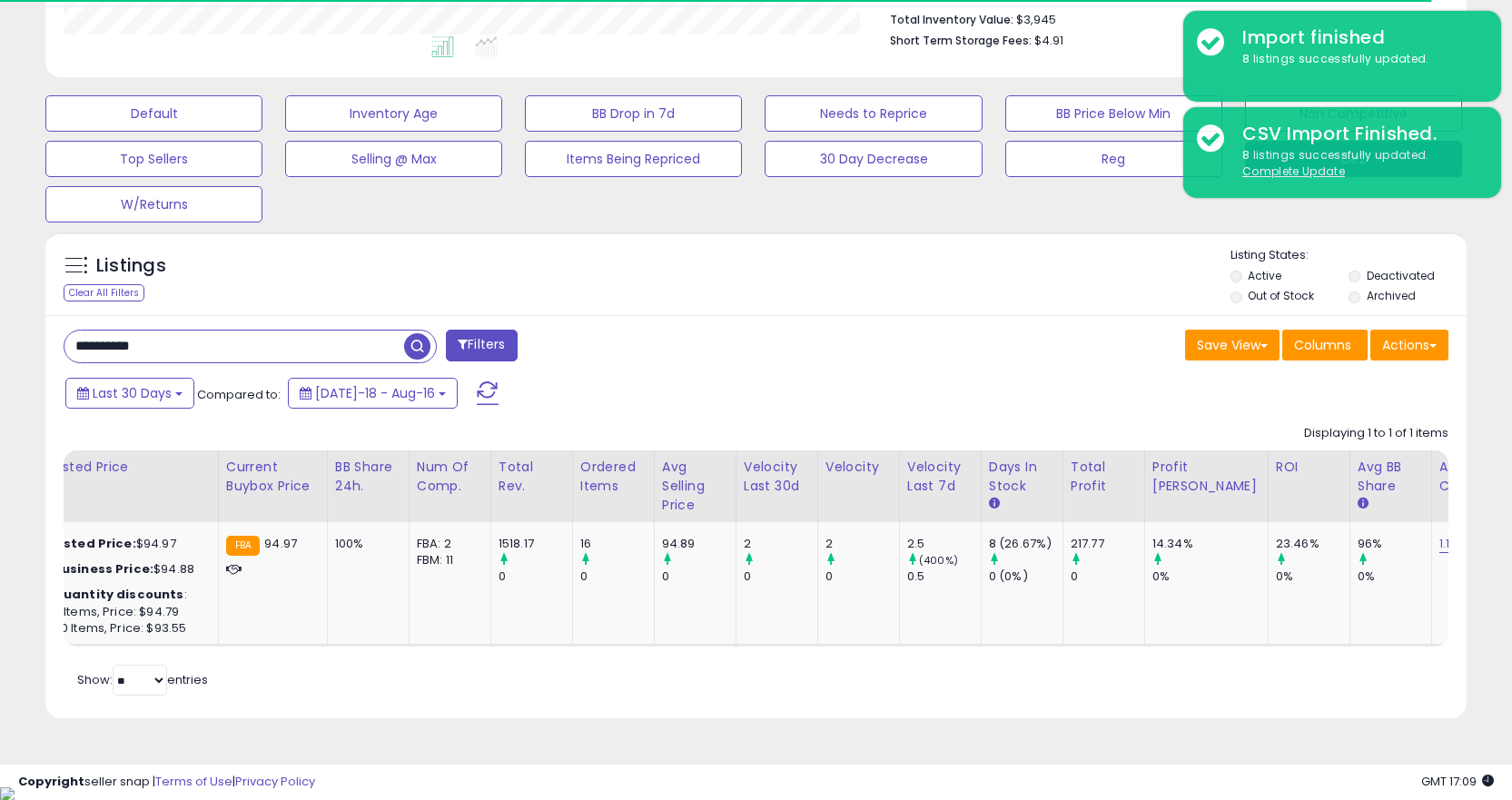
scroll to position [0, 900]
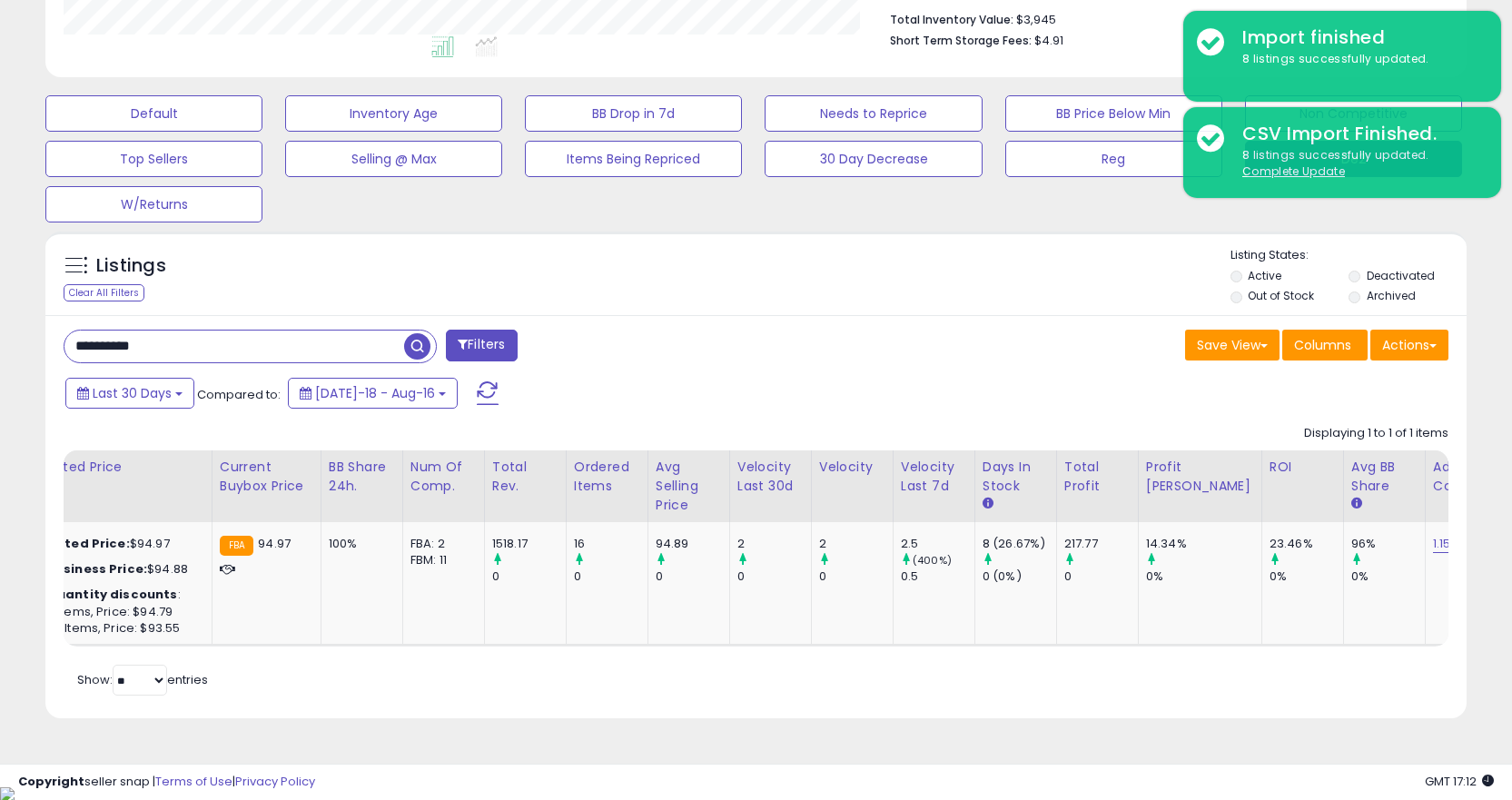
click at [275, 661] on div "Retrieving listings data.. Displaying 1 to 1 of 1 items Title Repricing" at bounding box center [756, 558] width 1385 height 285
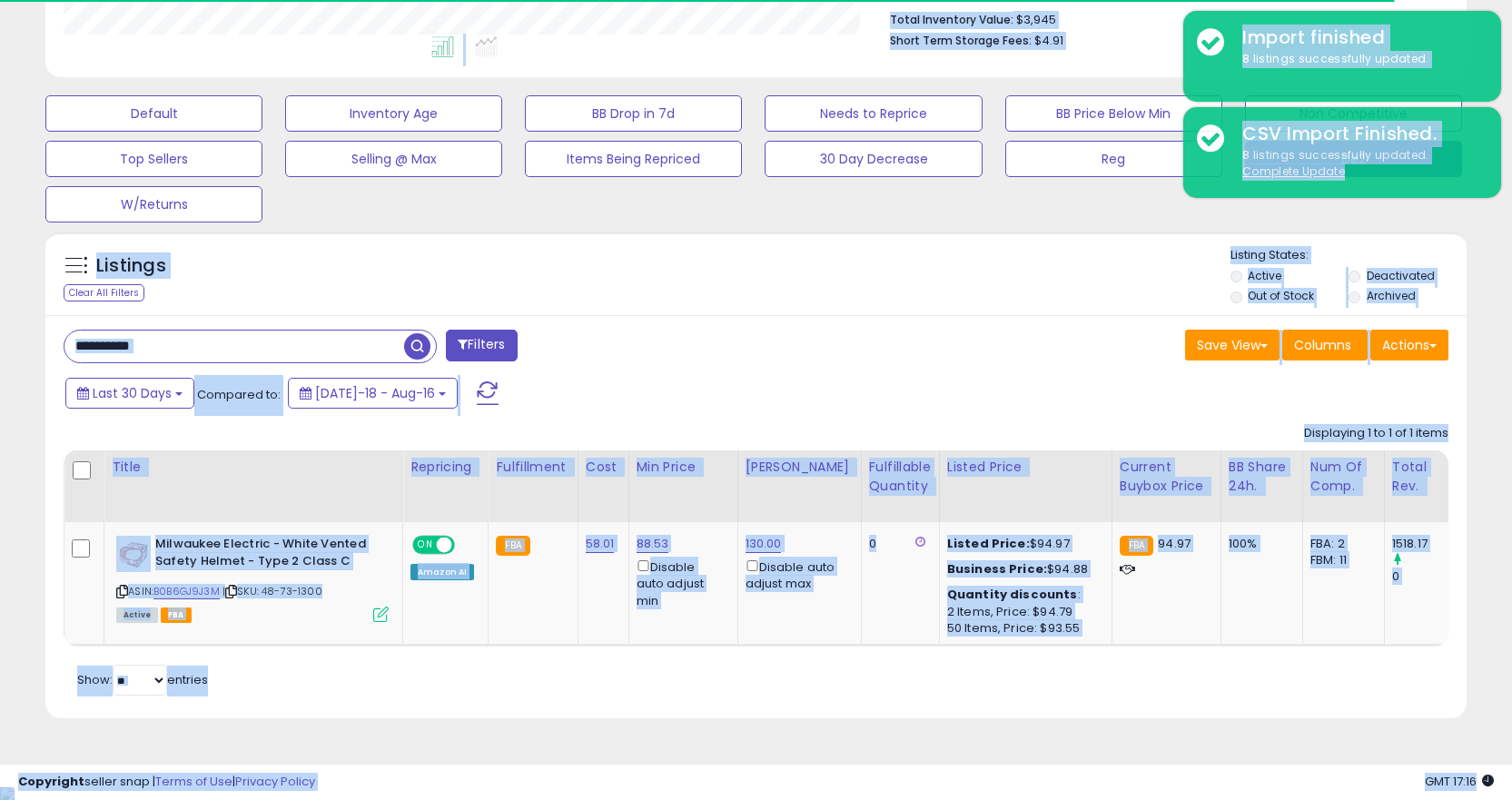
click at [200, 317] on div "**********" at bounding box center [756, 517] width 1421 height 404
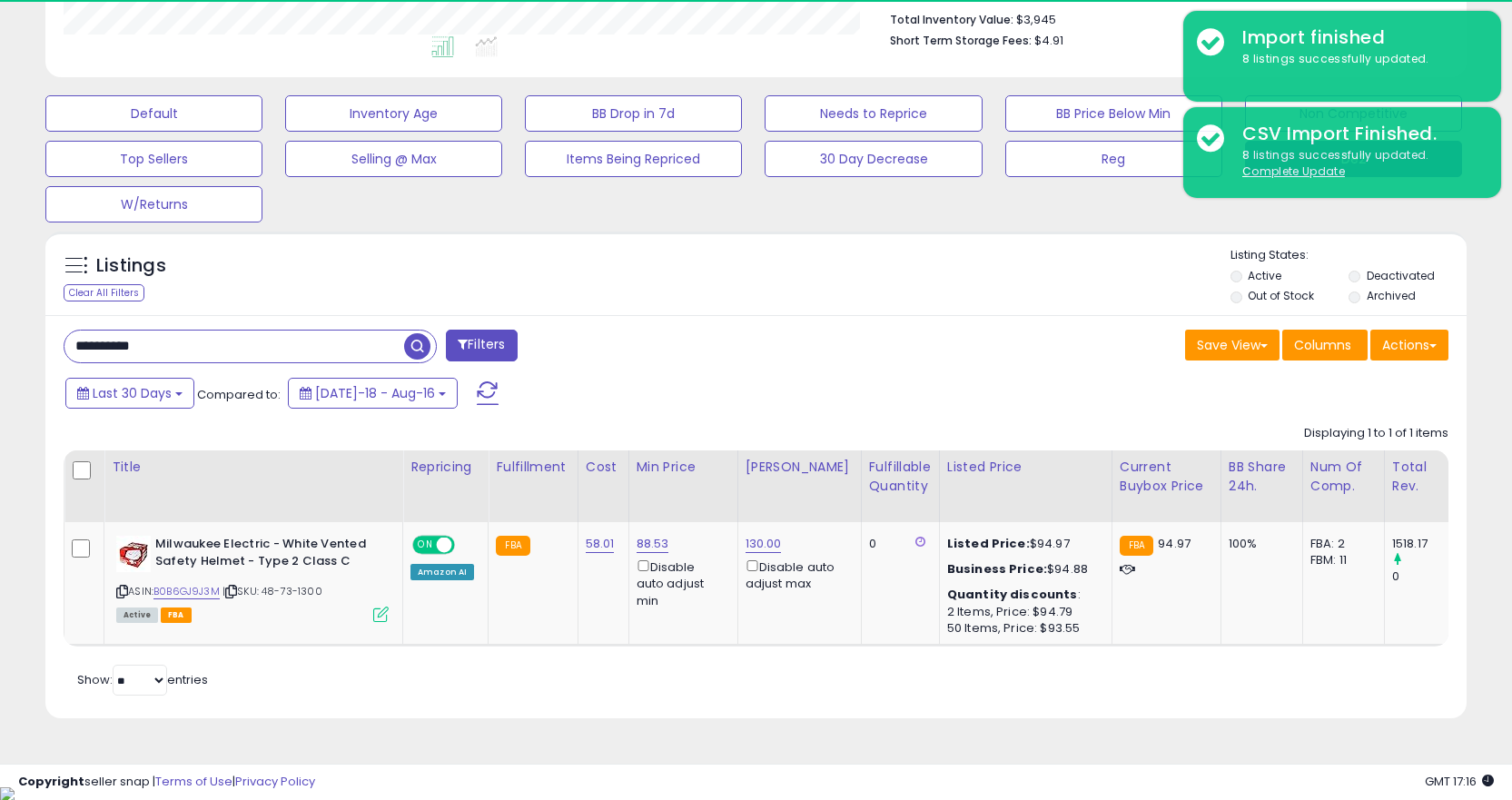
click at [200, 343] on input "**********" at bounding box center [234, 345] width 340 height 31
paste input "text"
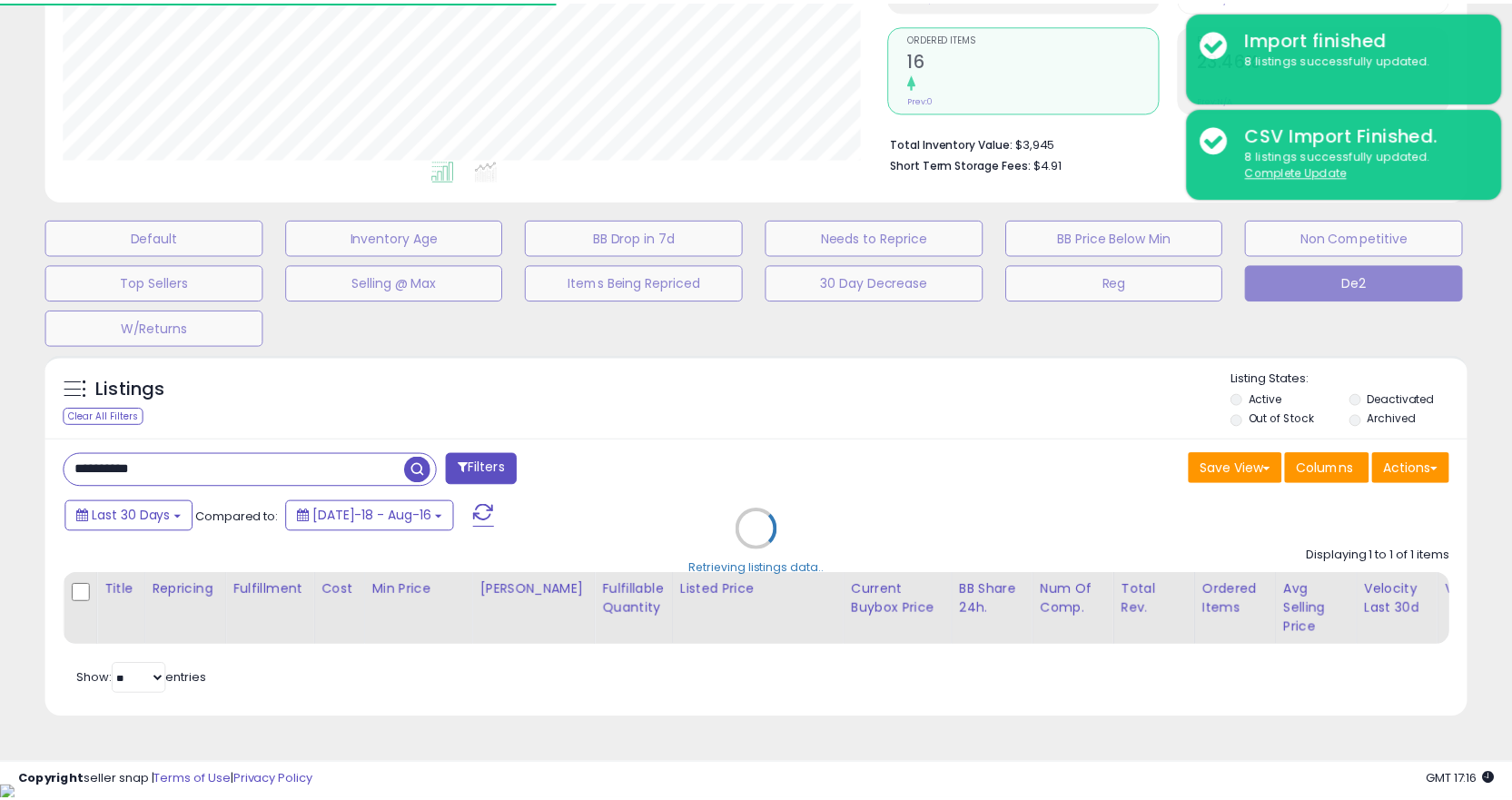
scroll to position [907580, 907282]
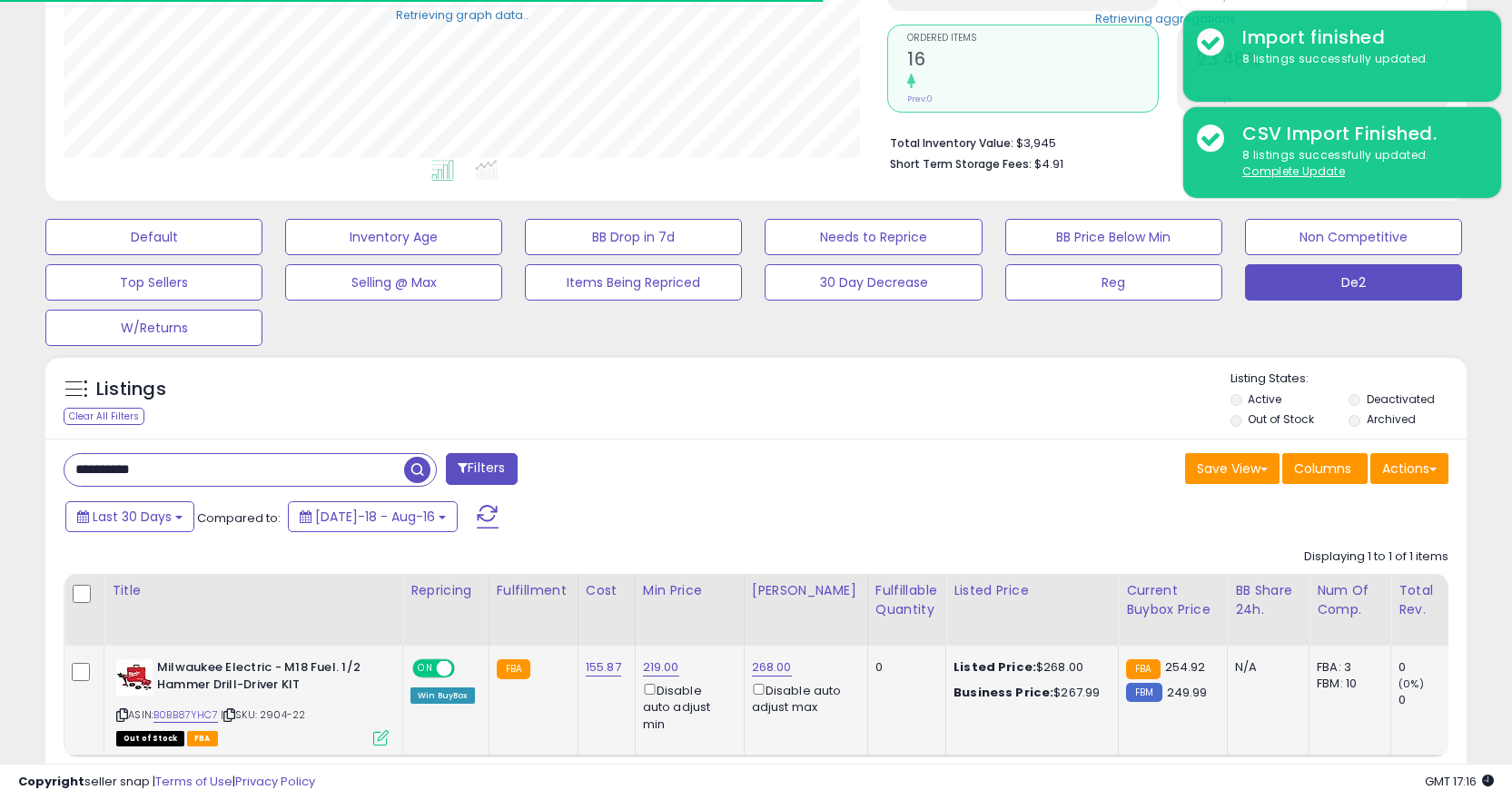
type input "**********"
click at [233, 718] on icon at bounding box center [229, 715] width 11 height 10
